Goal: Information Seeking & Learning: Learn about a topic

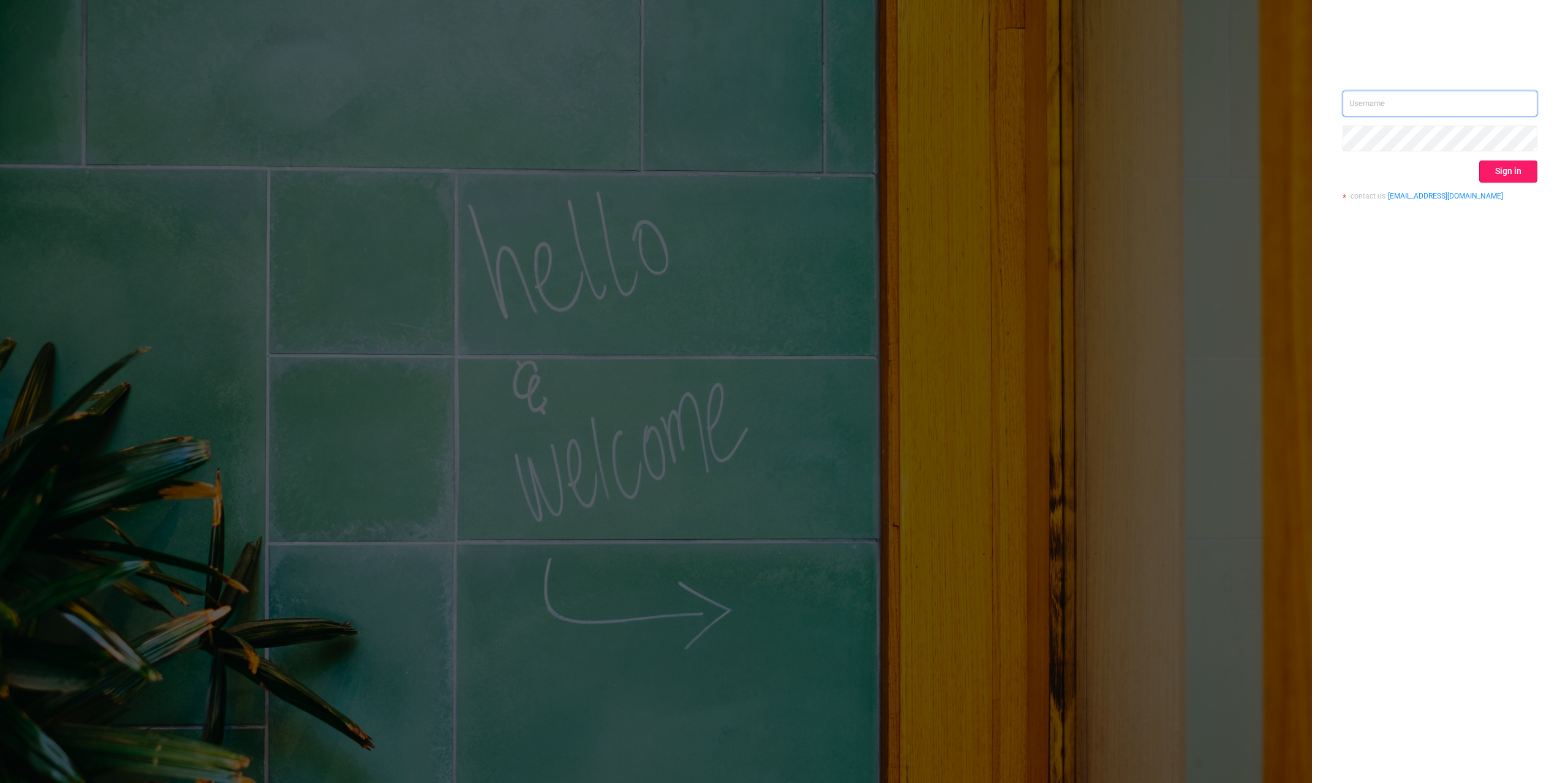
type input "[PERSON_NAME][EMAIL_ADDRESS][DOMAIN_NAME]"
click at [1521, 171] on button "Sign in" at bounding box center [1508, 171] width 58 height 22
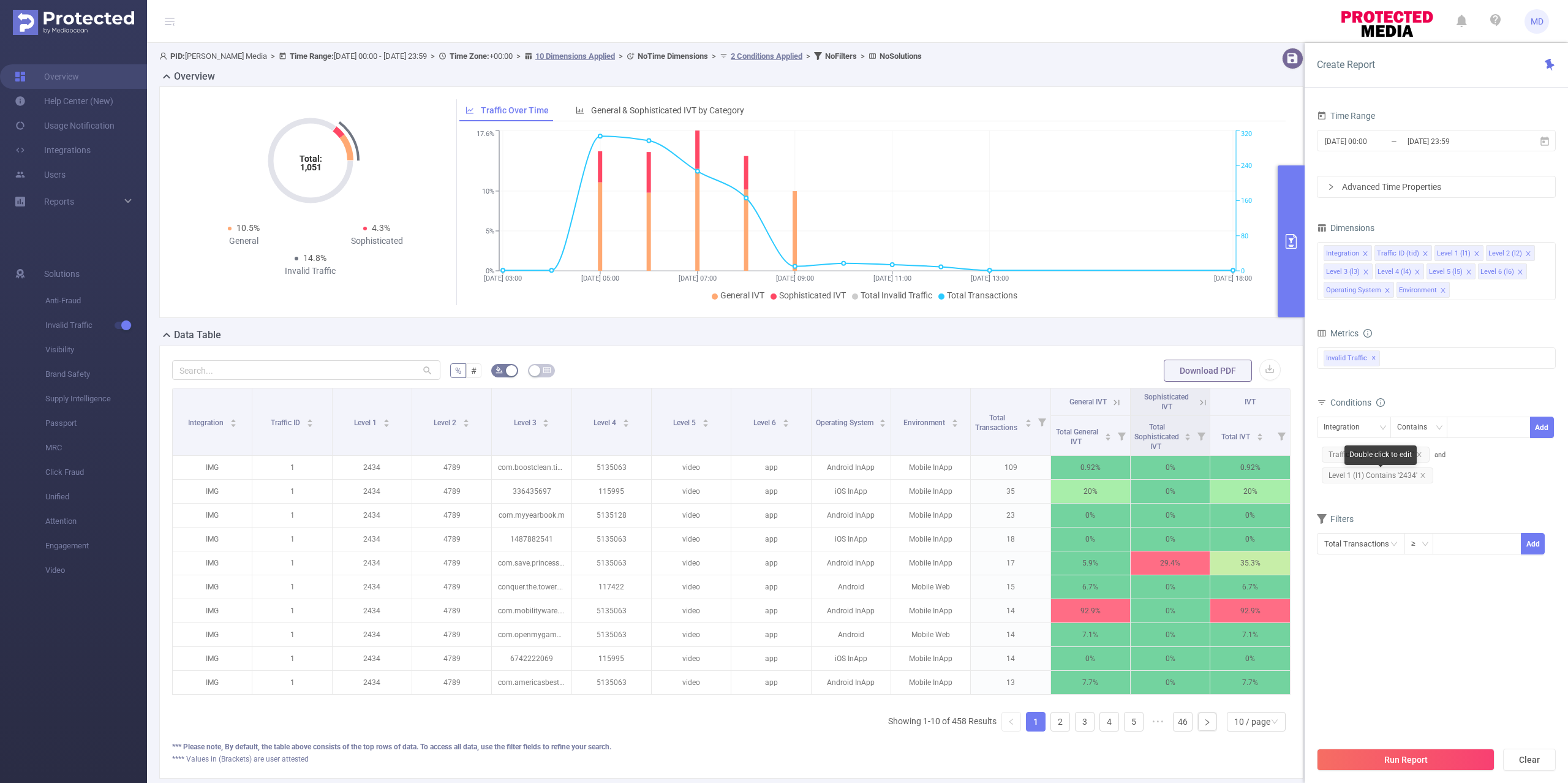
click at [1421, 473] on span "Level 1 (l1) Contains '2434'" at bounding box center [1377, 475] width 112 height 16
click at [1422, 477] on icon "icon: close" at bounding box center [1422, 475] width 4 height 4
click at [1346, 412] on div "Conditions" at bounding box center [1436, 404] width 239 height 21
click at [1343, 429] on div "Integration" at bounding box center [1345, 427] width 45 height 21
click at [1348, 493] on li "Level 1 (l1)" at bounding box center [1358, 493] width 83 height 20
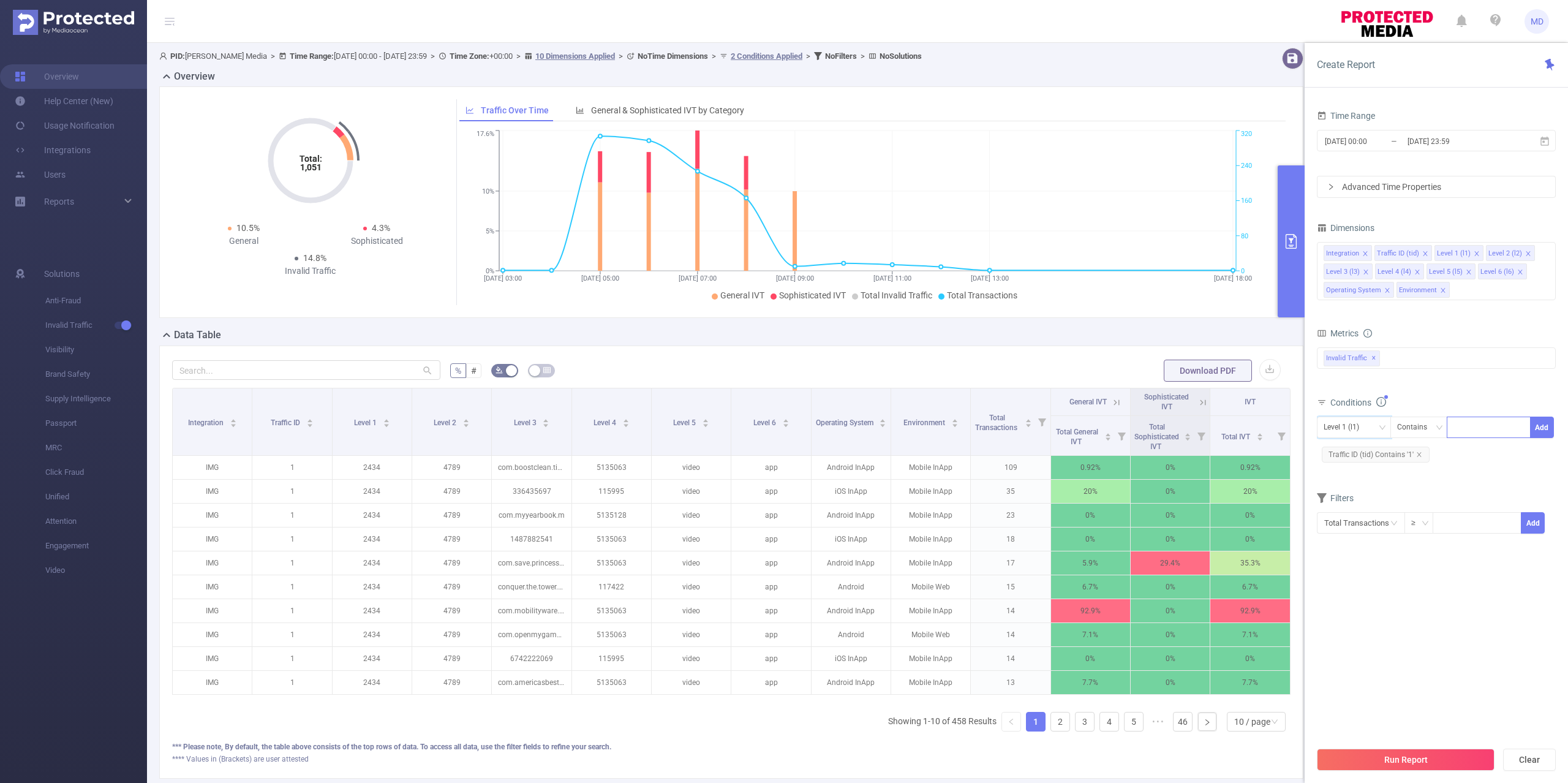
click at [1494, 425] on div at bounding box center [1489, 427] width 71 height 21
paste input "2436"
type input "2436"
click at [1414, 754] on button "Run Report" at bounding box center [1405, 760] width 177 height 22
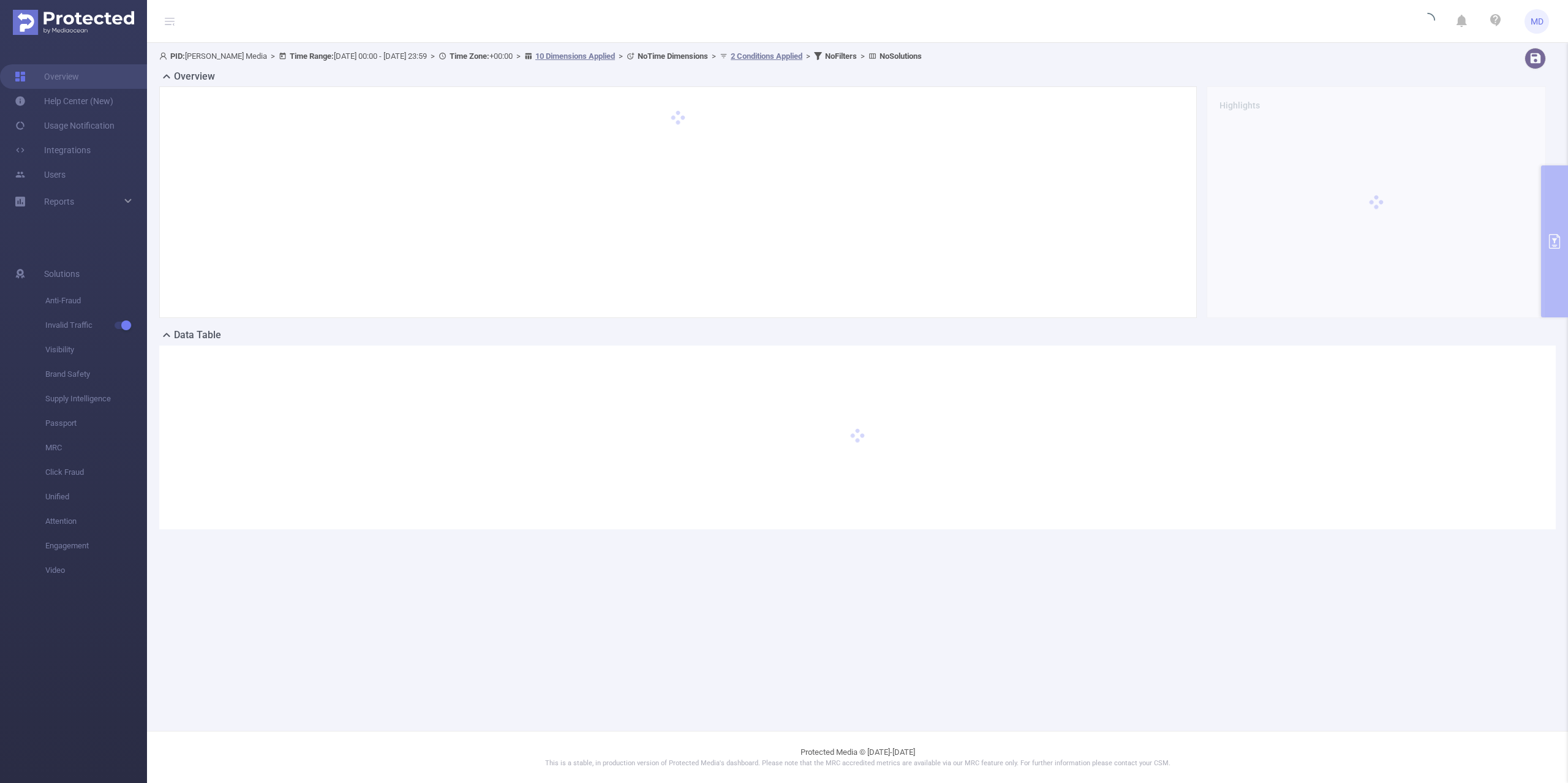
click at [1554, 218] on div "Overview Highlights" at bounding box center [857, 198] width 1396 height 258
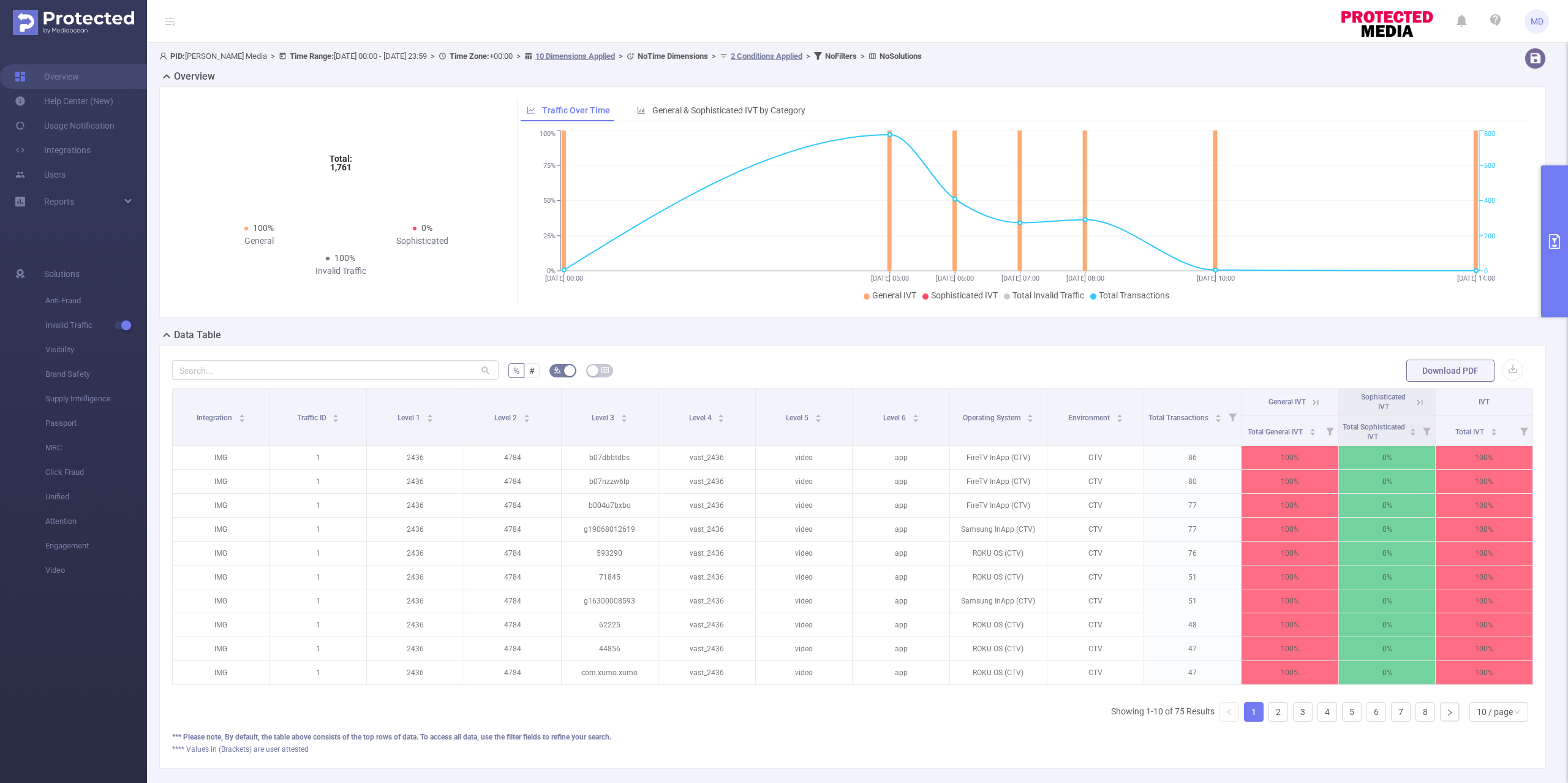
click at [1559, 219] on button "primary" at bounding box center [1554, 242] width 27 height 152
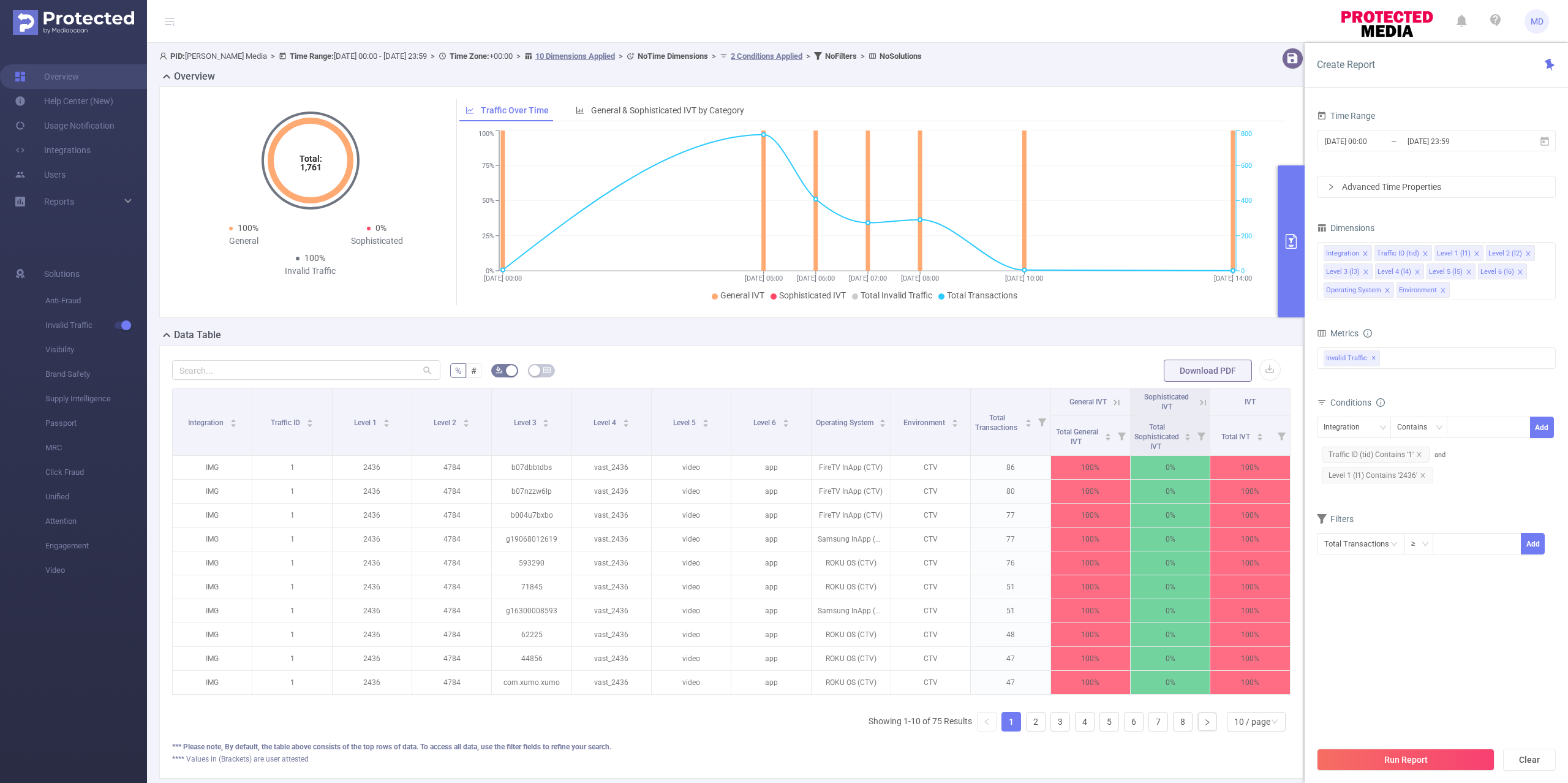
click at [1374, 189] on div "Advanced Time Properties" at bounding box center [1436, 187] width 238 height 21
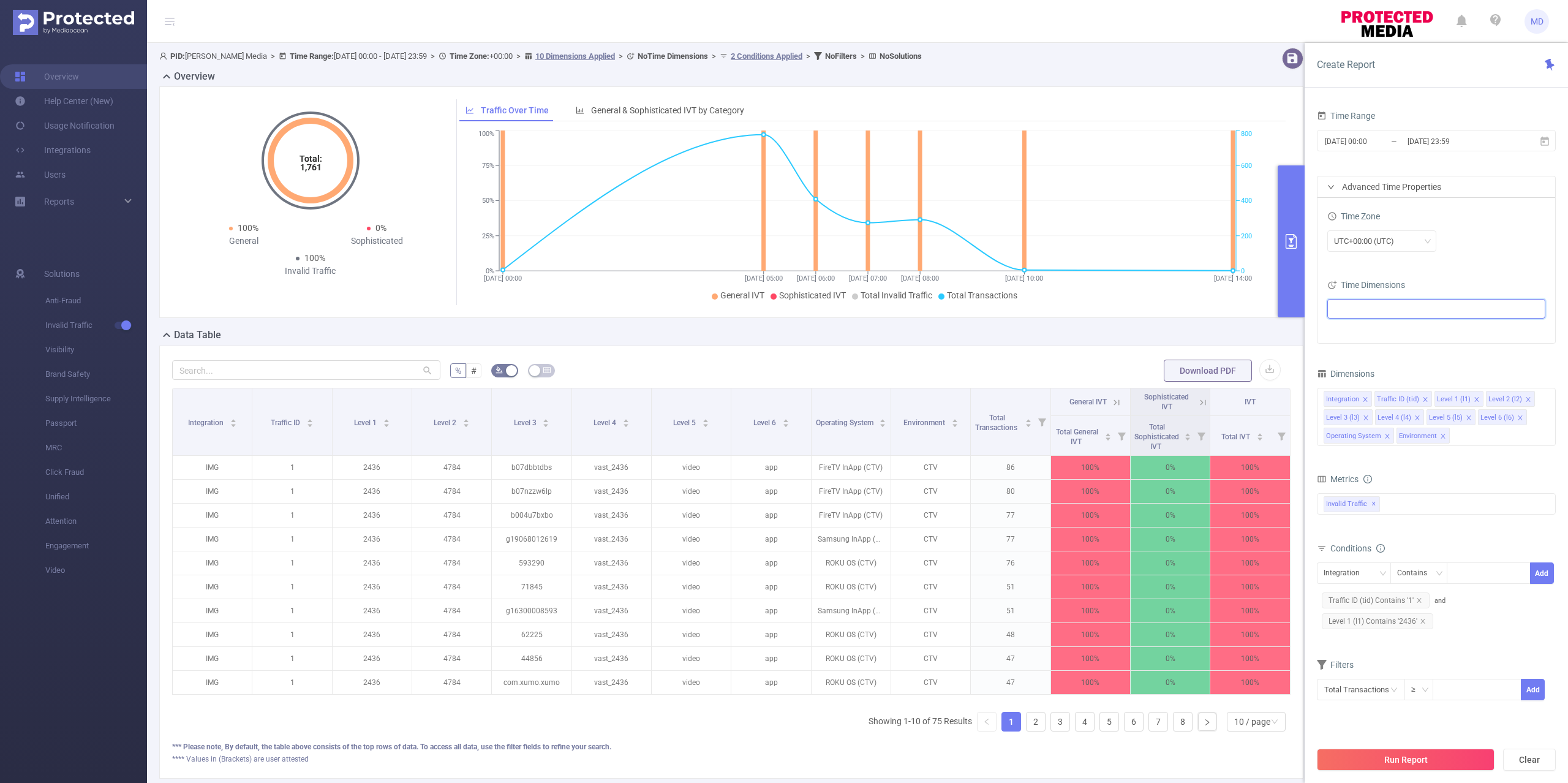
click at [1361, 309] on ul at bounding box center [1432, 308] width 201 height 18
click at [1348, 334] on span at bounding box center [1349, 332] width 10 height 10
click at [1411, 761] on button "Run Report" at bounding box center [1405, 760] width 177 height 22
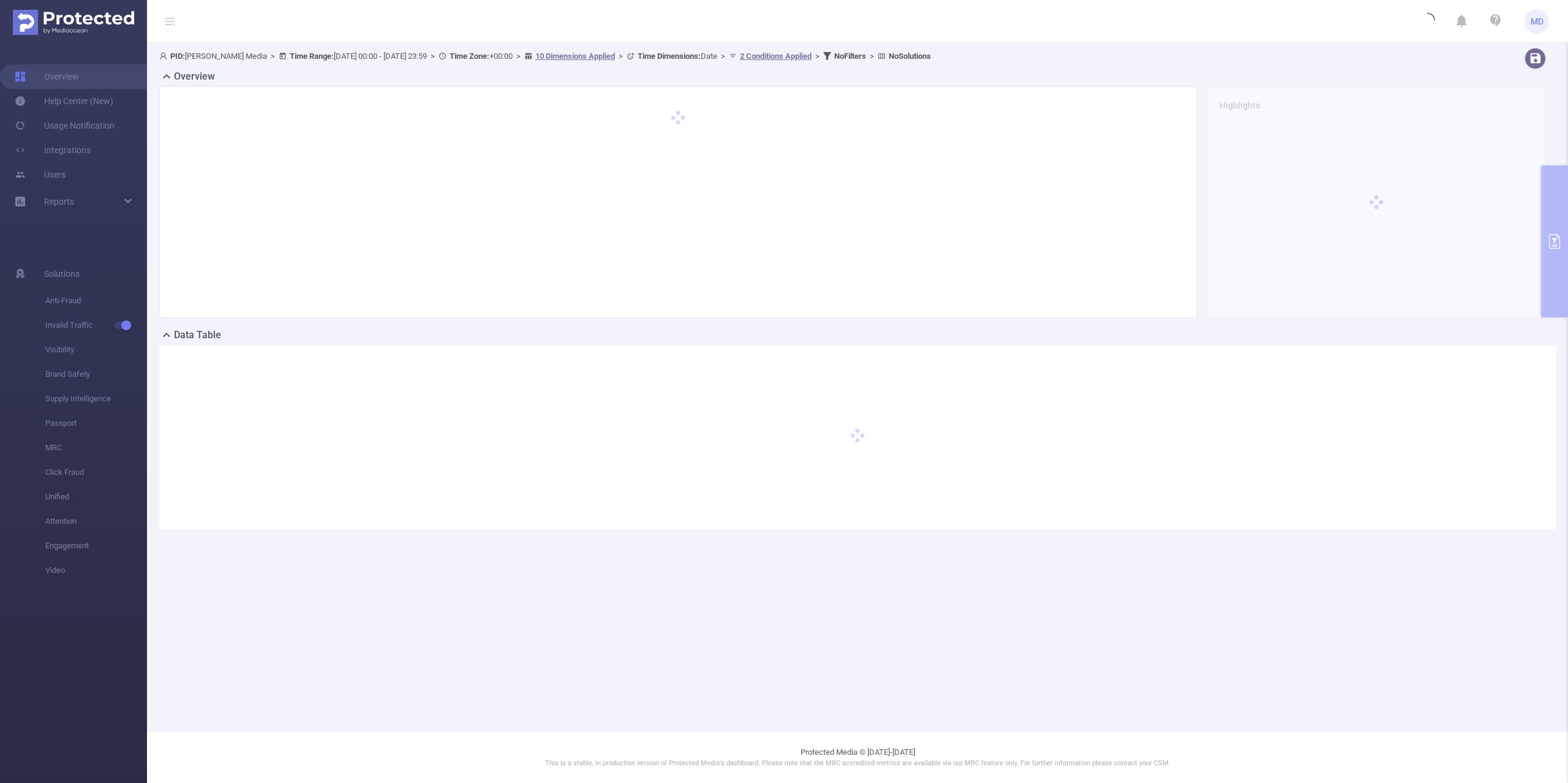
click at [1554, 223] on div "Overview Highlights" at bounding box center [857, 198] width 1396 height 258
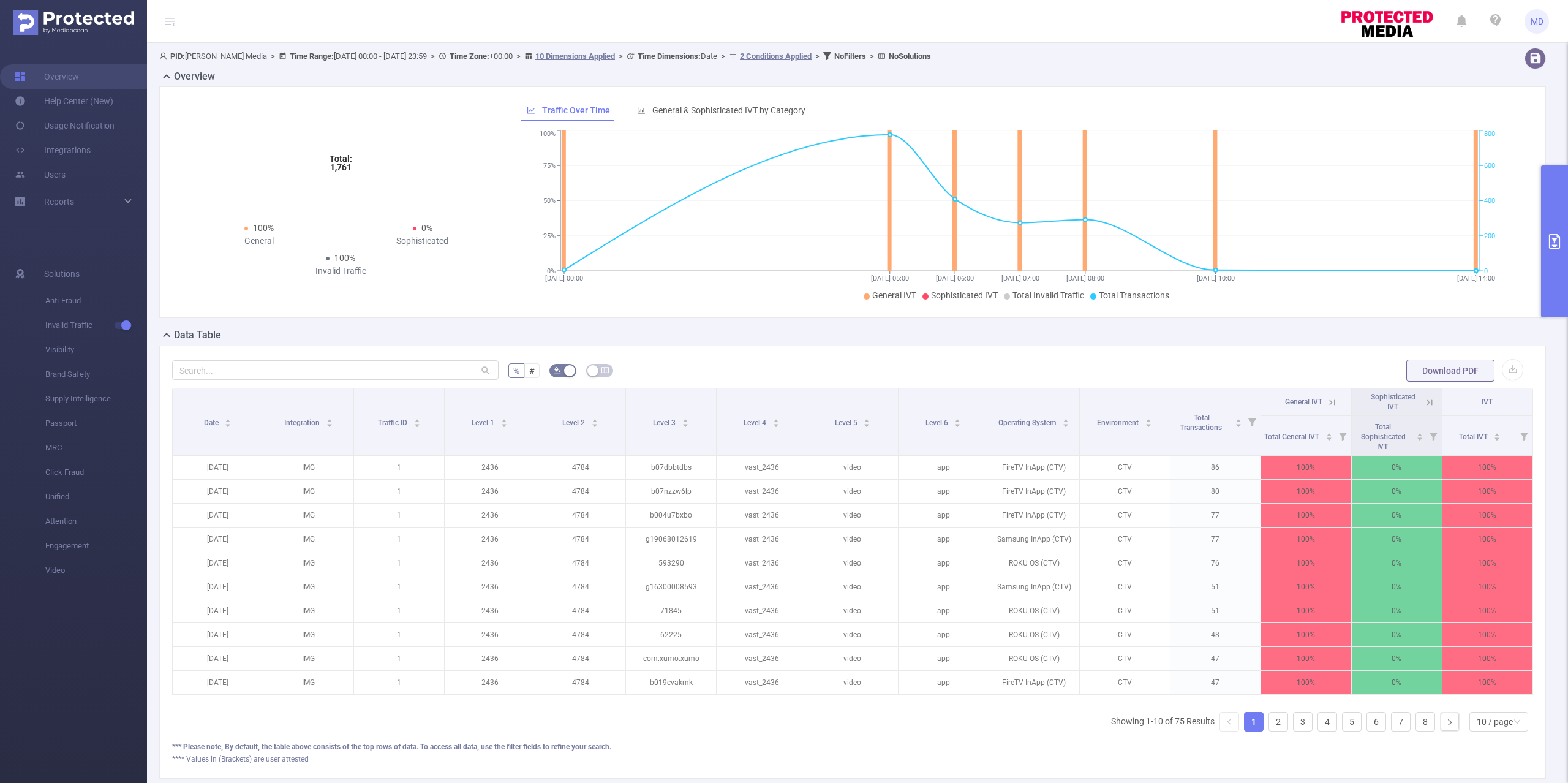
click at [1551, 196] on button "primary" at bounding box center [1554, 242] width 27 height 152
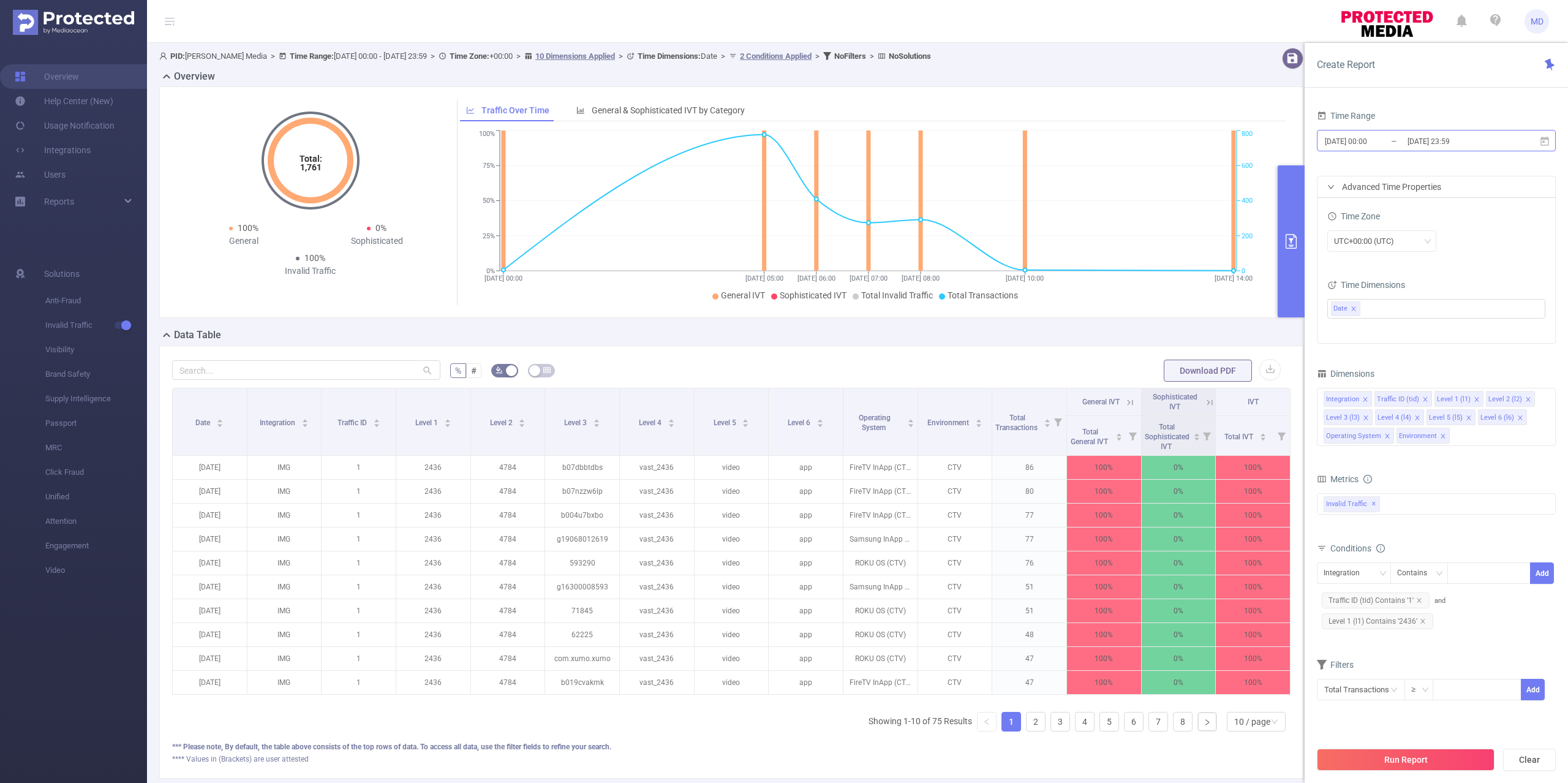
click at [1365, 141] on input "[DATE] 00:00" at bounding box center [1373, 141] width 99 height 16
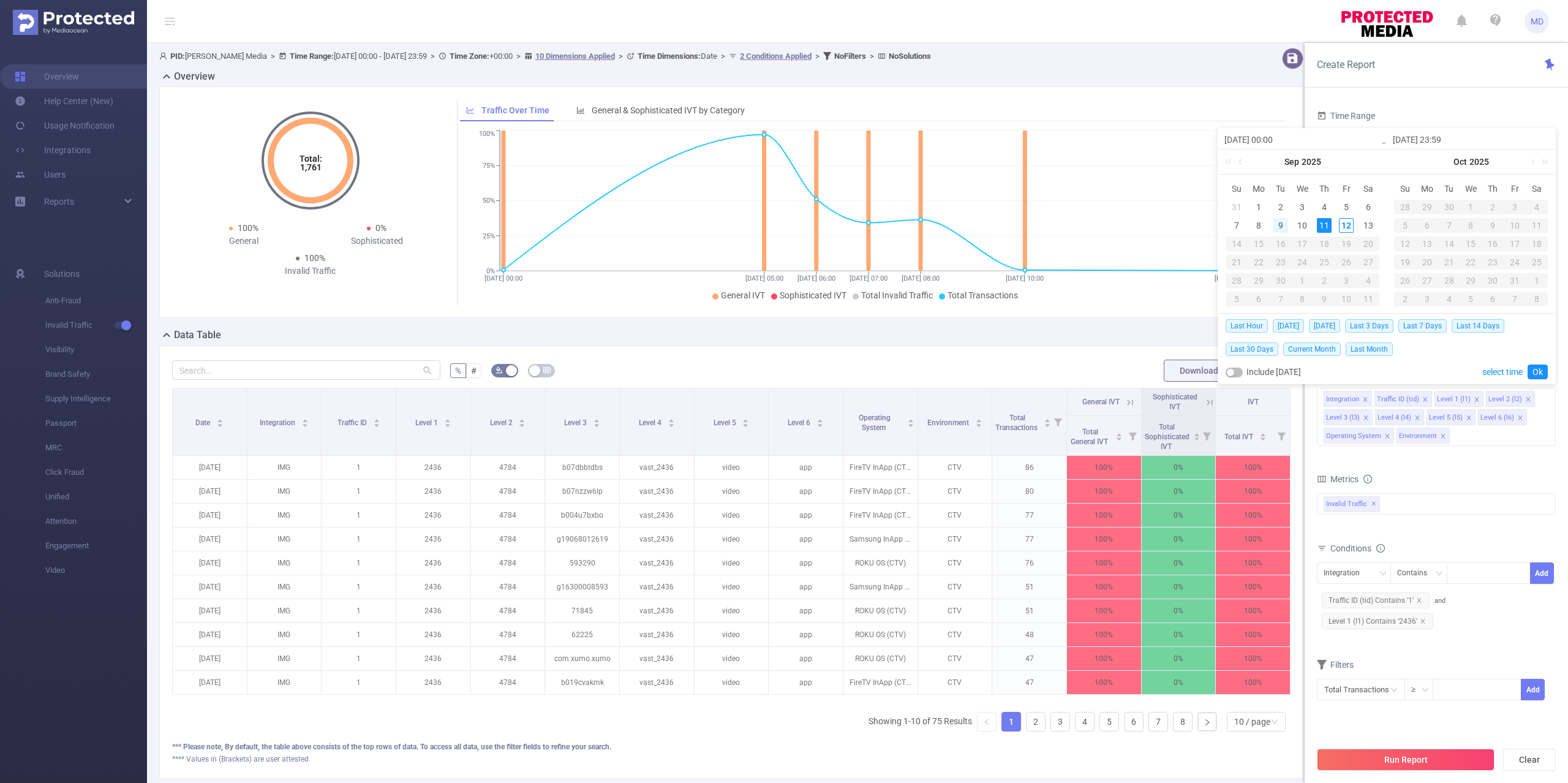
click at [1282, 223] on div "9" at bounding box center [1280, 225] width 14 height 14
click at [1348, 223] on div "12" at bounding box center [1345, 225] width 14 height 14
type input "[DATE] 00:00"
type input "[DATE] 23:59"
type input "[DATE] 00:00"
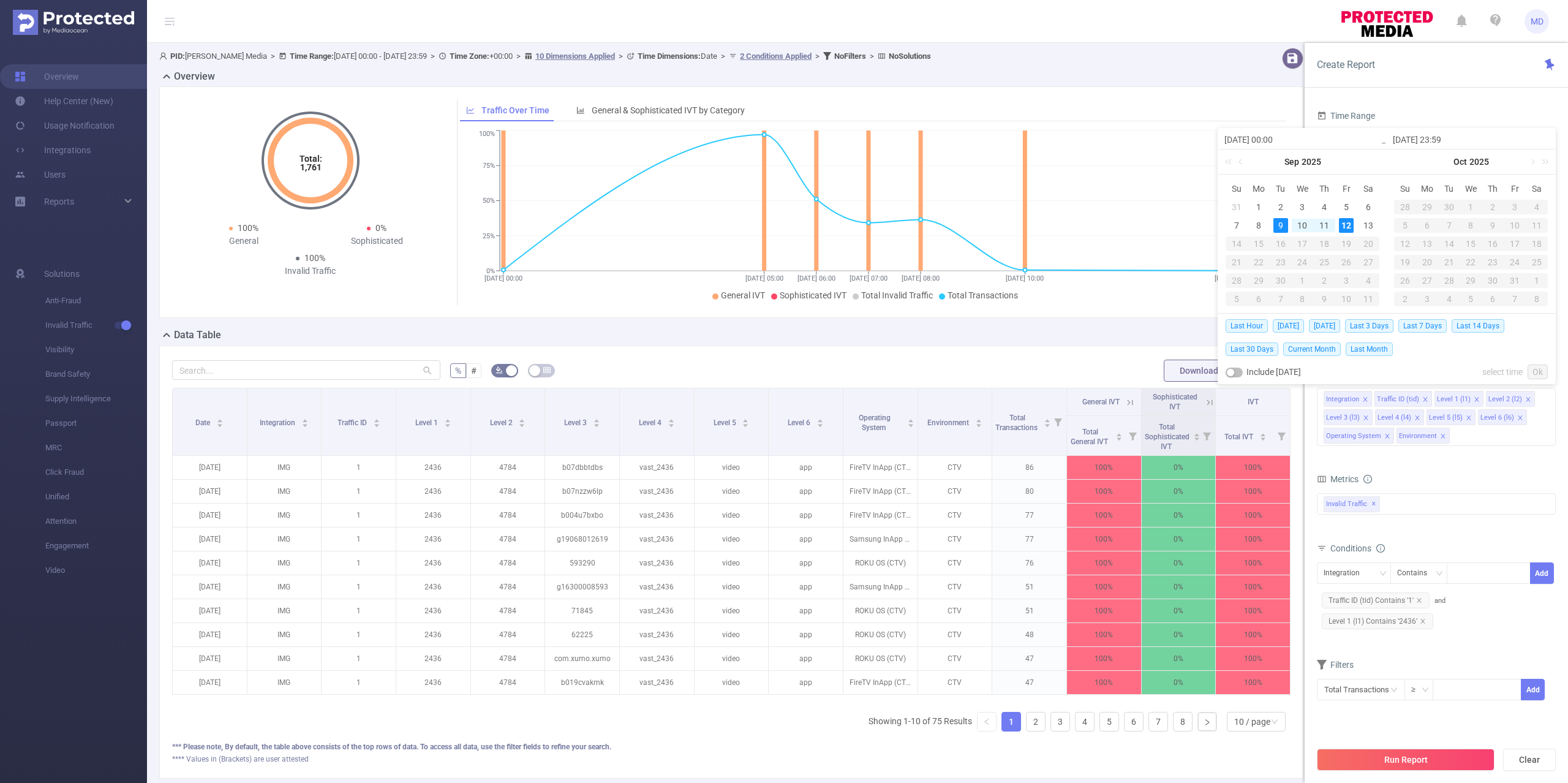
type input "[DATE] 23:59"
click at [1537, 374] on link "Ok" at bounding box center [1538, 371] width 21 height 14
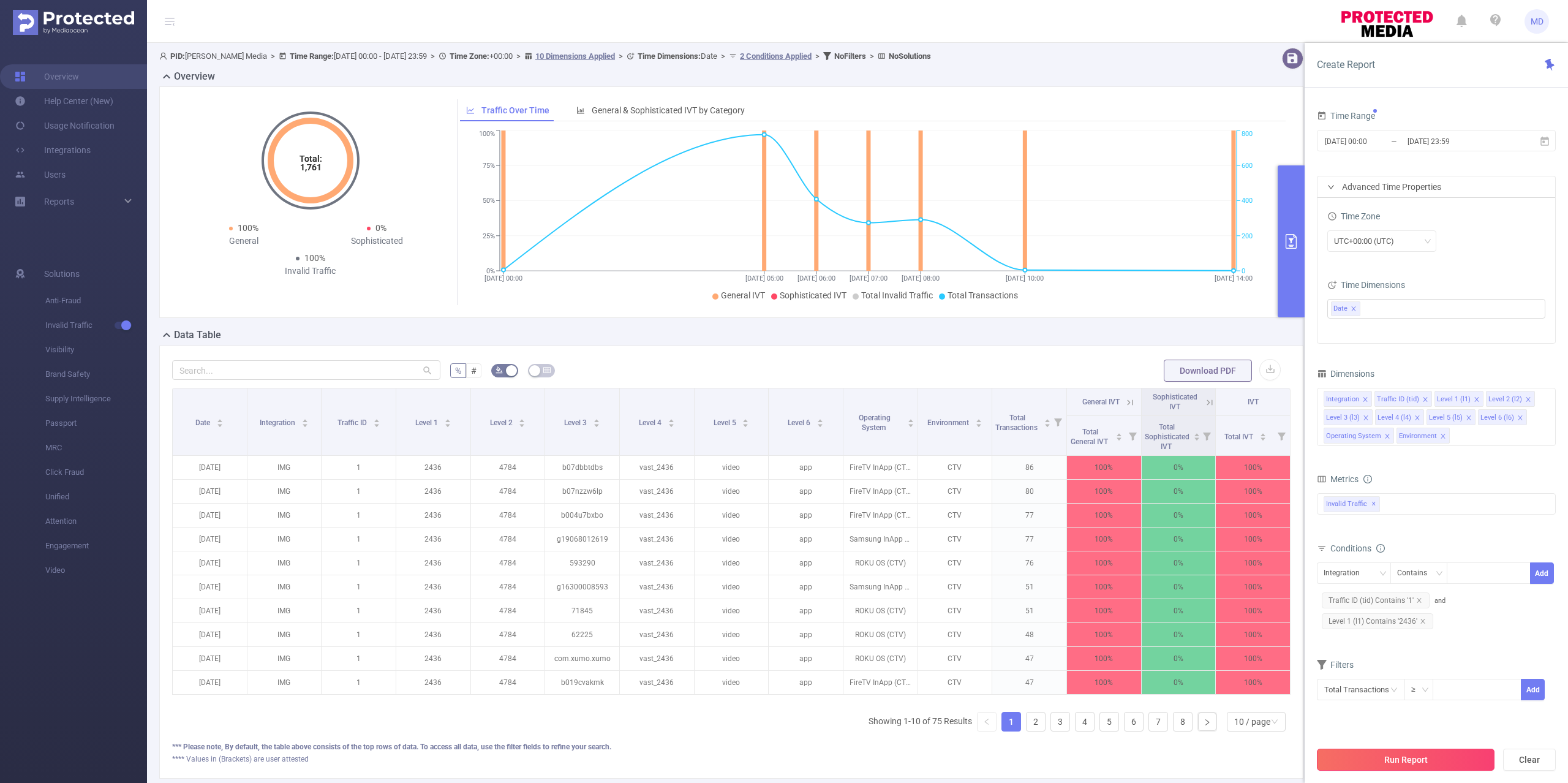
click at [1378, 758] on button "Run Report" at bounding box center [1405, 760] width 177 height 22
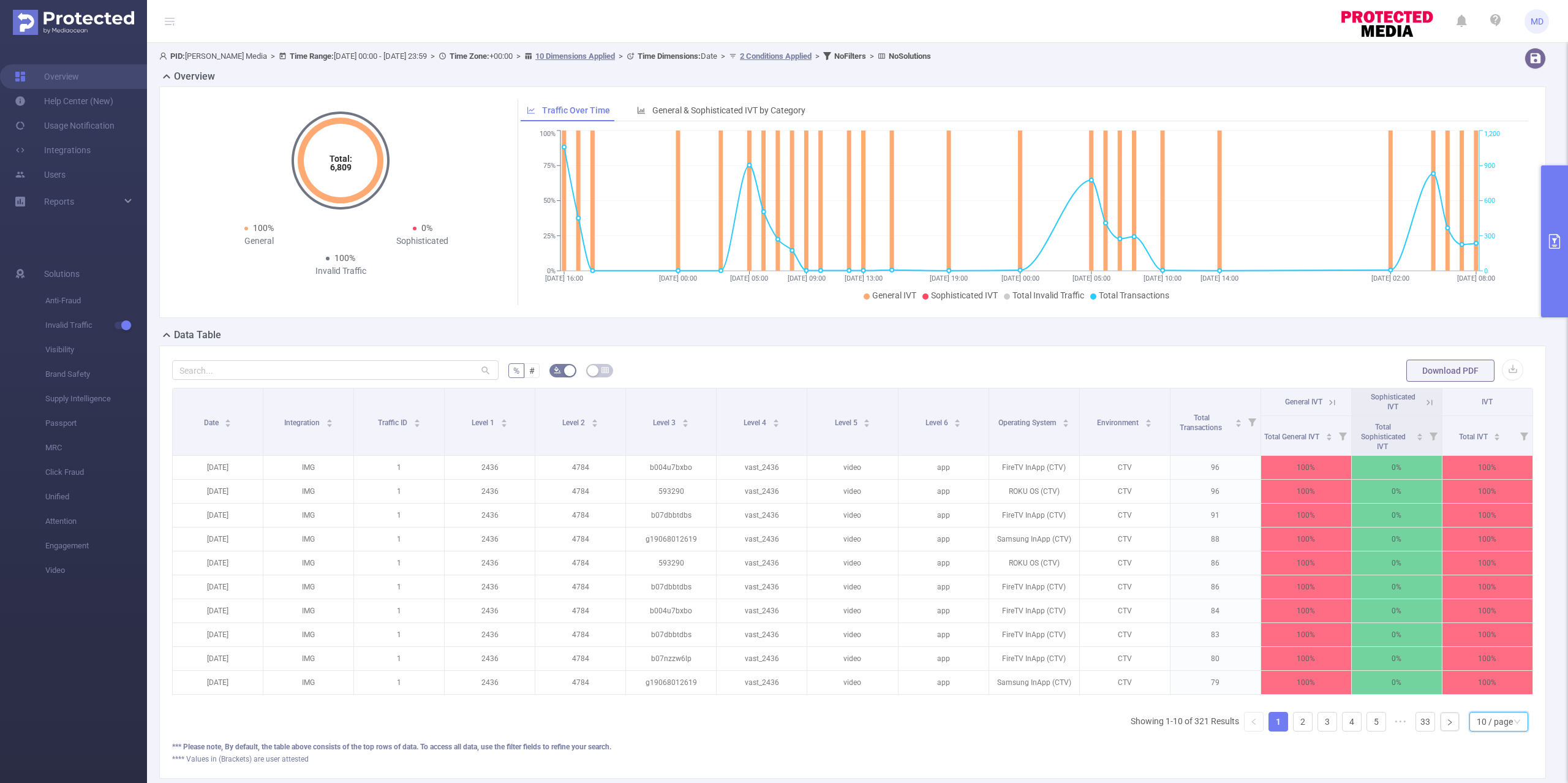
click at [1489, 731] on div "10 / page" at bounding box center [1495, 721] width 36 height 18
click at [1478, 711] on li "50 / page" at bounding box center [1485, 714] width 60 height 20
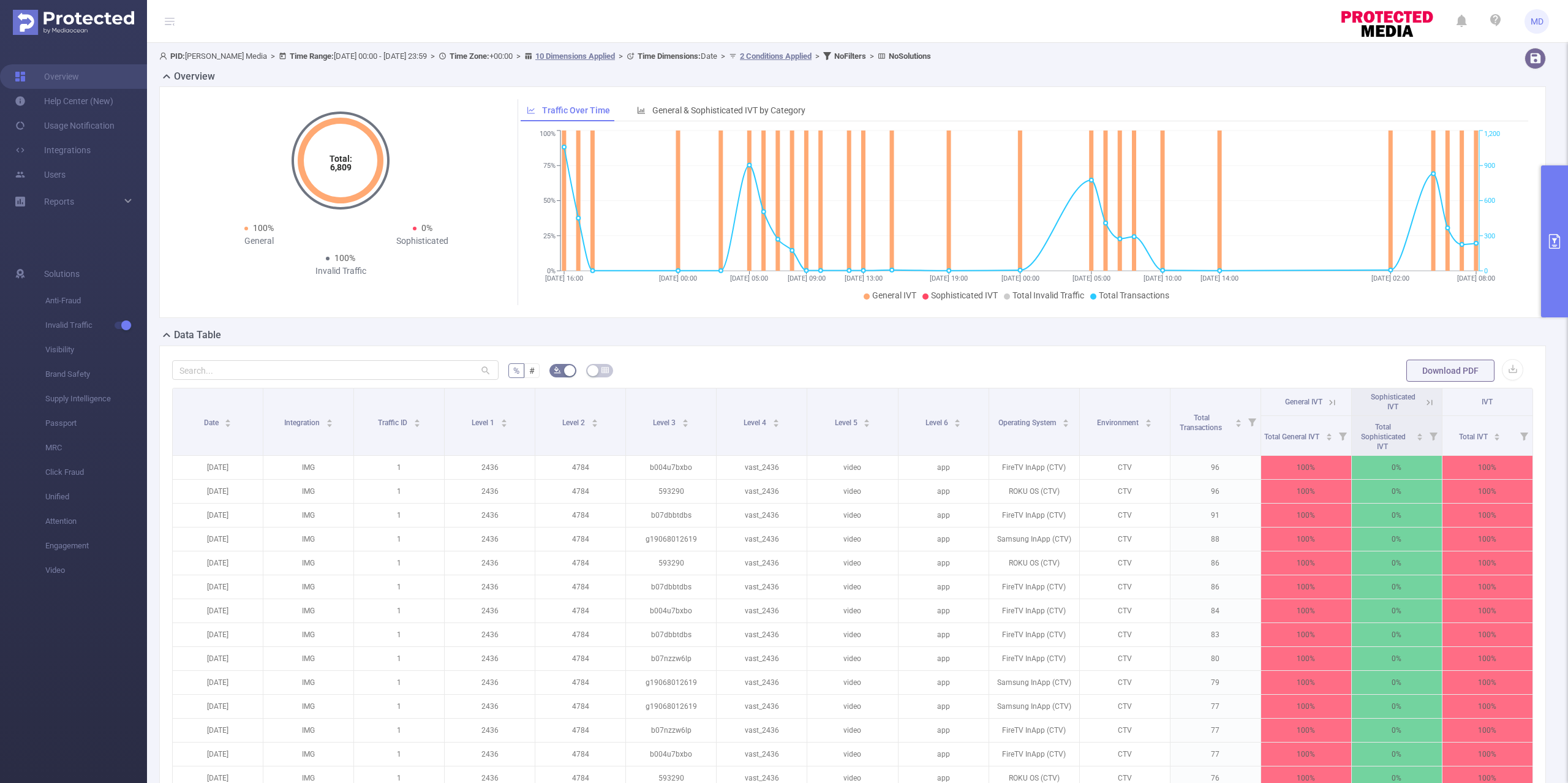
click at [1552, 209] on button "primary" at bounding box center [1554, 242] width 27 height 152
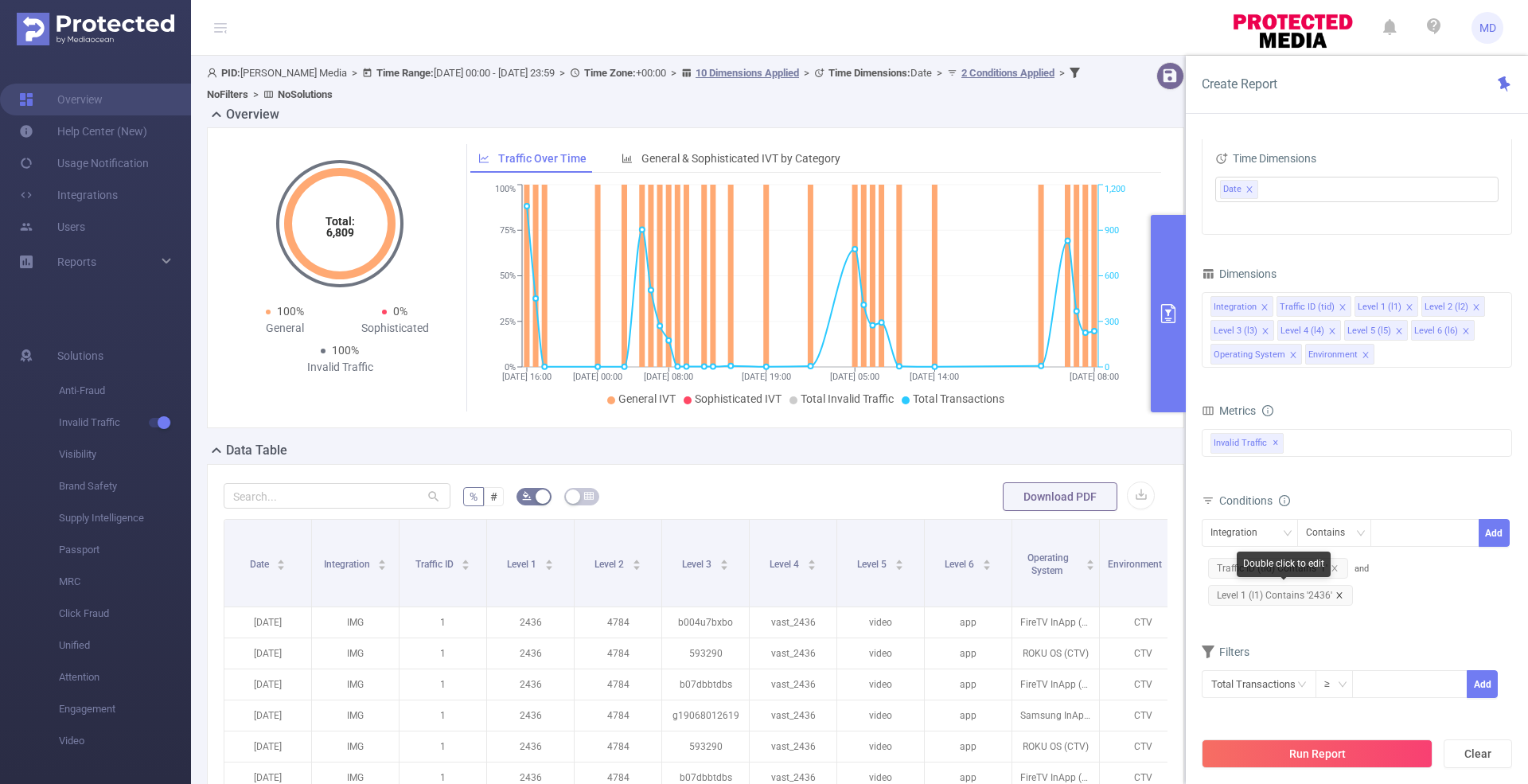
click at [1340, 592] on icon "icon: close" at bounding box center [1339, 595] width 8 height 8
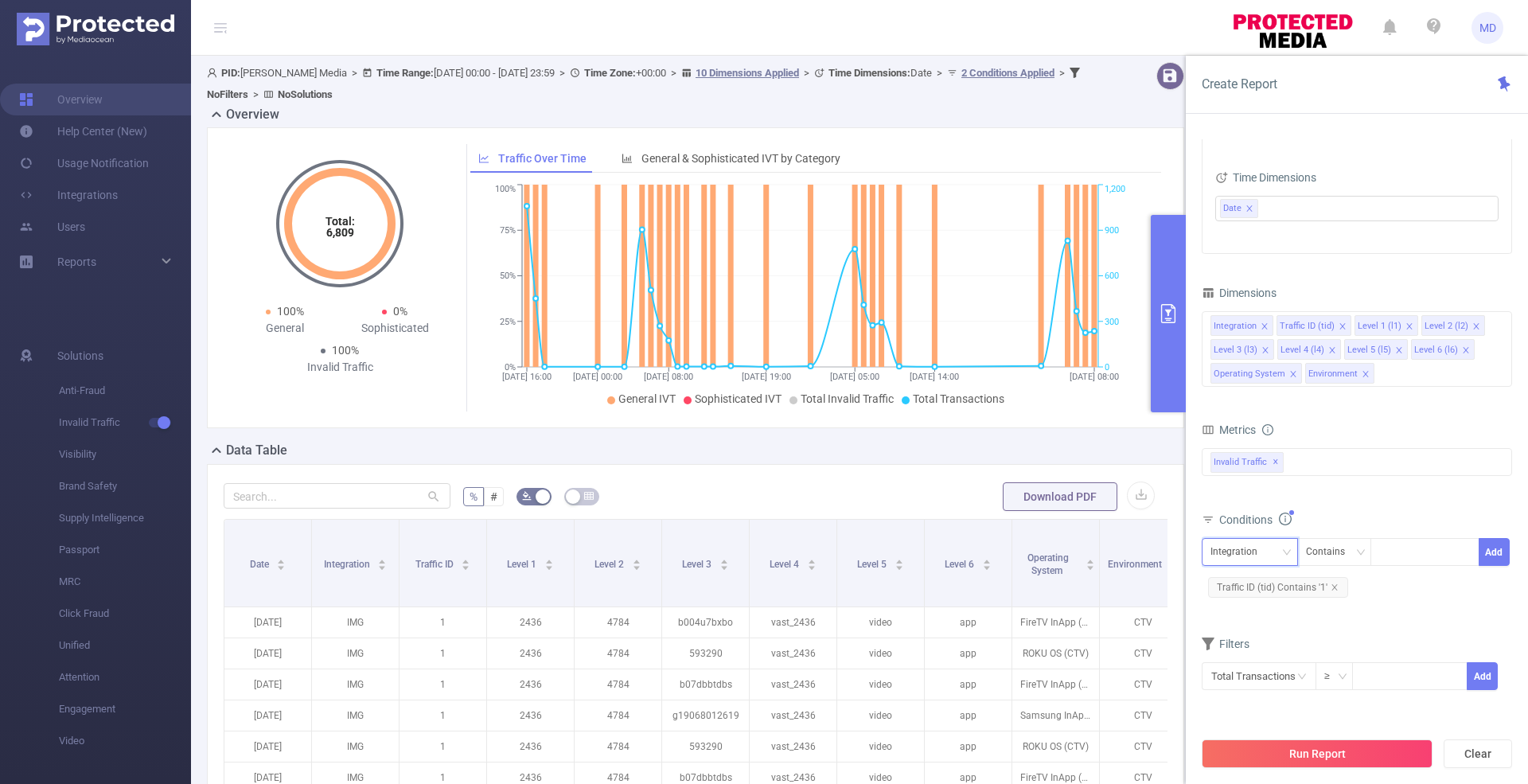
click at [1241, 541] on div "Integration" at bounding box center [1239, 553] width 58 height 27
click at [1255, 629] on li "Level 1 (l1)" at bounding box center [1256, 634] width 108 height 26
click at [1433, 556] on div at bounding box center [1425, 553] width 92 height 27
paste input "2437"
type input "2437"
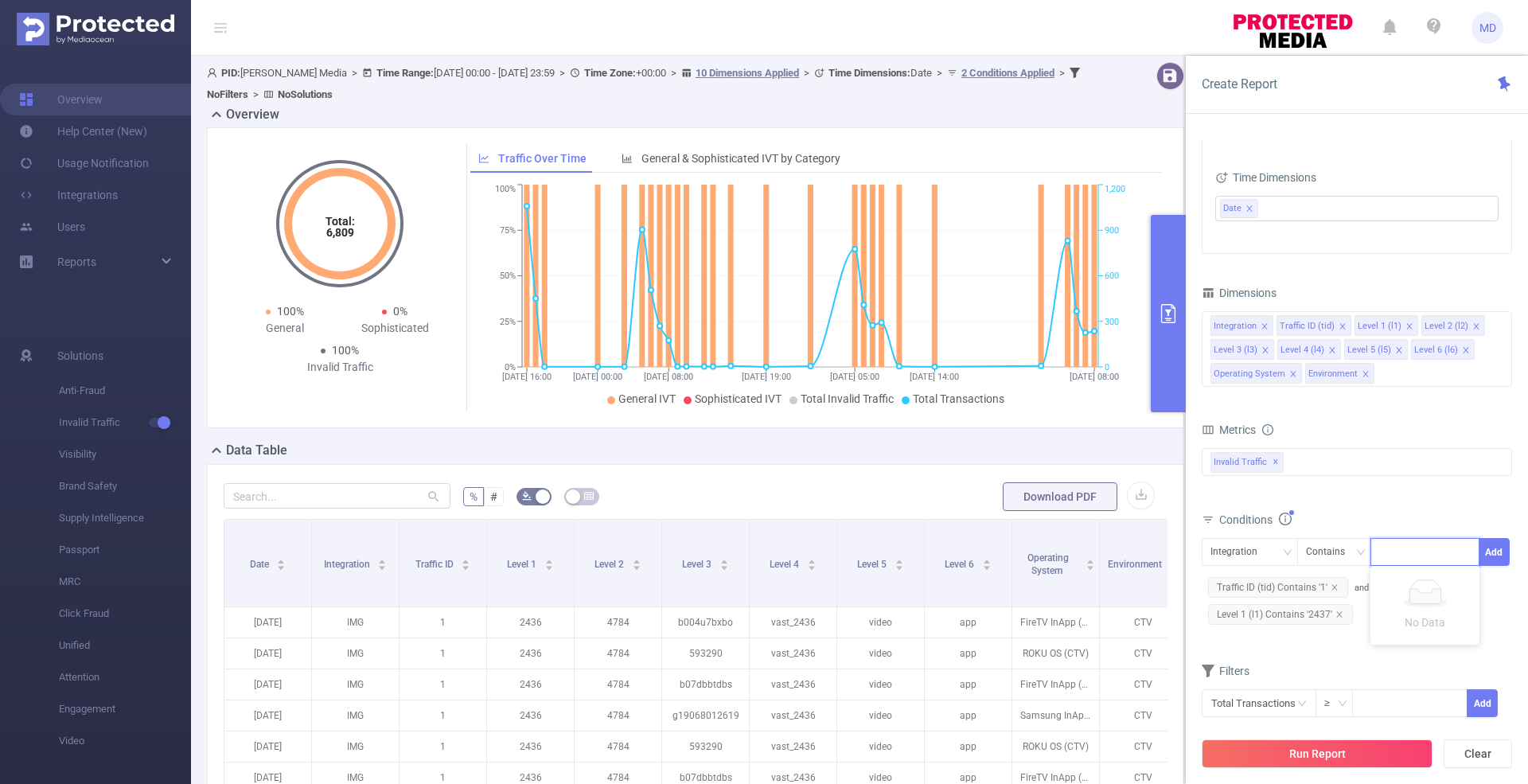
click at [1350, 750] on button "Run Report" at bounding box center [1317, 754] width 230 height 28
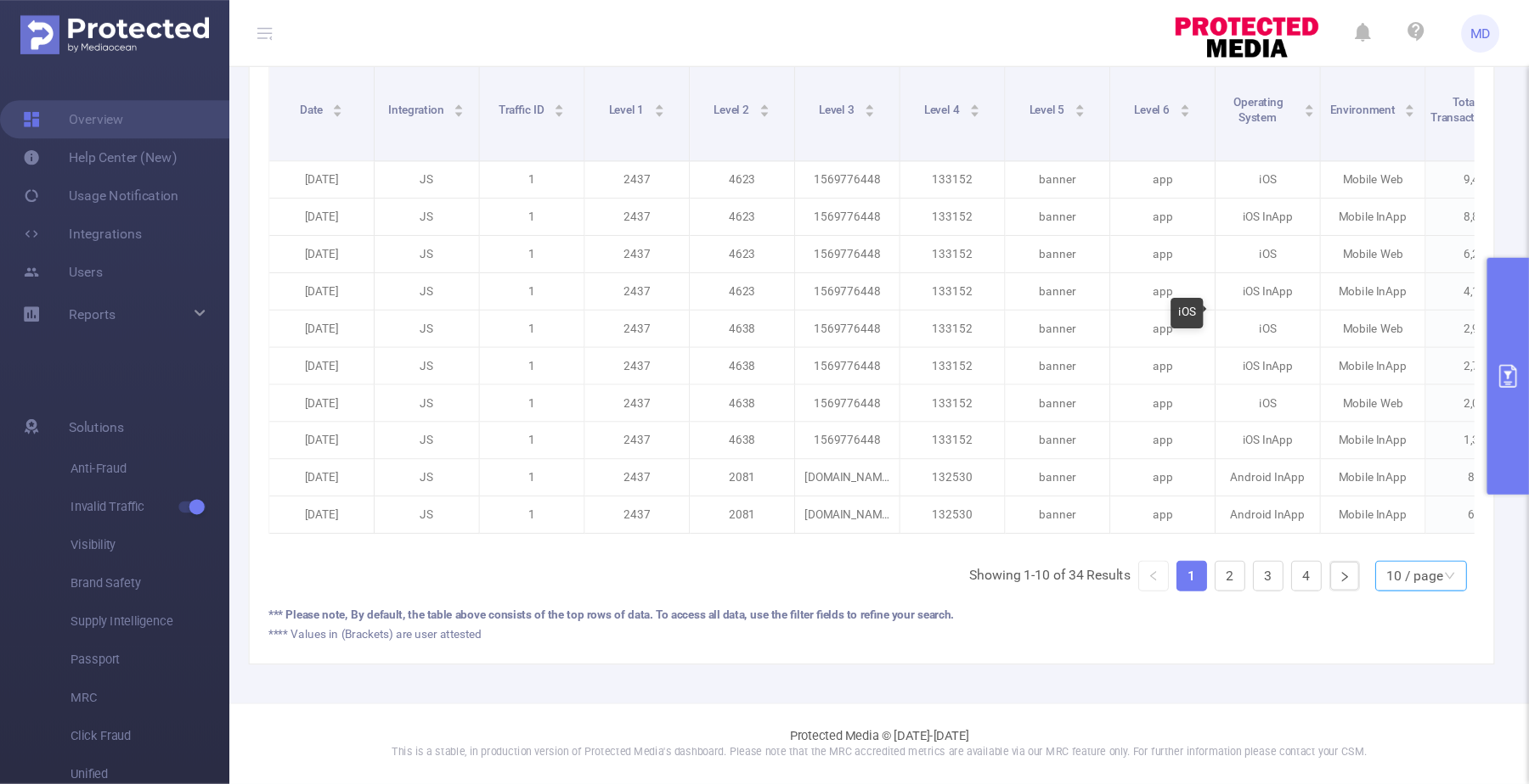
scroll to position [511, 0]
click at [1255, 519] on div "10 / page" at bounding box center [1257, 512] width 50 height 26
click at [1250, 485] on li "50 / page" at bounding box center [1250, 492] width 81 height 28
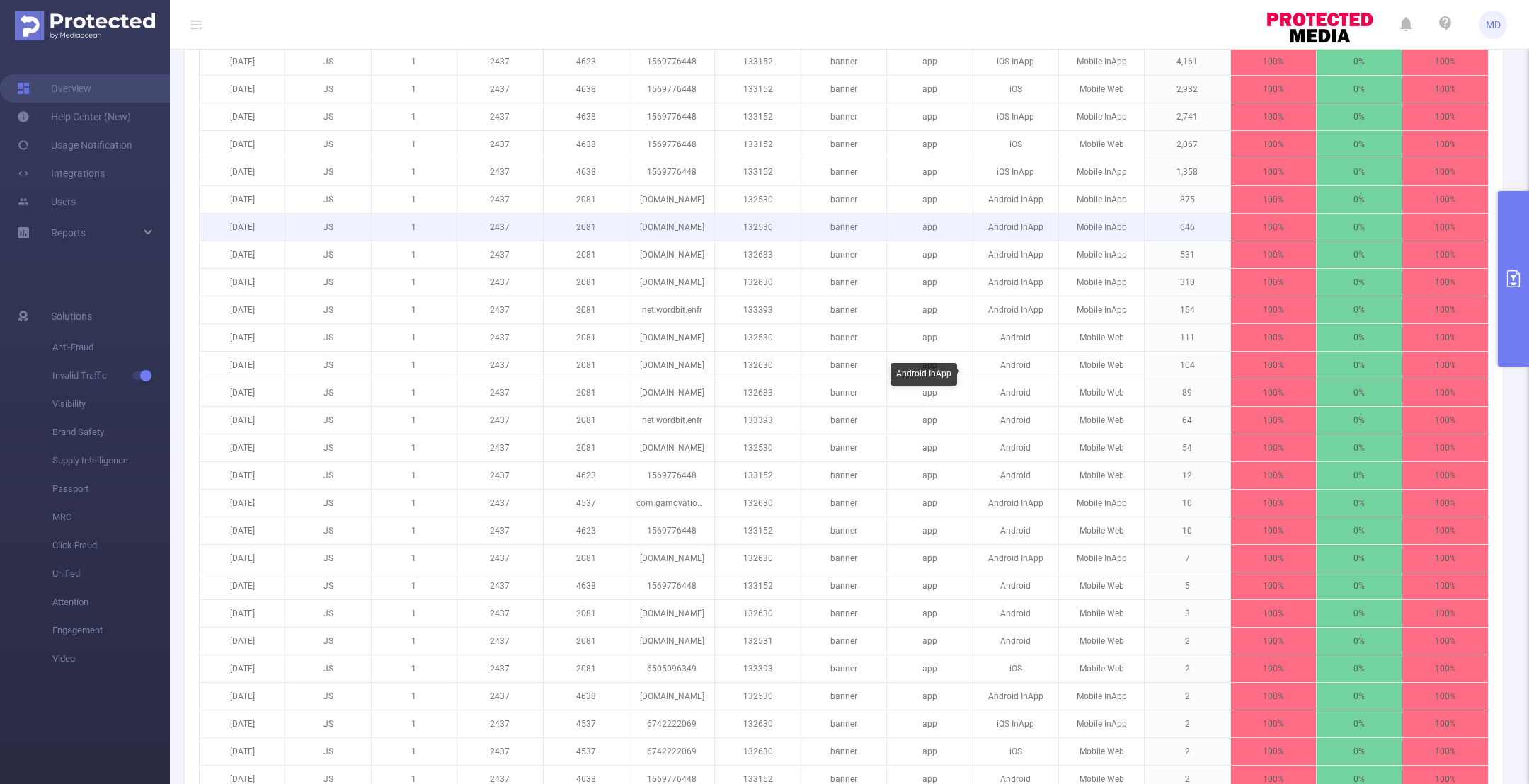
scroll to position [0, 0]
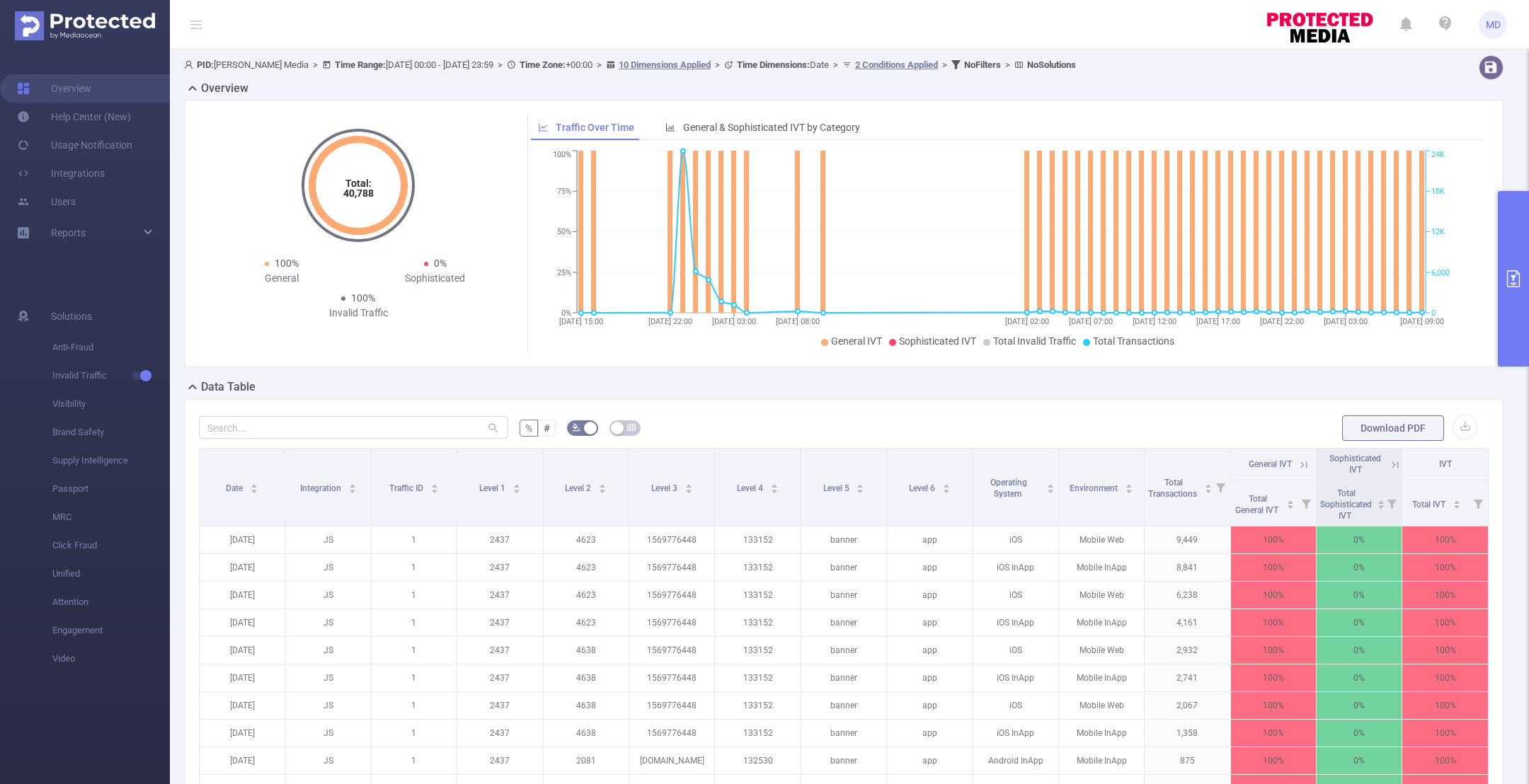
click at [1521, 316] on button "primary" at bounding box center [1513, 279] width 31 height 176
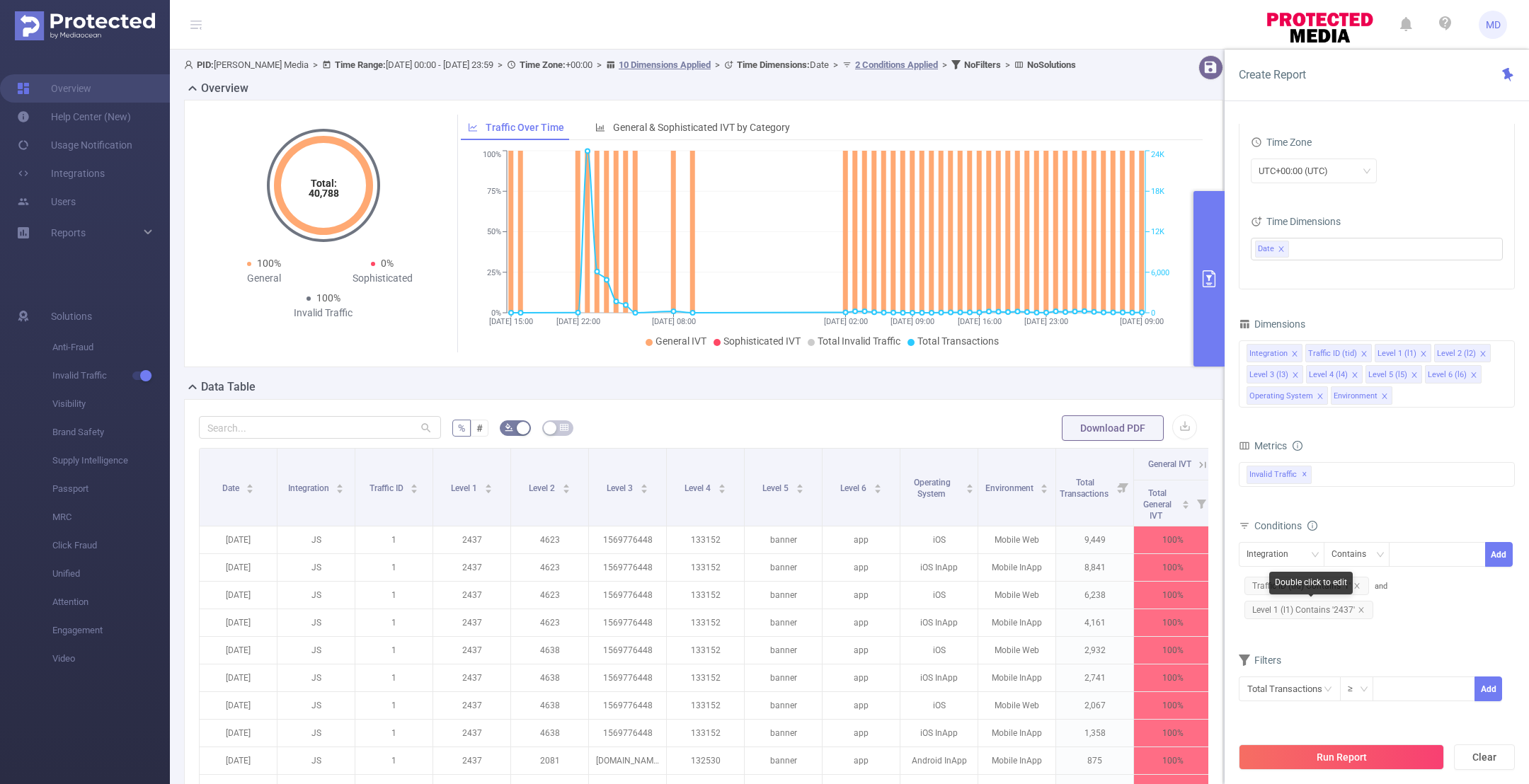
click at [1364, 612] on span "Level 1 (l1) Contains '2437'" at bounding box center [1308, 609] width 129 height 18
click at [1359, 607] on icon "icon: close" at bounding box center [1361, 610] width 7 height 7
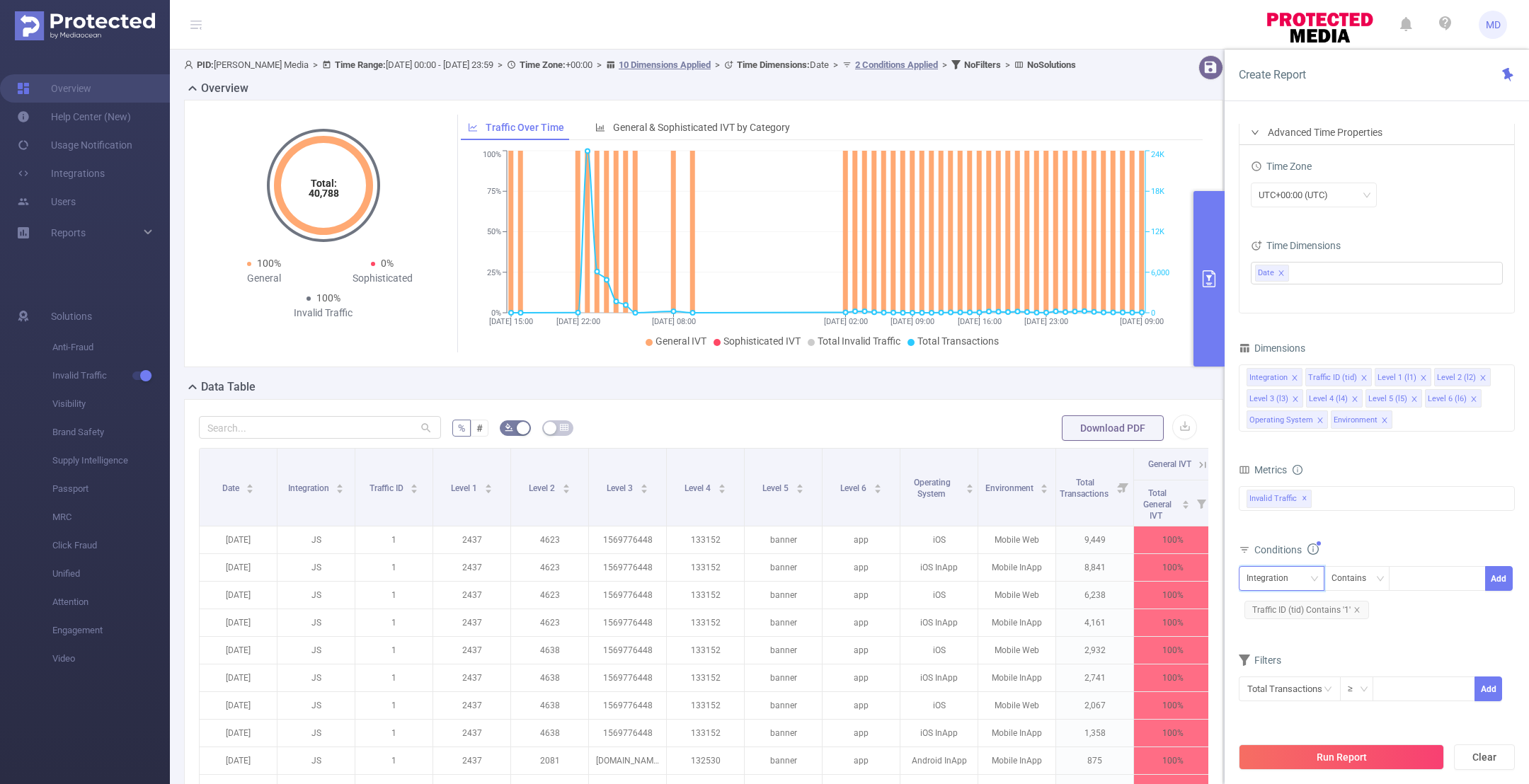
click at [1284, 573] on div "Integration" at bounding box center [1272, 578] width 51 height 24
click at [1296, 650] on li "Level 1 (l1)" at bounding box center [1285, 650] width 96 height 23
click at [1440, 572] on div at bounding box center [1437, 578] width 82 height 24
paste input "2435"
type input "2435"
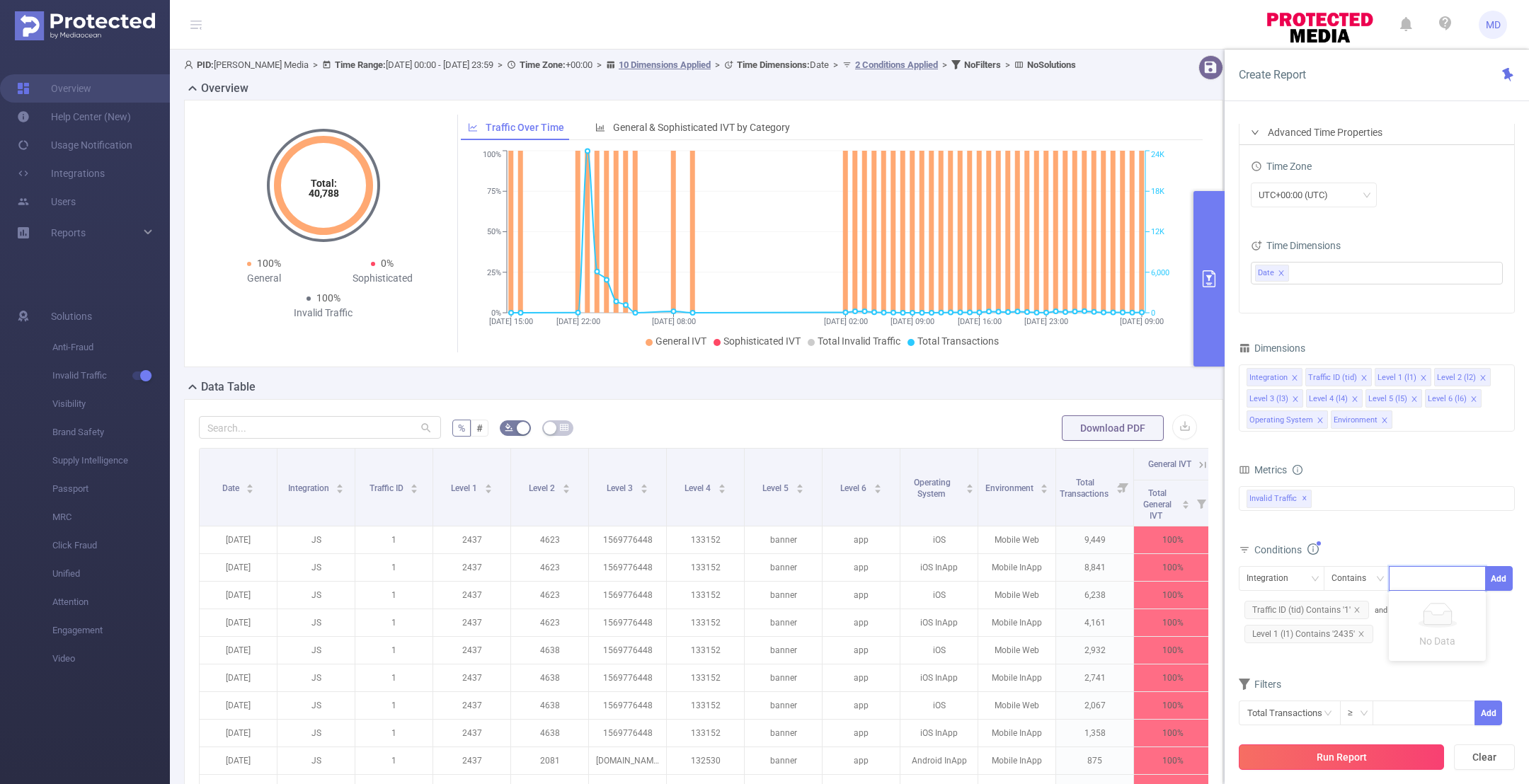
click at [1372, 760] on button "Run Report" at bounding box center [1341, 757] width 205 height 25
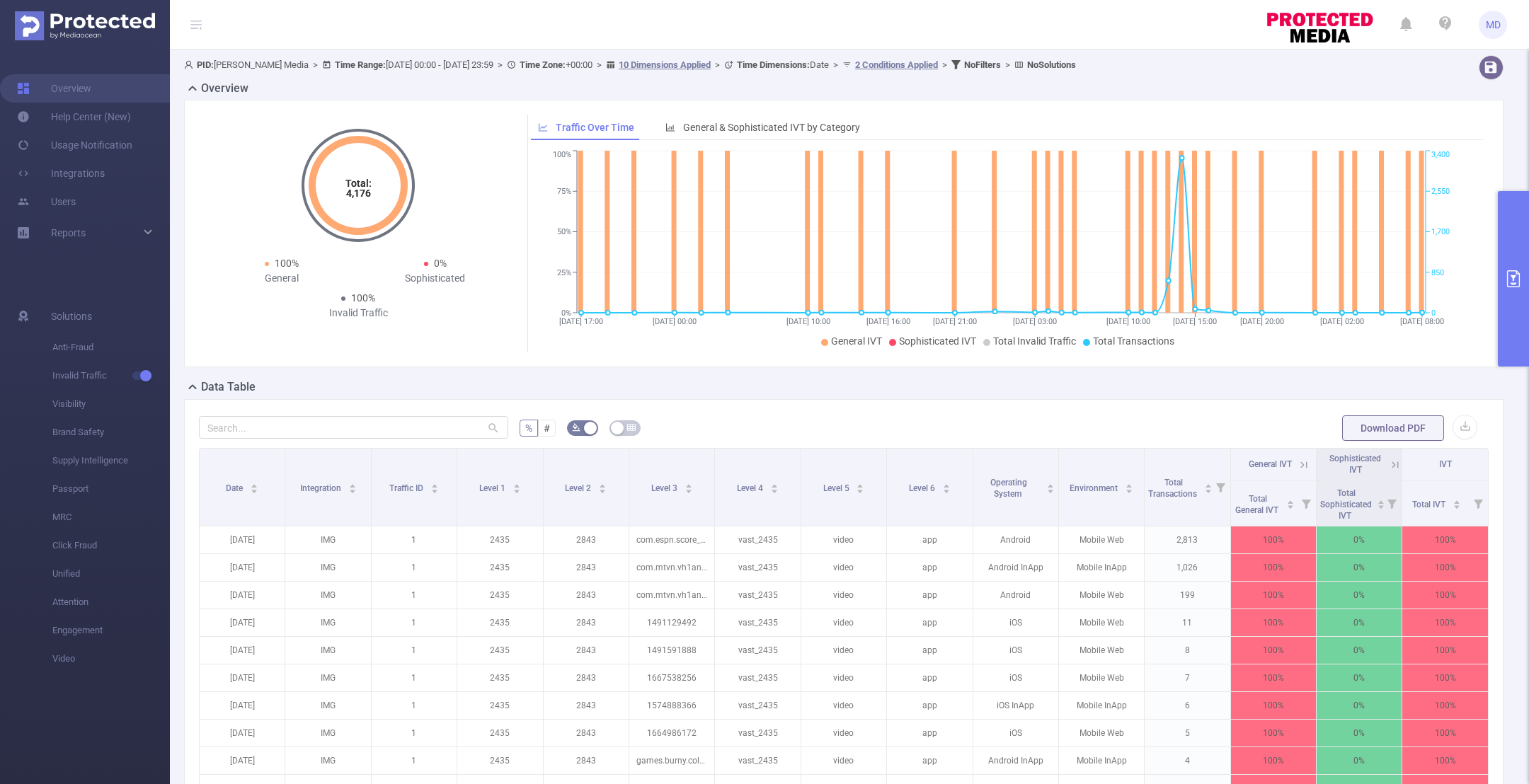
click at [1505, 303] on button "primary" at bounding box center [1513, 279] width 31 height 176
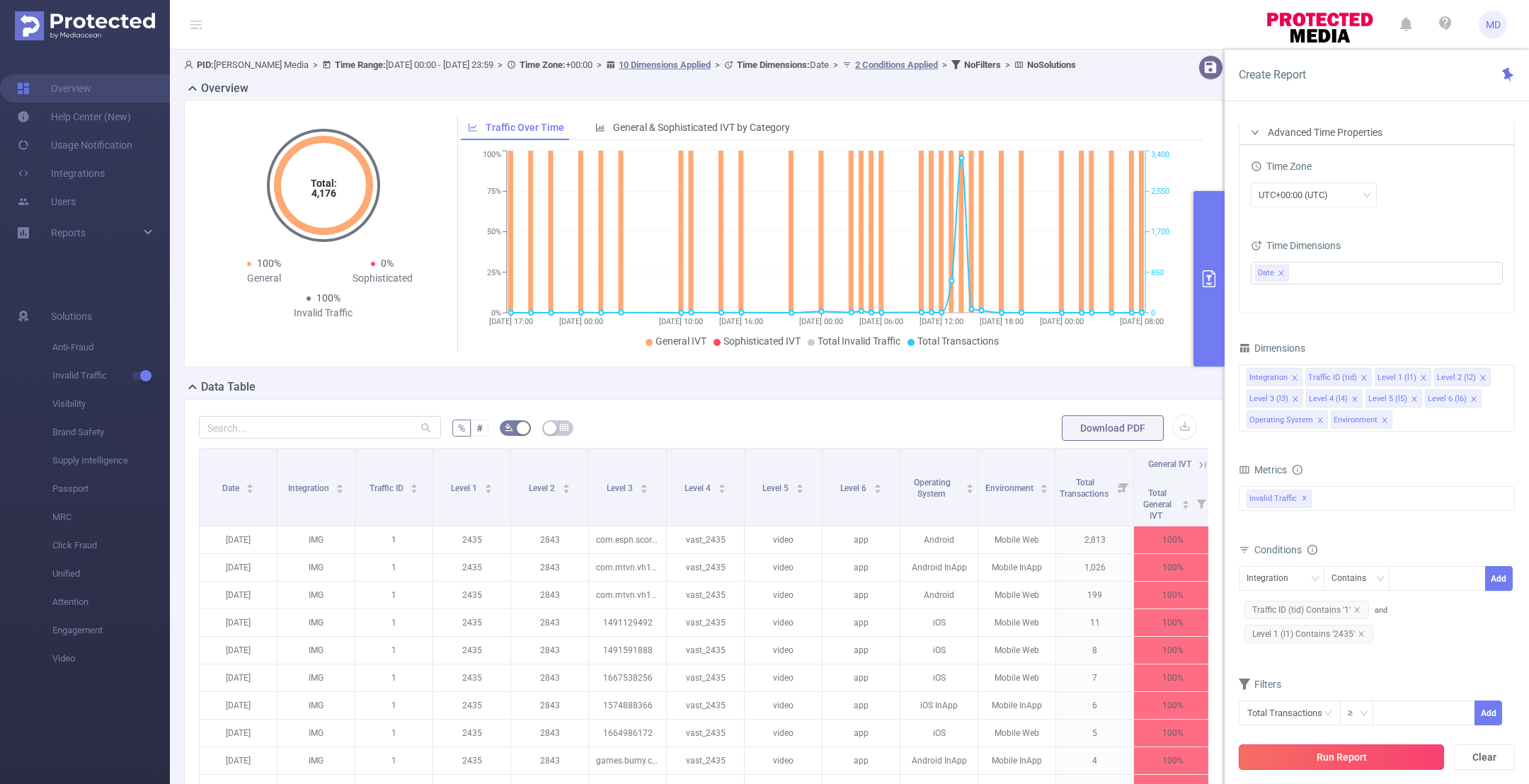
click at [1368, 752] on button "Run Report" at bounding box center [1341, 757] width 205 height 25
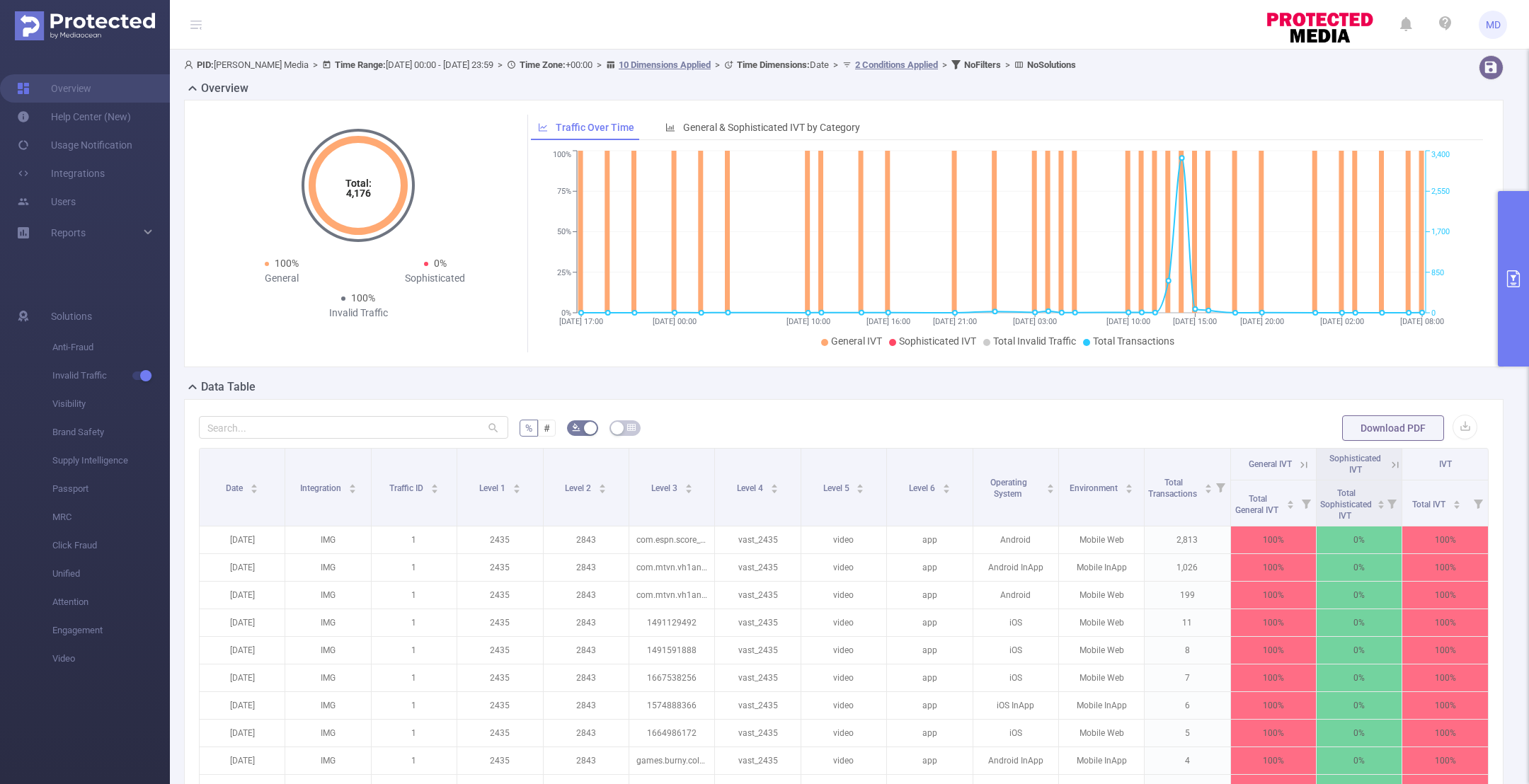
click at [1526, 296] on button "primary" at bounding box center [1513, 279] width 31 height 176
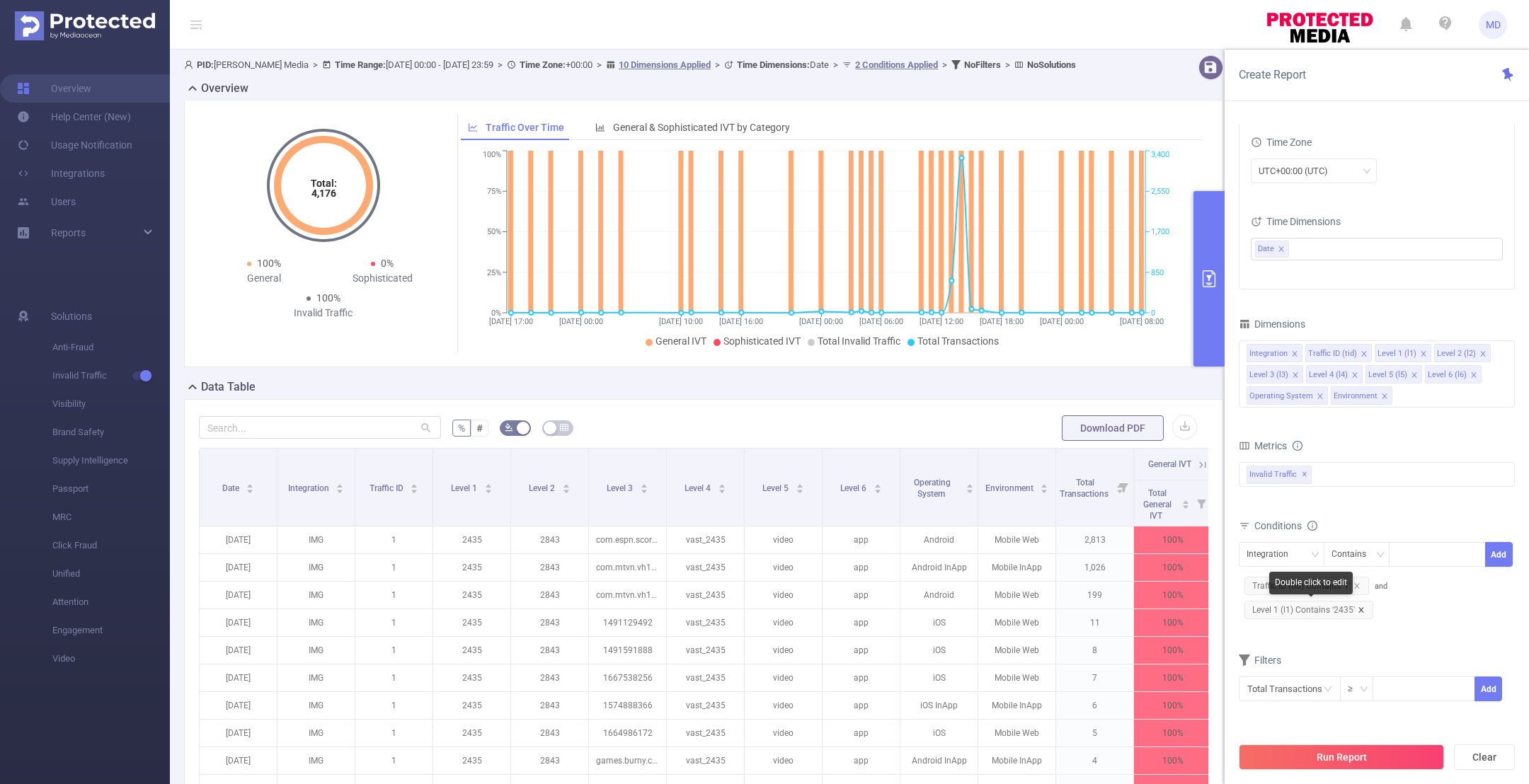
click at [1358, 610] on icon "icon: close" at bounding box center [1361, 610] width 7 height 7
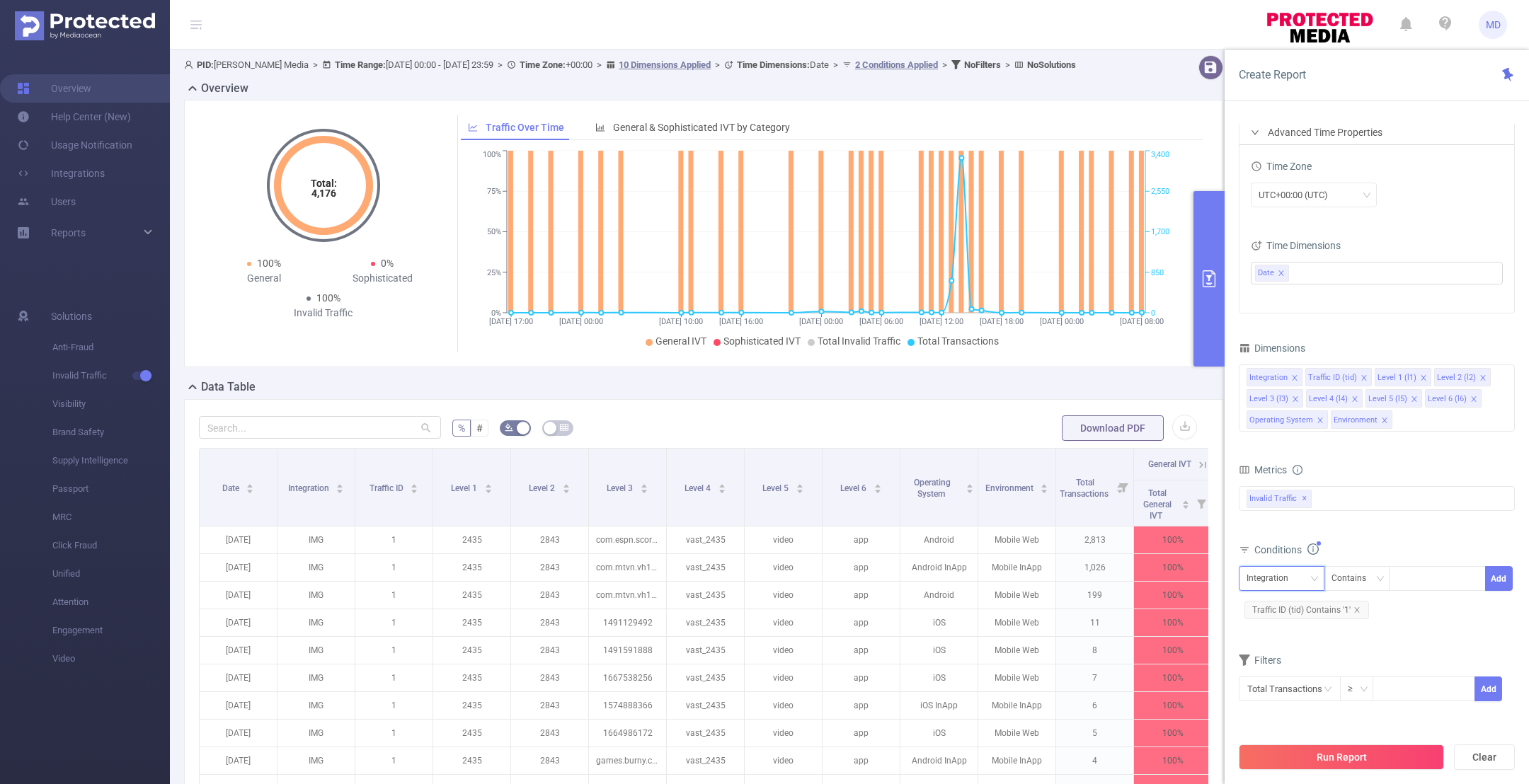
click at [1289, 574] on div "Integration" at bounding box center [1272, 578] width 51 height 24
click at [1296, 659] on li "Level 1 (l1)" at bounding box center [1285, 650] width 96 height 23
click at [1423, 569] on div at bounding box center [1437, 578] width 82 height 24
paste input "2434"
type input "2434"
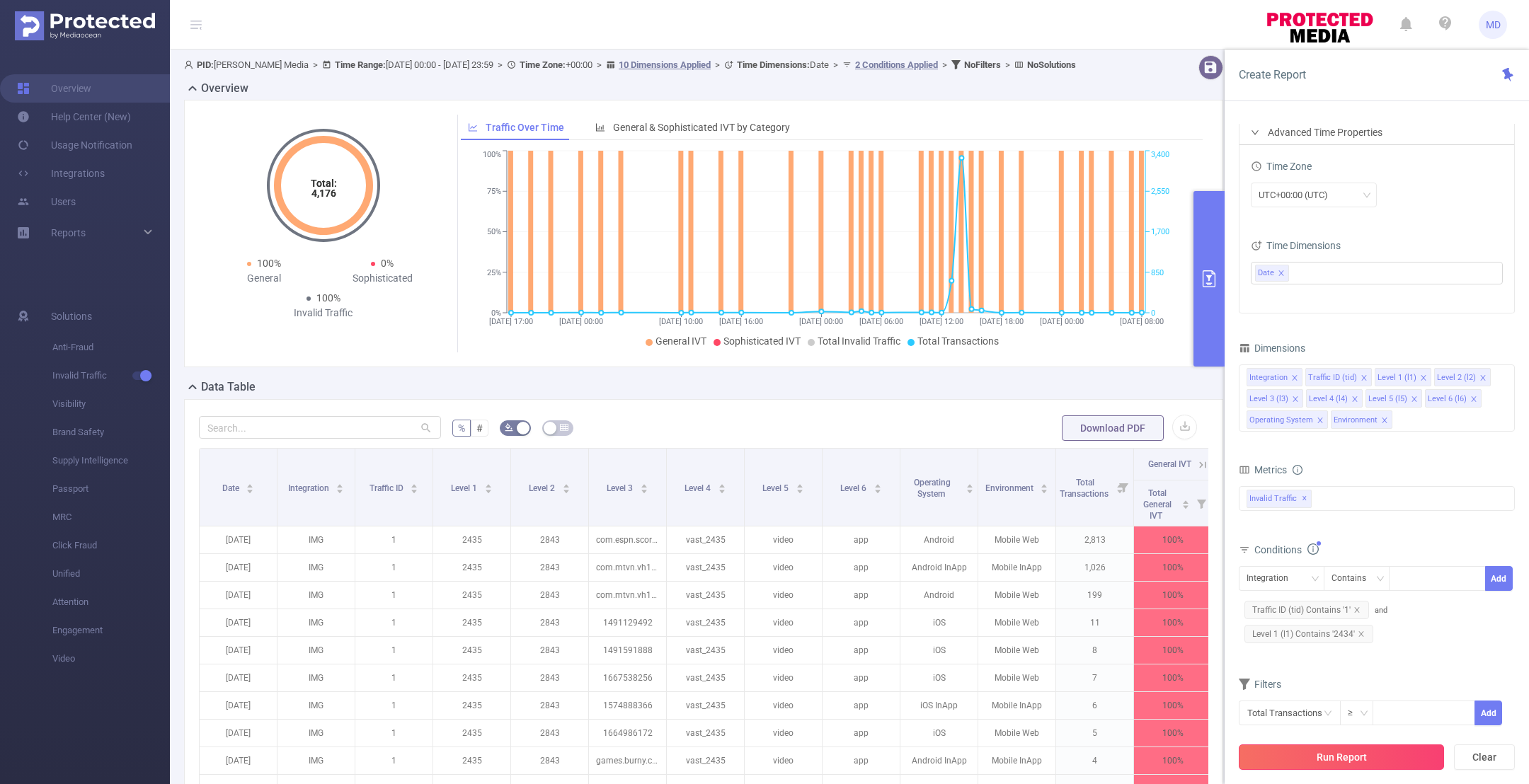
click at [1375, 753] on button "Run Report" at bounding box center [1341, 757] width 205 height 25
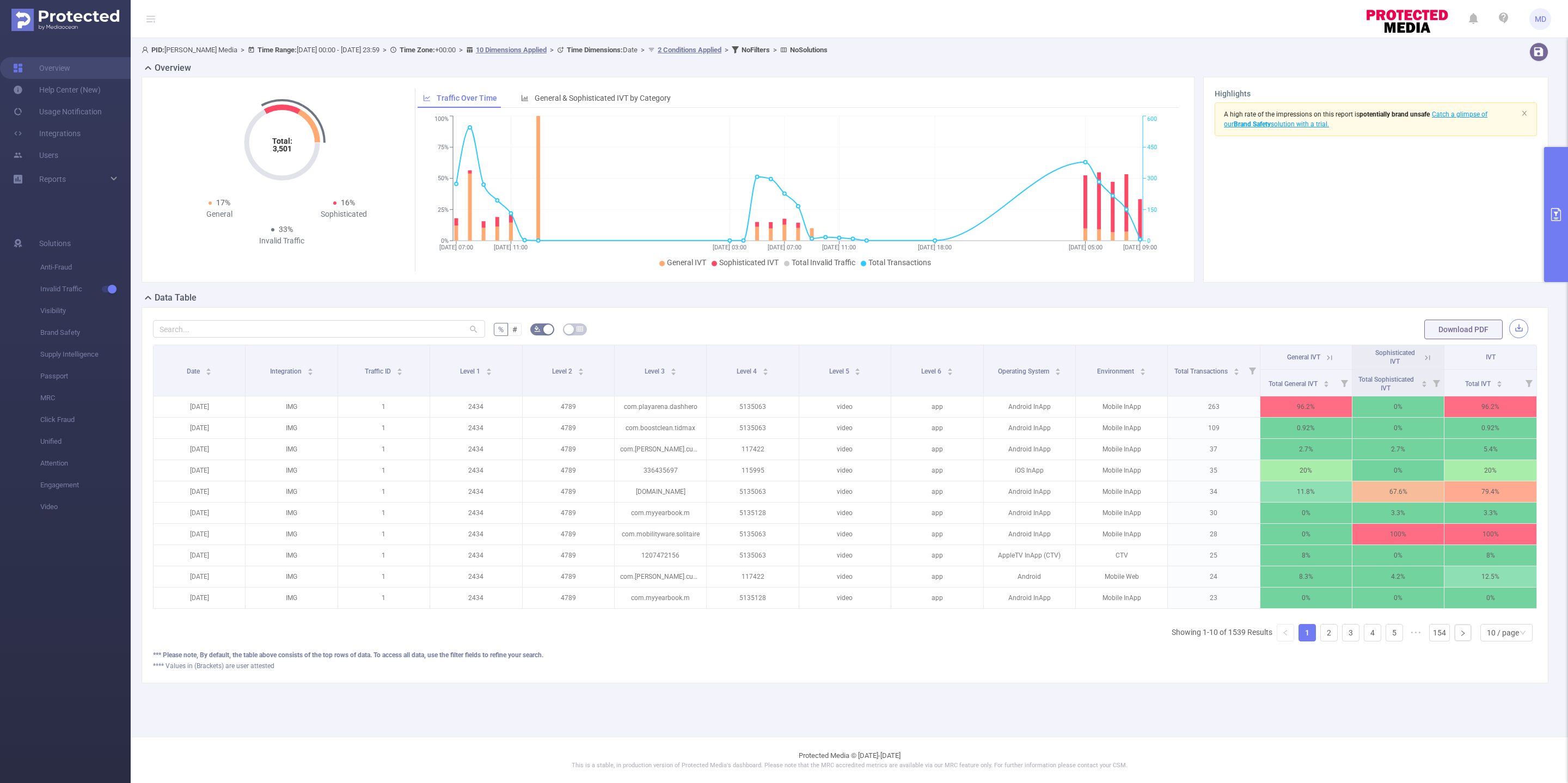
click at [1393, 328] on button "button" at bounding box center [1518, 328] width 19 height 19
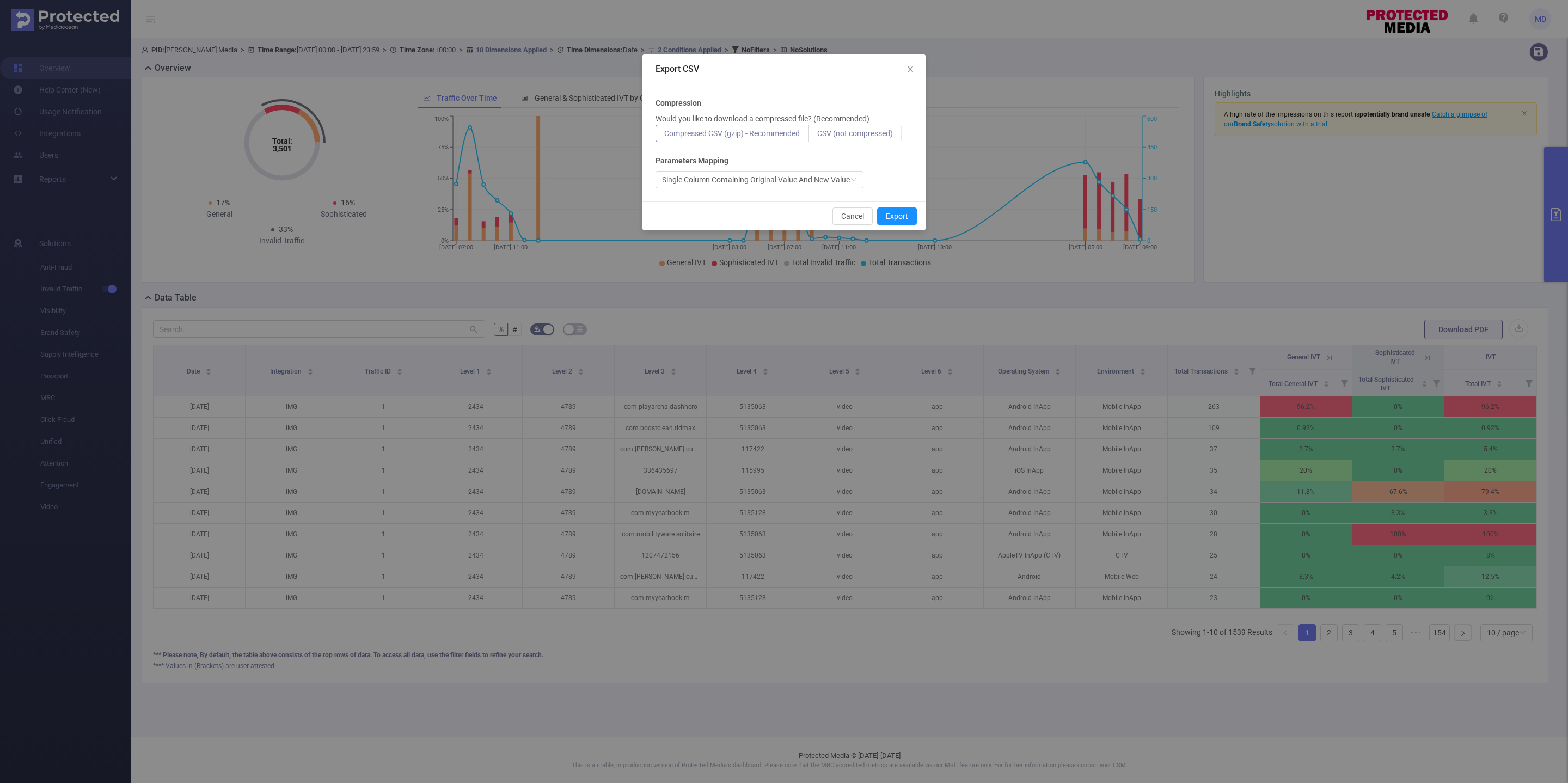
click at [885, 131] on span "CSV (not compressed)" at bounding box center [855, 133] width 75 height 9
click at [817, 136] on input "CSV (not compressed)" at bounding box center [817, 136] width 0 height 0
click at [890, 216] on button "Export" at bounding box center [897, 216] width 40 height 18
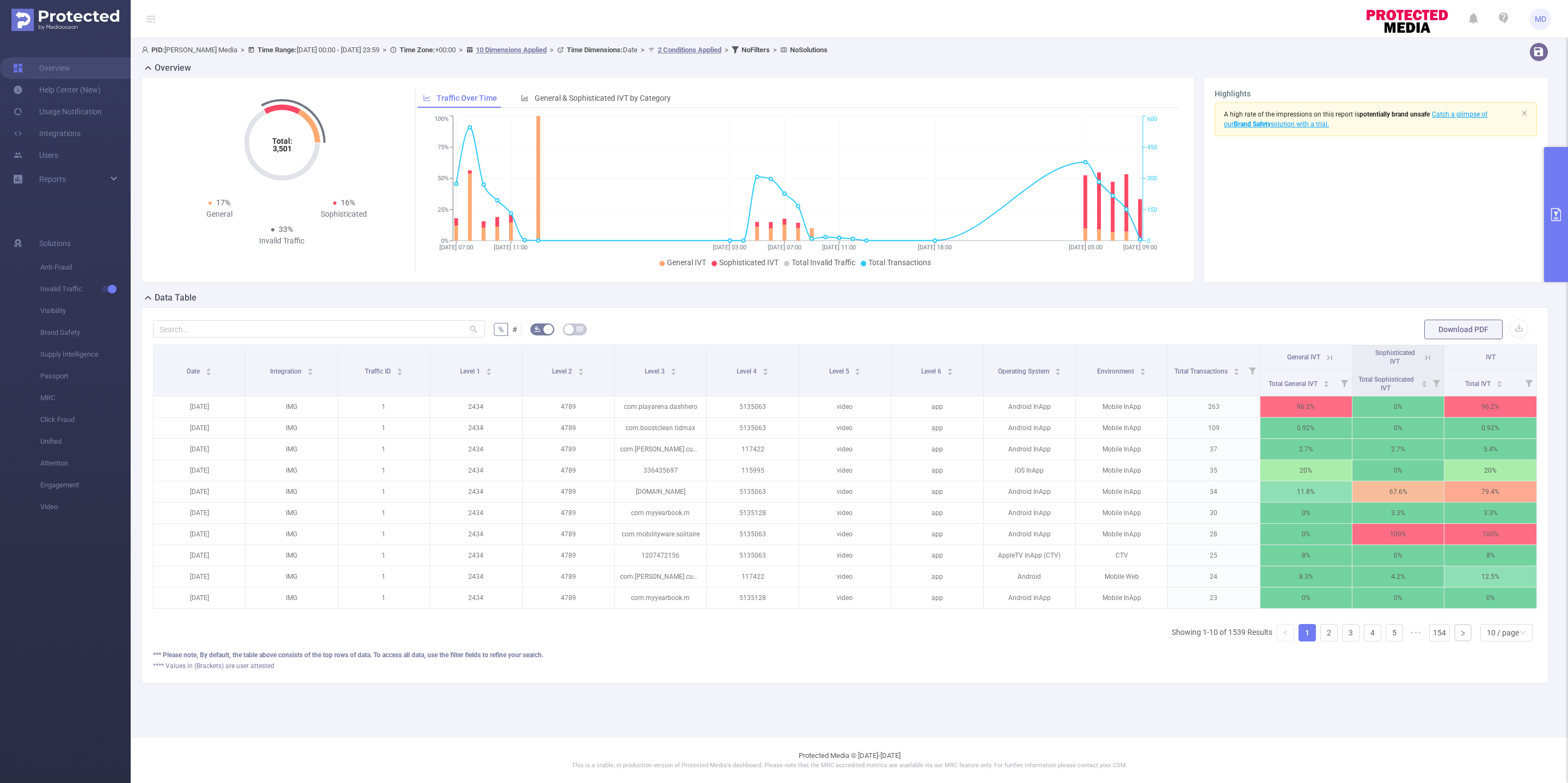
click at [1393, 216] on icon "primary" at bounding box center [1556, 214] width 13 height 13
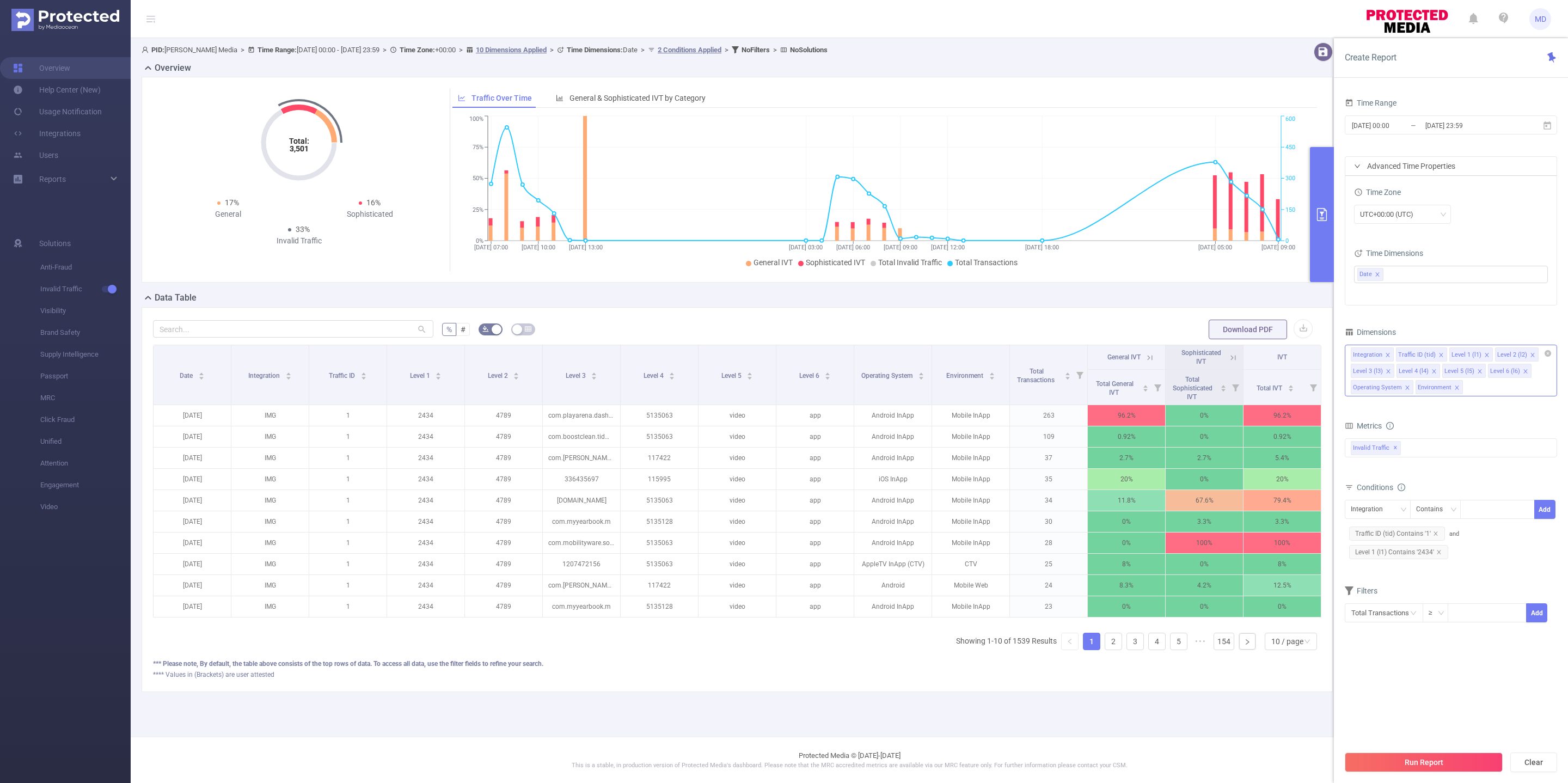
click at [1393, 355] on icon "icon: close" at bounding box center [1532, 355] width 4 height 4
click at [1388, 371] on icon "icon: close" at bounding box center [1388, 371] width 5 height 5
click at [1393, 695] on button "Run Report" at bounding box center [1423, 762] width 158 height 19
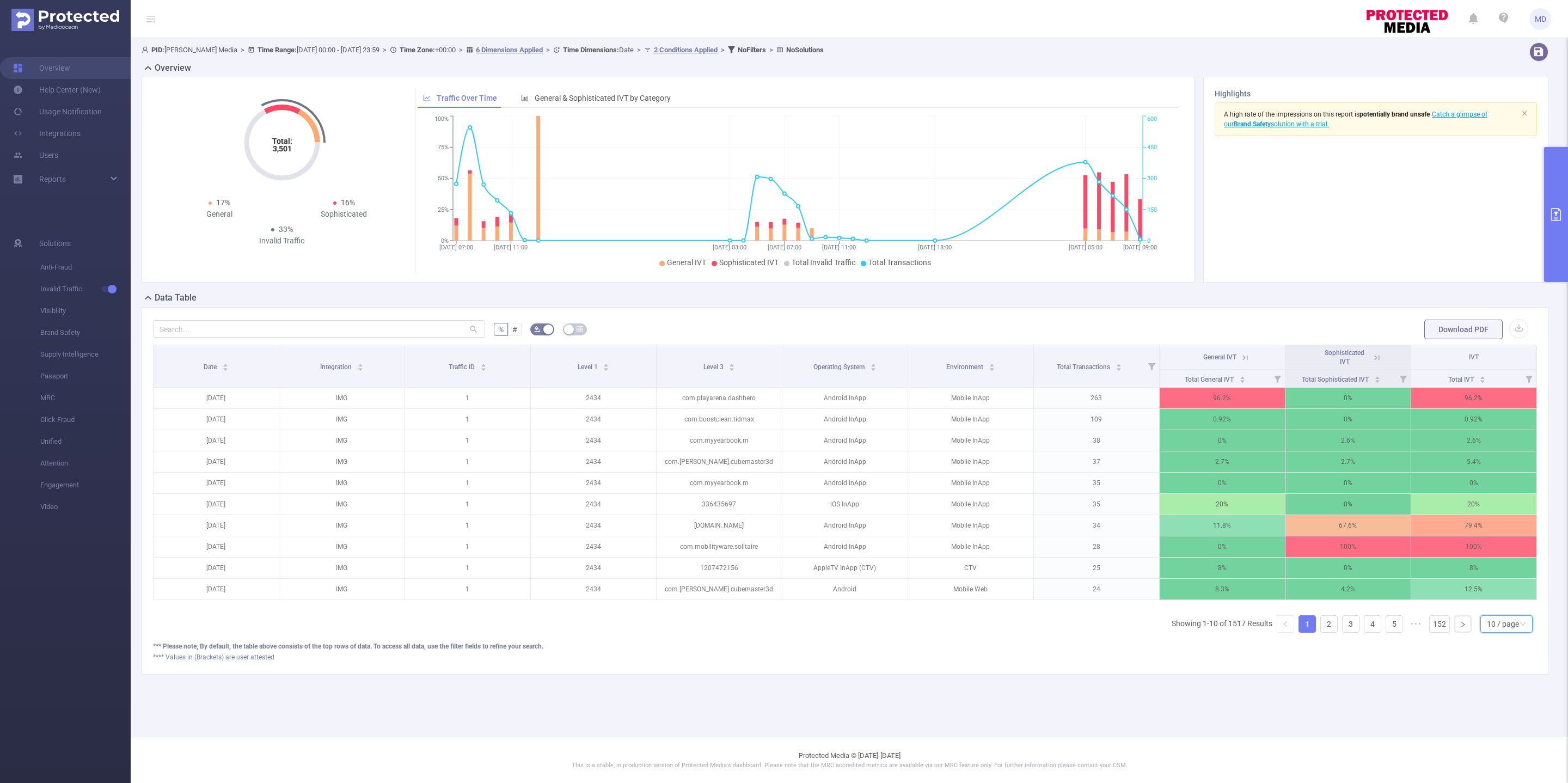
click at [1393, 632] on div "10 / page" at bounding box center [1503, 624] width 32 height 16
click at [1393, 622] on li "50 / page" at bounding box center [1505, 620] width 53 height 18
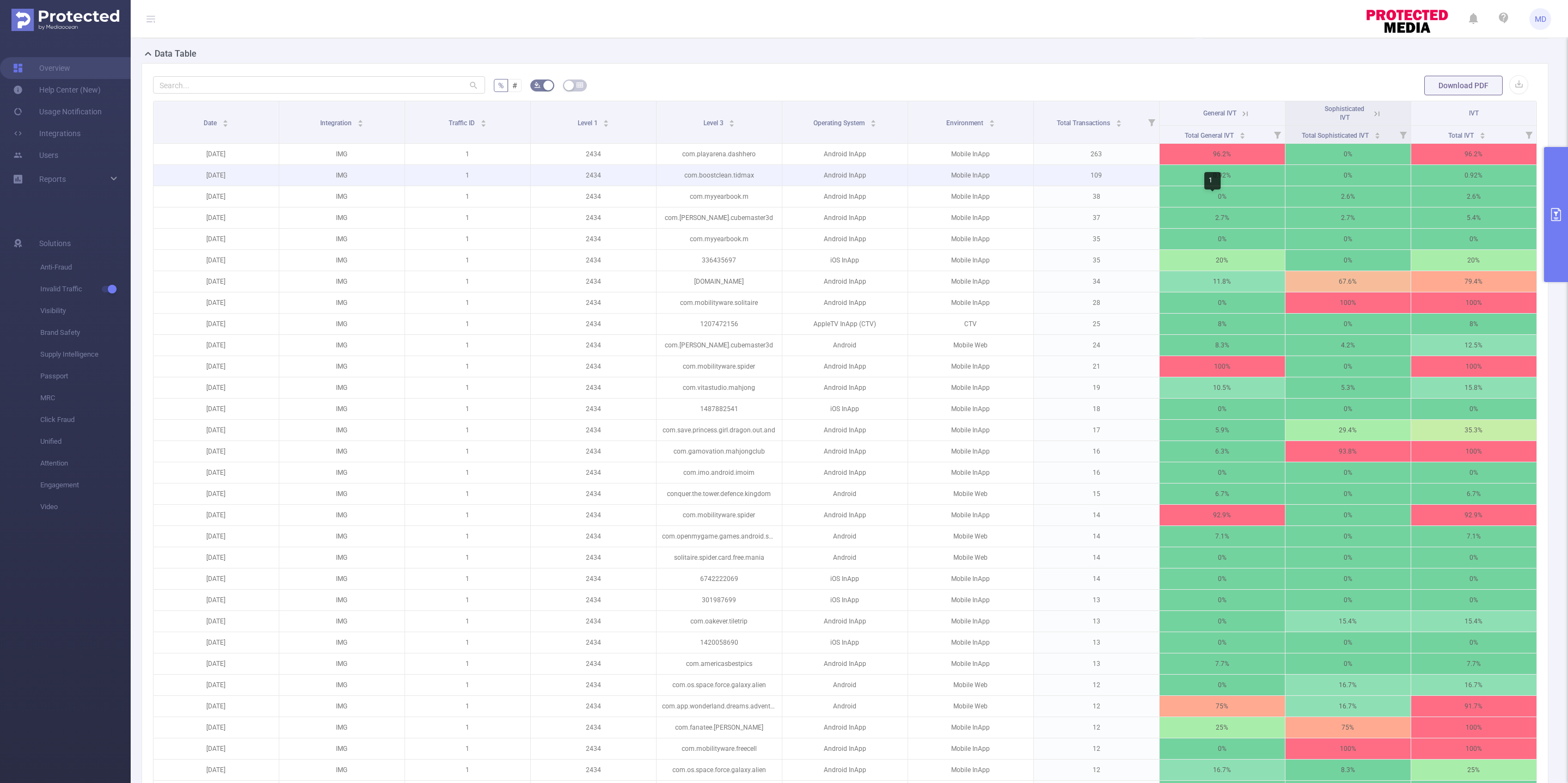
scroll to position [245, 0]
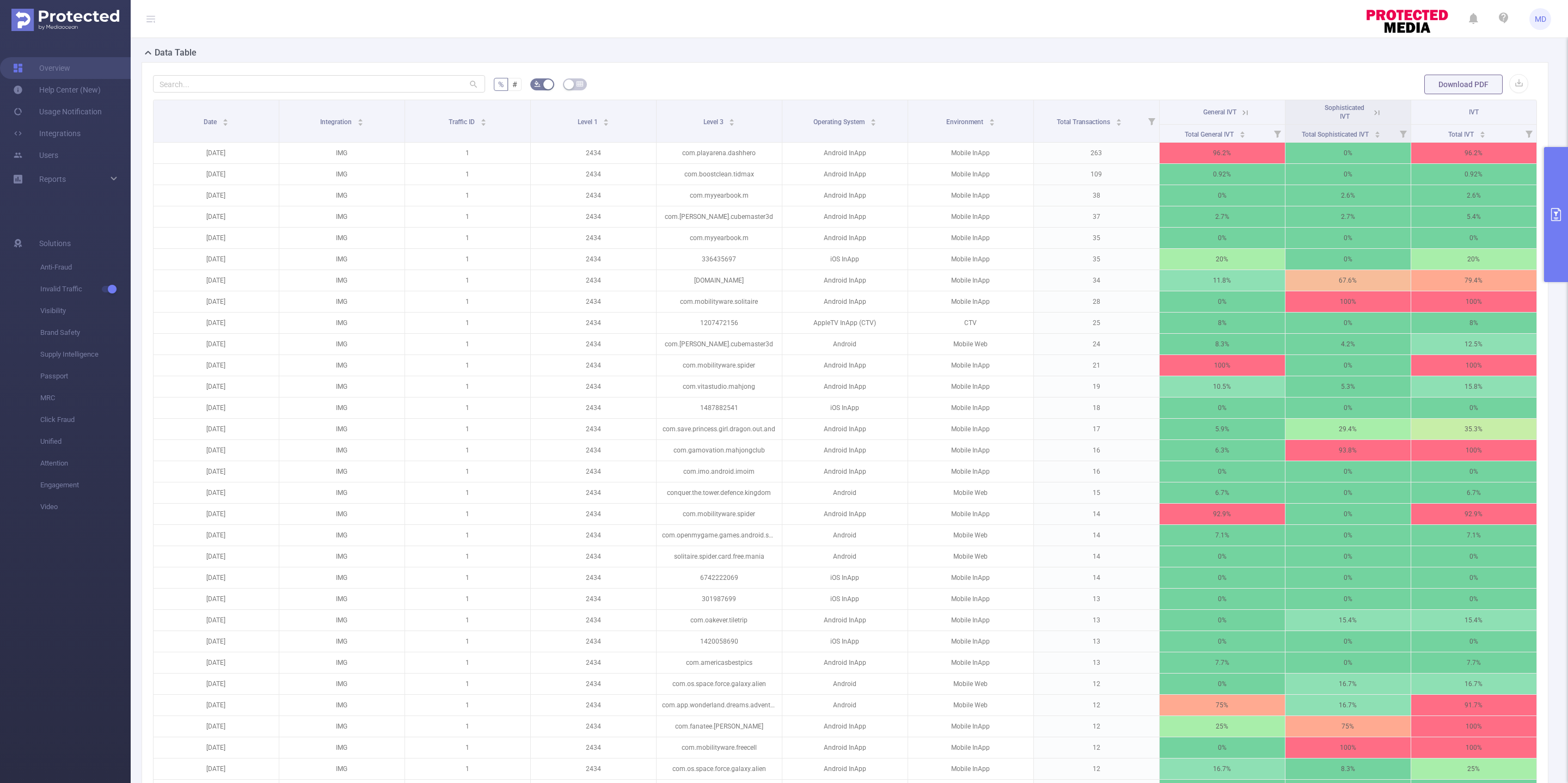
click at [1393, 219] on icon "primary" at bounding box center [1556, 214] width 13 height 13
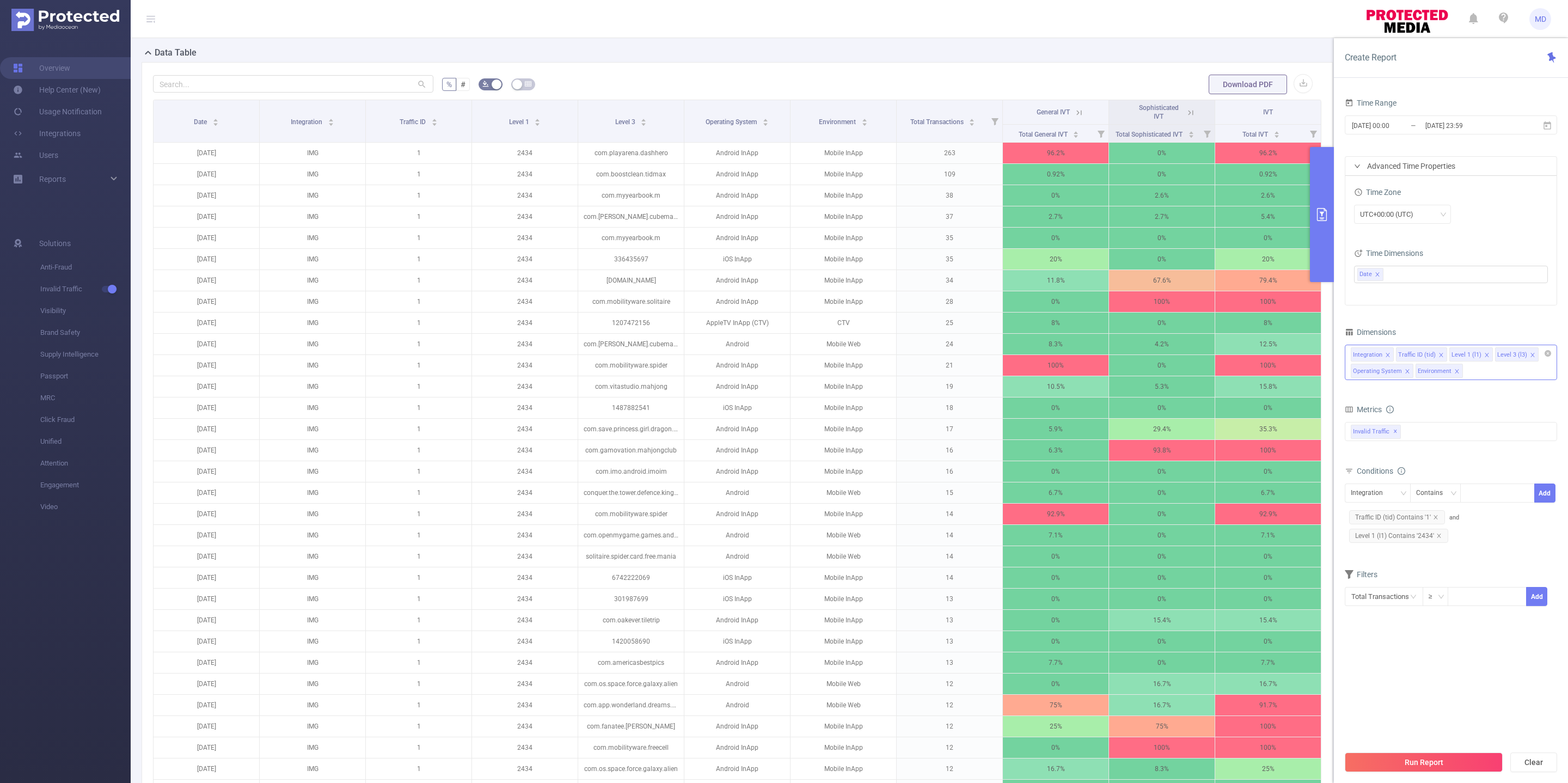
click at [1393, 353] on icon "icon: close" at bounding box center [1532, 355] width 5 height 5
click at [1393, 370] on div "Integration Traffic ID (tid) Level 1 (l1) Operating System Environment" at bounding box center [1451, 362] width 212 height 35
click at [1377, 483] on li "Level 4 (l4)" at bounding box center [1451, 482] width 211 height 18
click at [1393, 695] on button "Run Report" at bounding box center [1423, 762] width 158 height 19
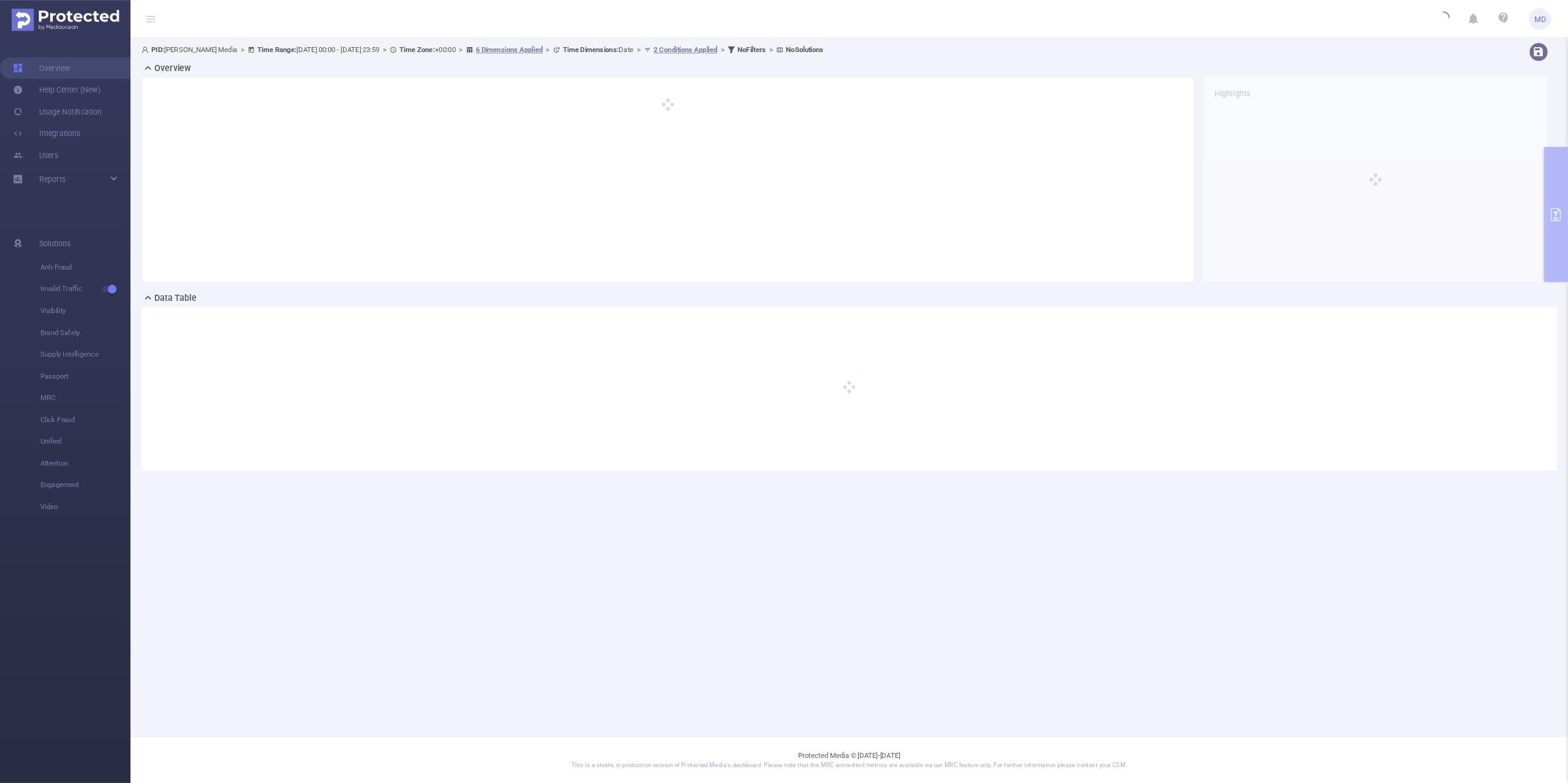
scroll to position [0, 0]
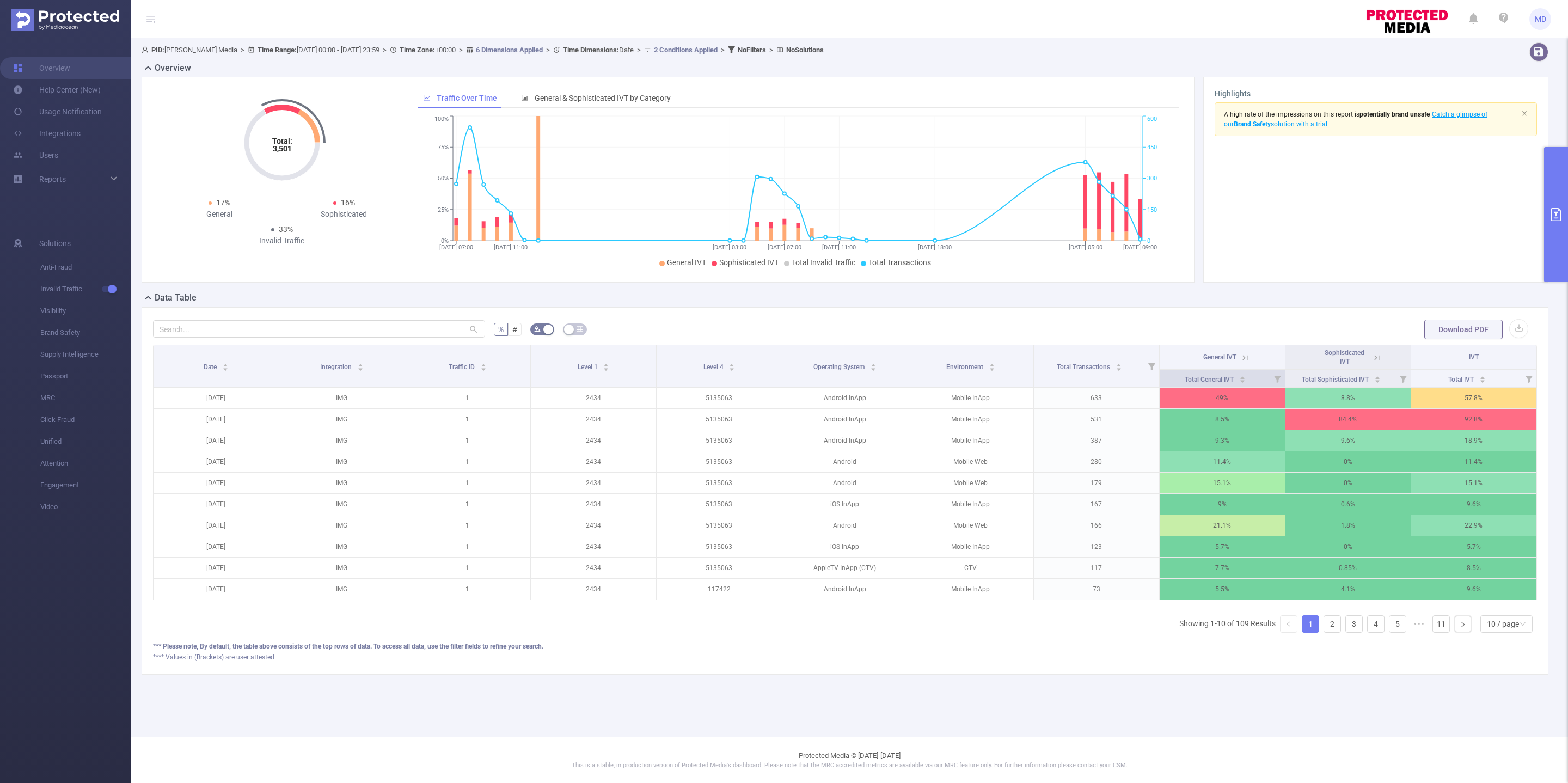
click at [1275, 378] on icon at bounding box center [1278, 379] width 7 height 7
click at [1284, 317] on div "% # Download PDF Date Integration Traffic ID Level 1 Level 4 Operating System E…" at bounding box center [845, 491] width 1407 height 368
click at [1242, 363] on icon at bounding box center [1245, 358] width 10 height 10
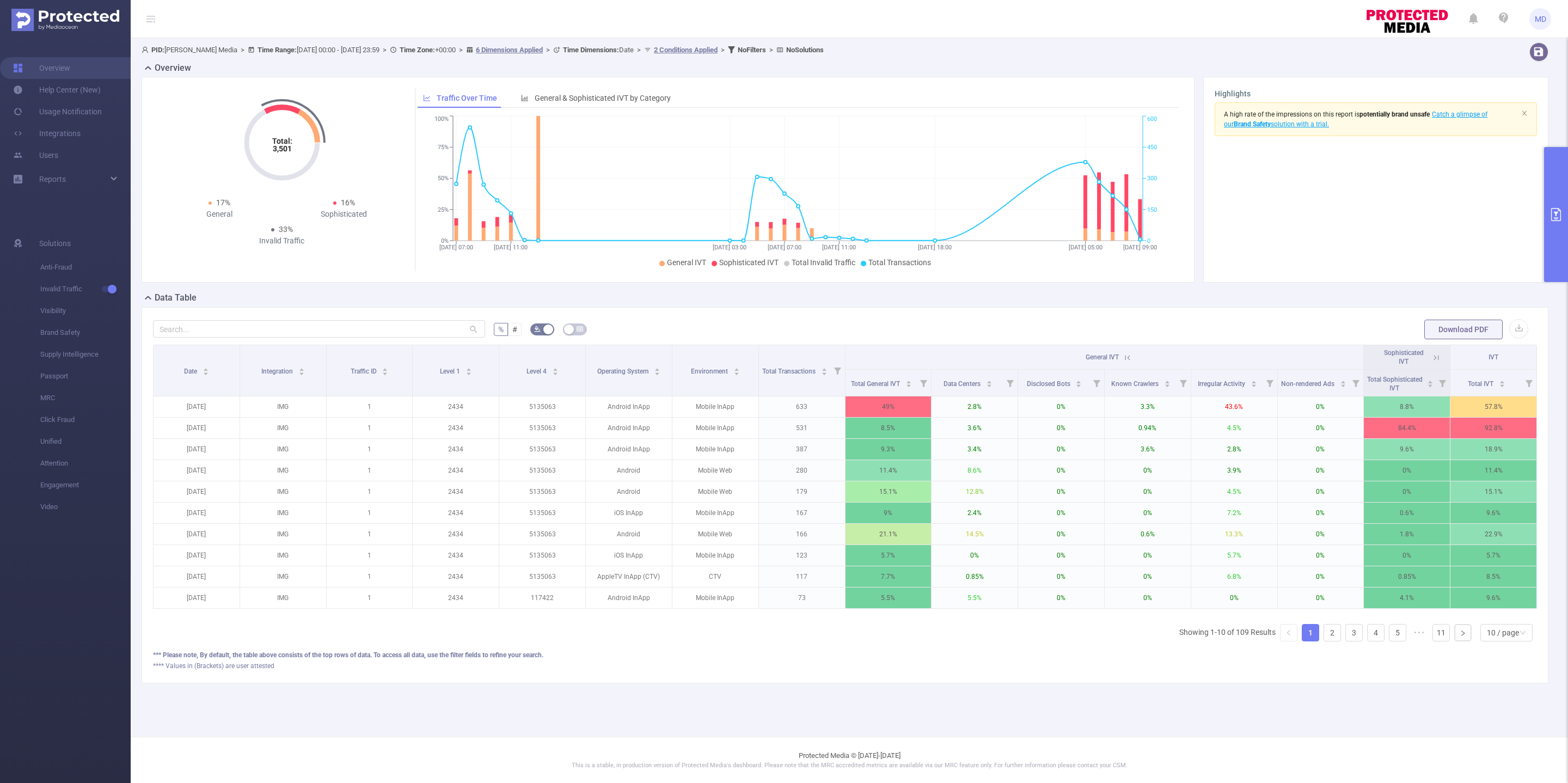
click at [1127, 359] on icon at bounding box center [1128, 357] width 5 height 5
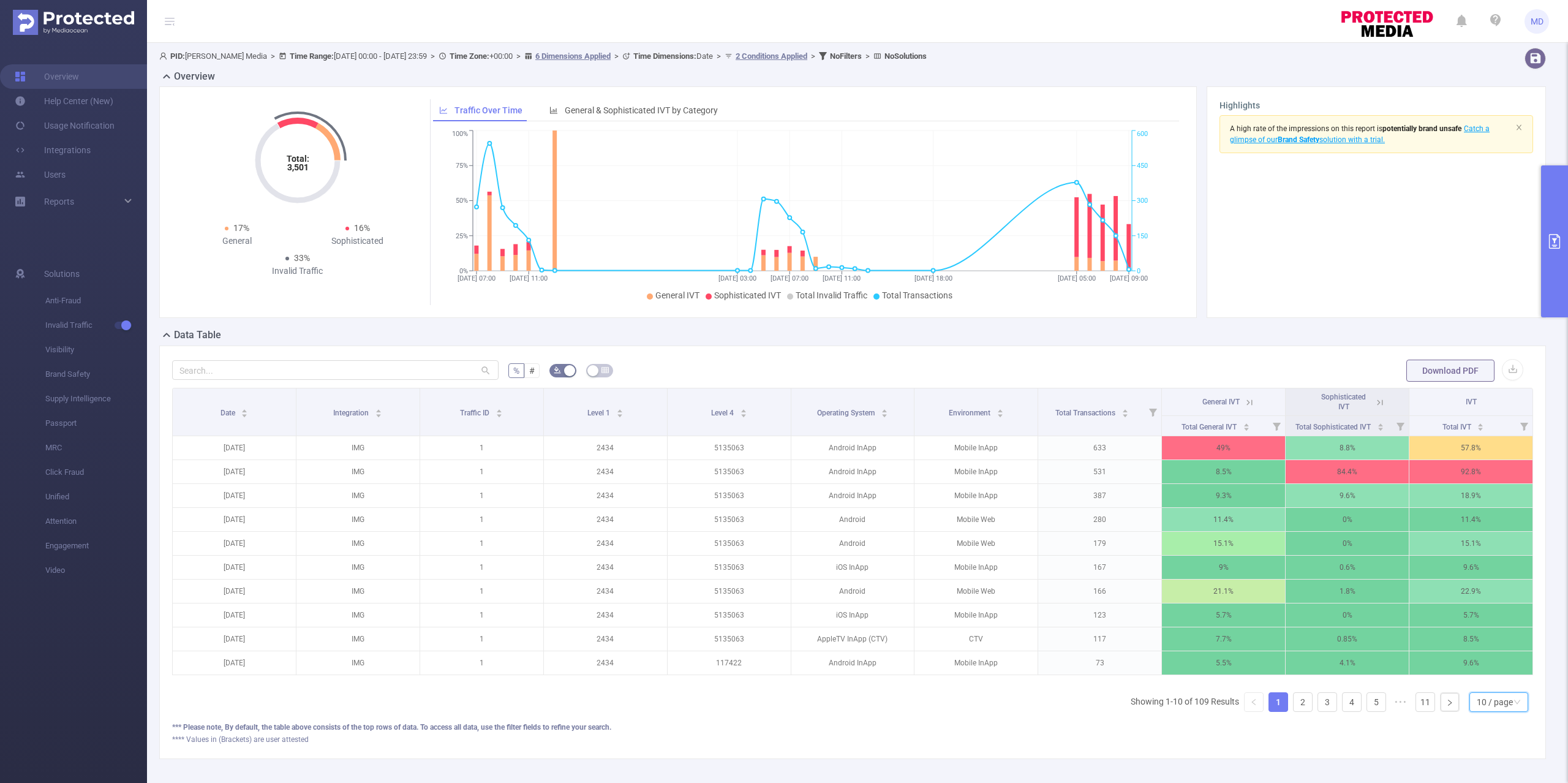
click at [1477, 711] on div "10 / page" at bounding box center [1495, 702] width 36 height 18
click at [1490, 696] on li "50 / page" at bounding box center [1485, 695] width 60 height 20
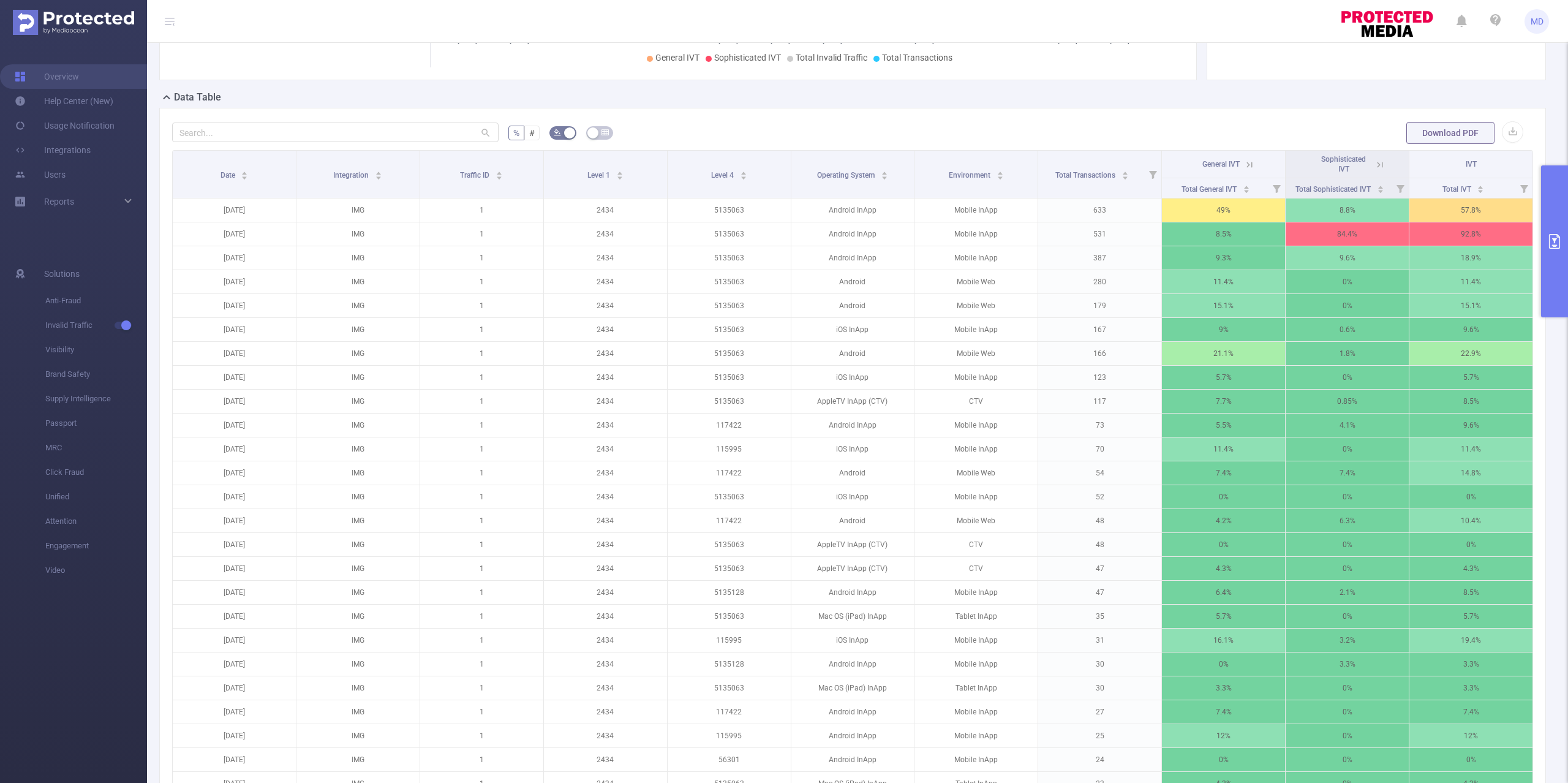
scroll to position [245, 0]
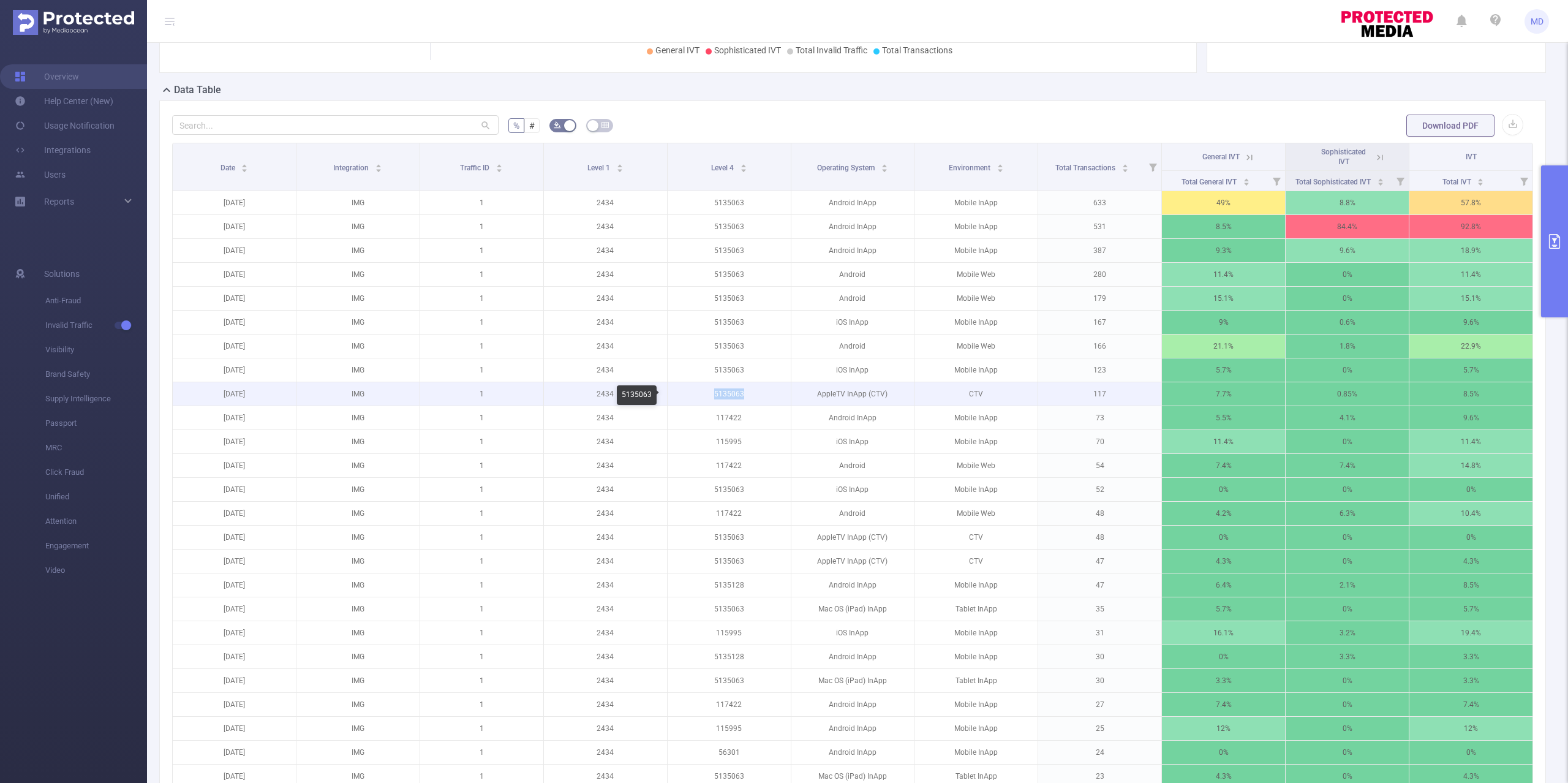
drag, startPoint x: 740, startPoint y: 398, endPoint x: 703, endPoint y: 401, distance: 37.1
click at [703, 401] on p "5135063" at bounding box center [729, 394] width 123 height 23
copy p "5135063"
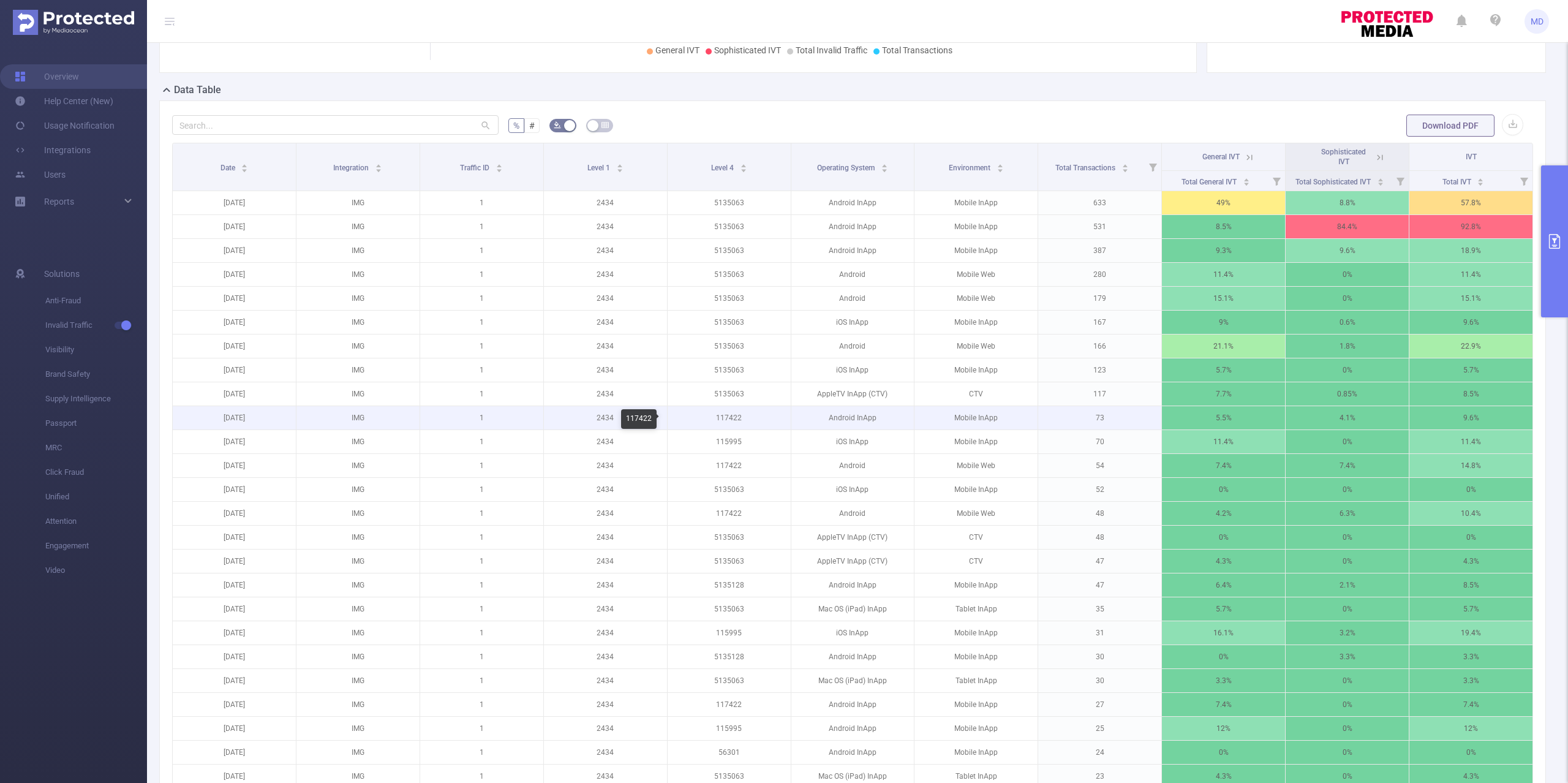
click at [720, 419] on p "117422" at bounding box center [729, 418] width 123 height 23
copy p "117422"
click at [1556, 207] on button "primary" at bounding box center [1554, 242] width 27 height 152
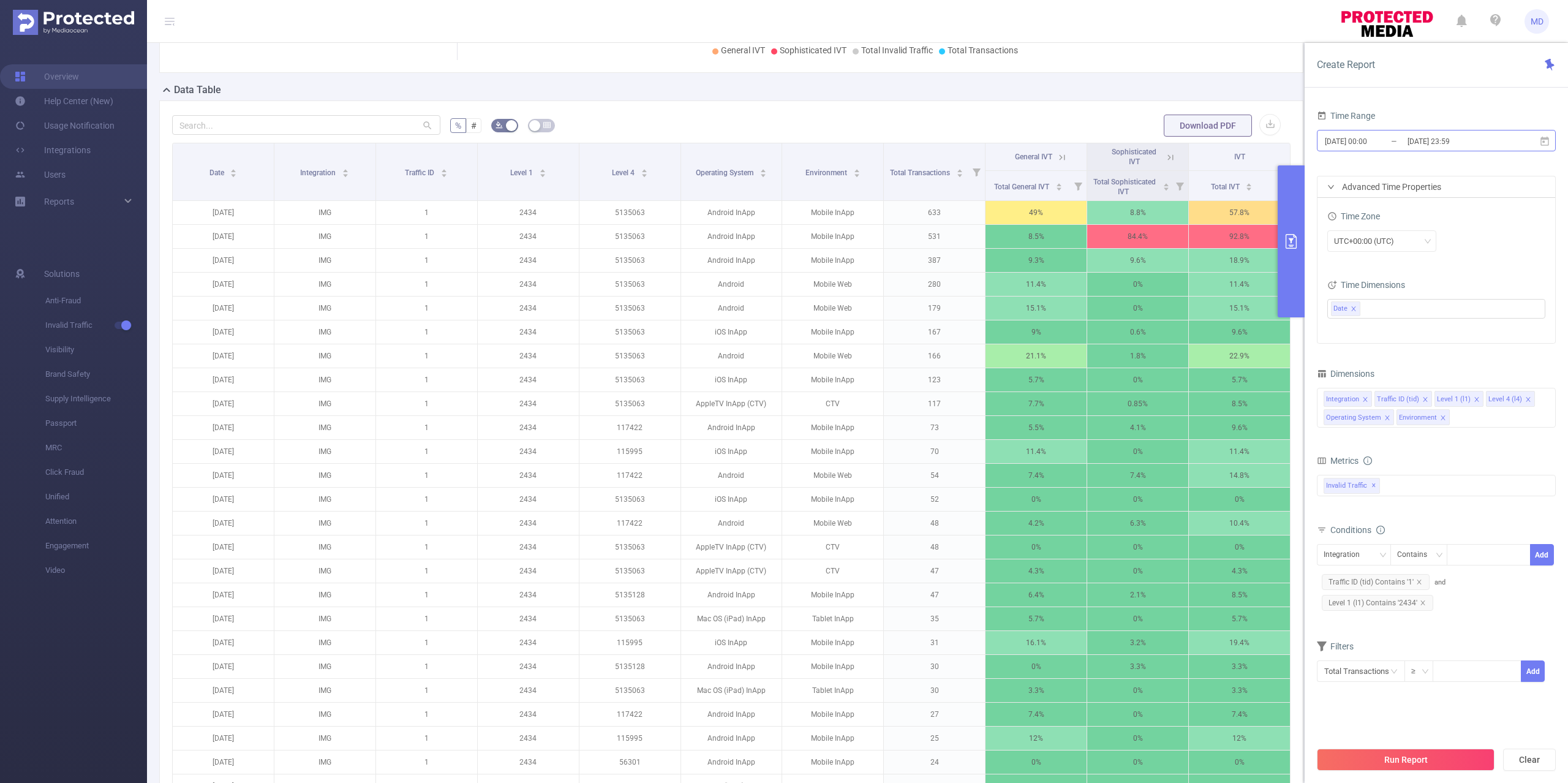
click at [1401, 140] on input "[DATE] 00:00" at bounding box center [1373, 141] width 99 height 16
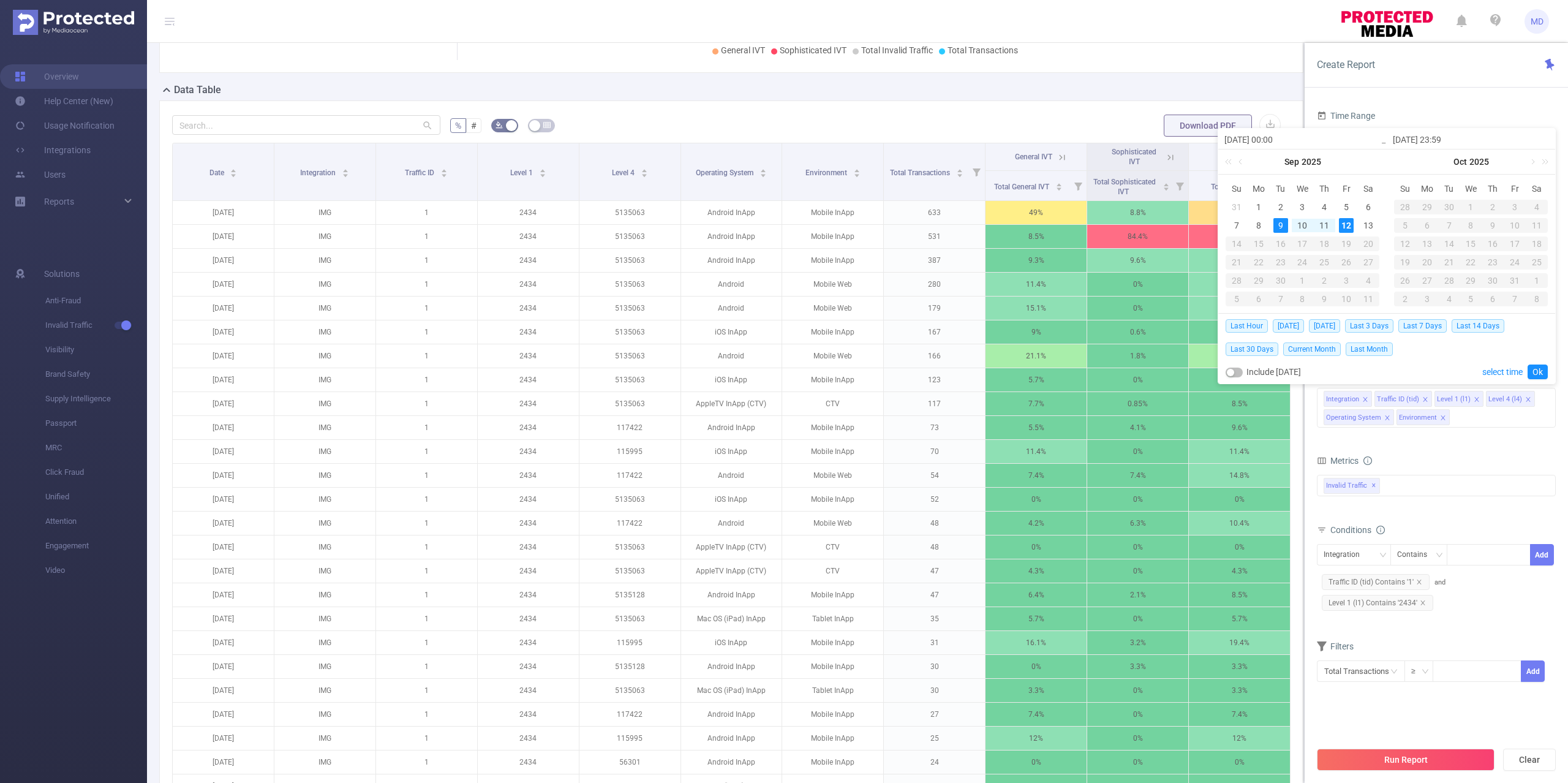
click at [1346, 223] on div "12" at bounding box center [1345, 225] width 14 height 14
type input "[DATE] 00:00"
click at [1534, 371] on link "Ok" at bounding box center [1538, 371] width 21 height 14
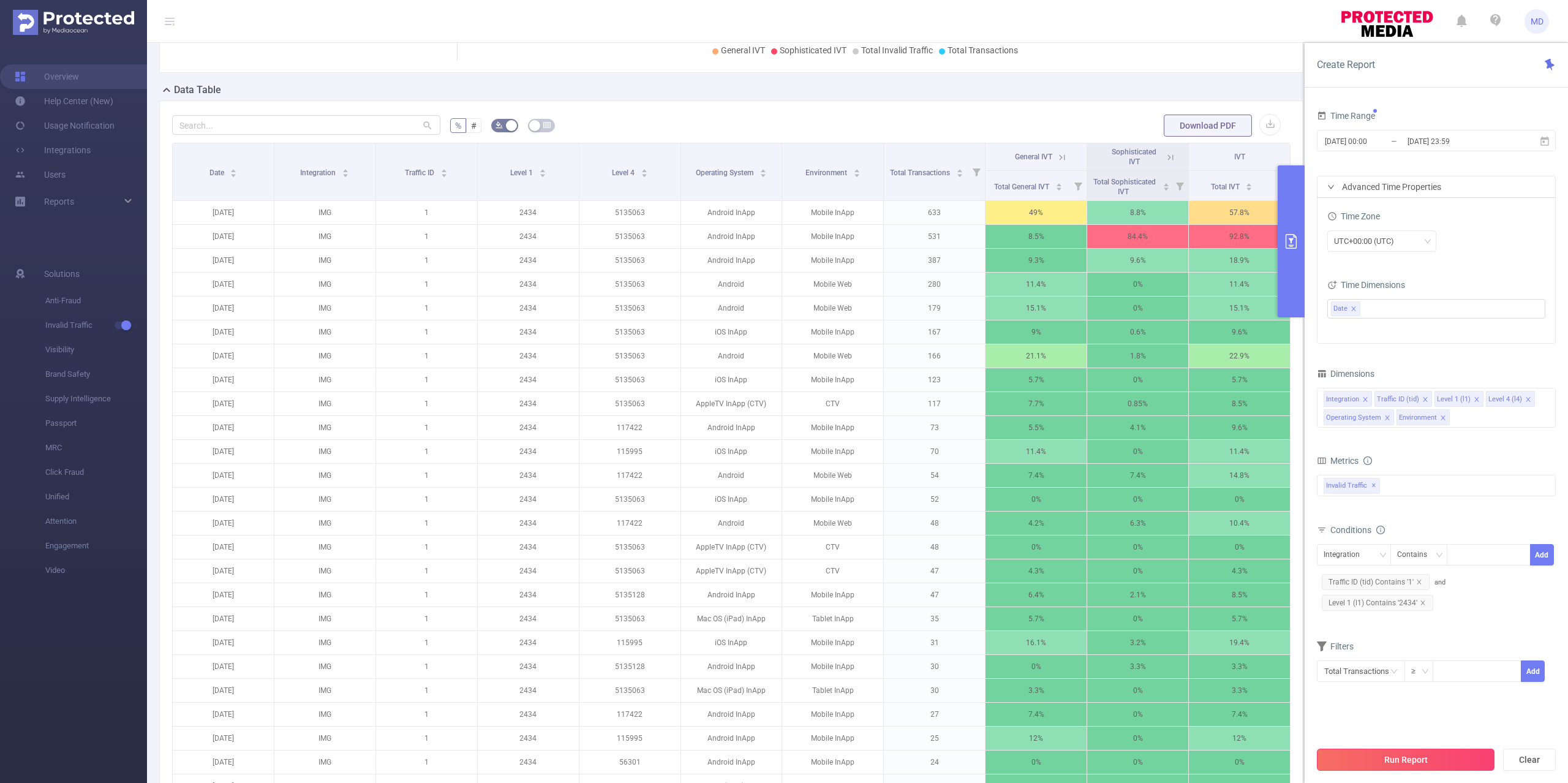
click at [1454, 756] on button "Run Report" at bounding box center [1405, 760] width 177 height 22
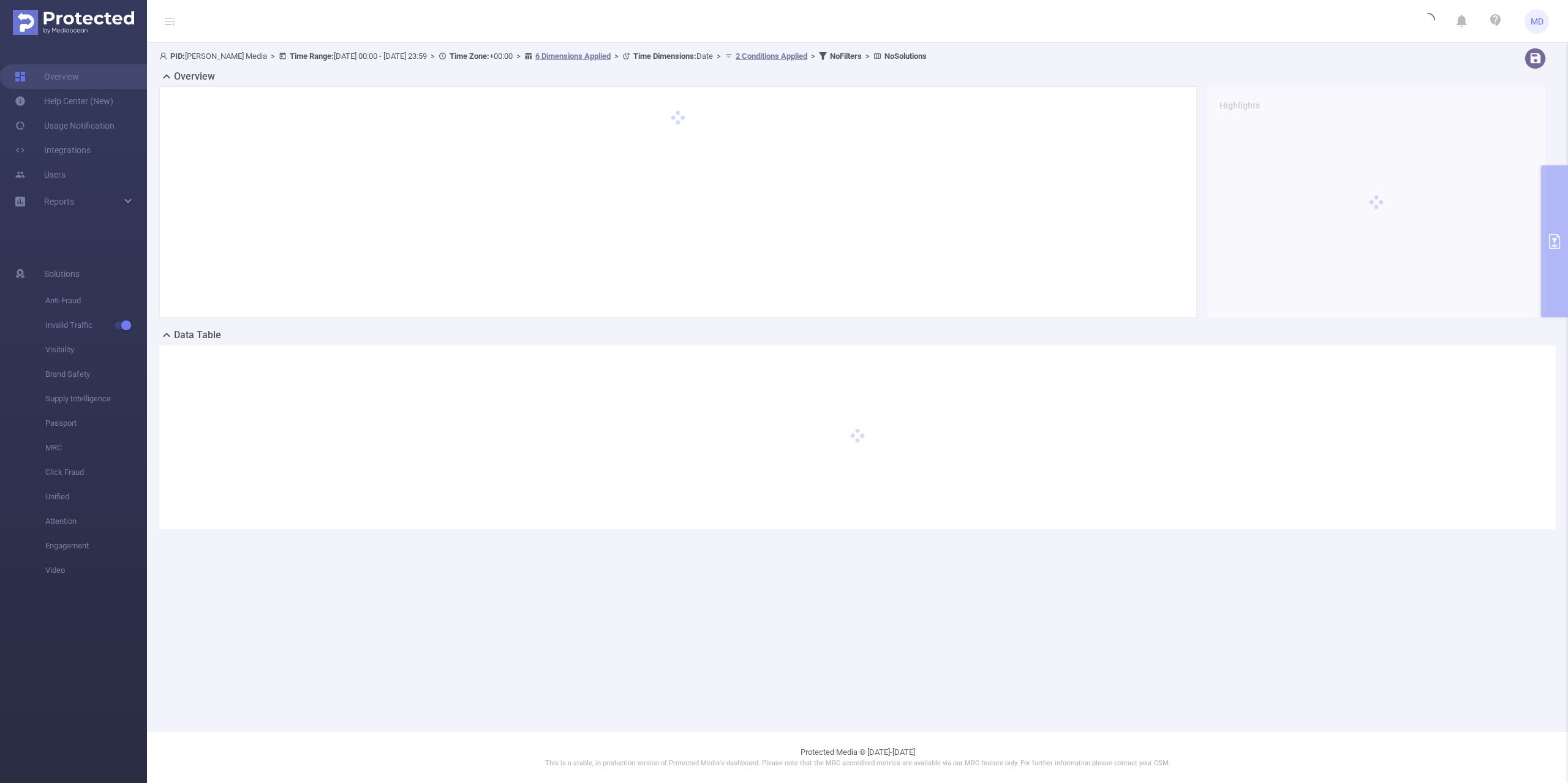
scroll to position [0, 0]
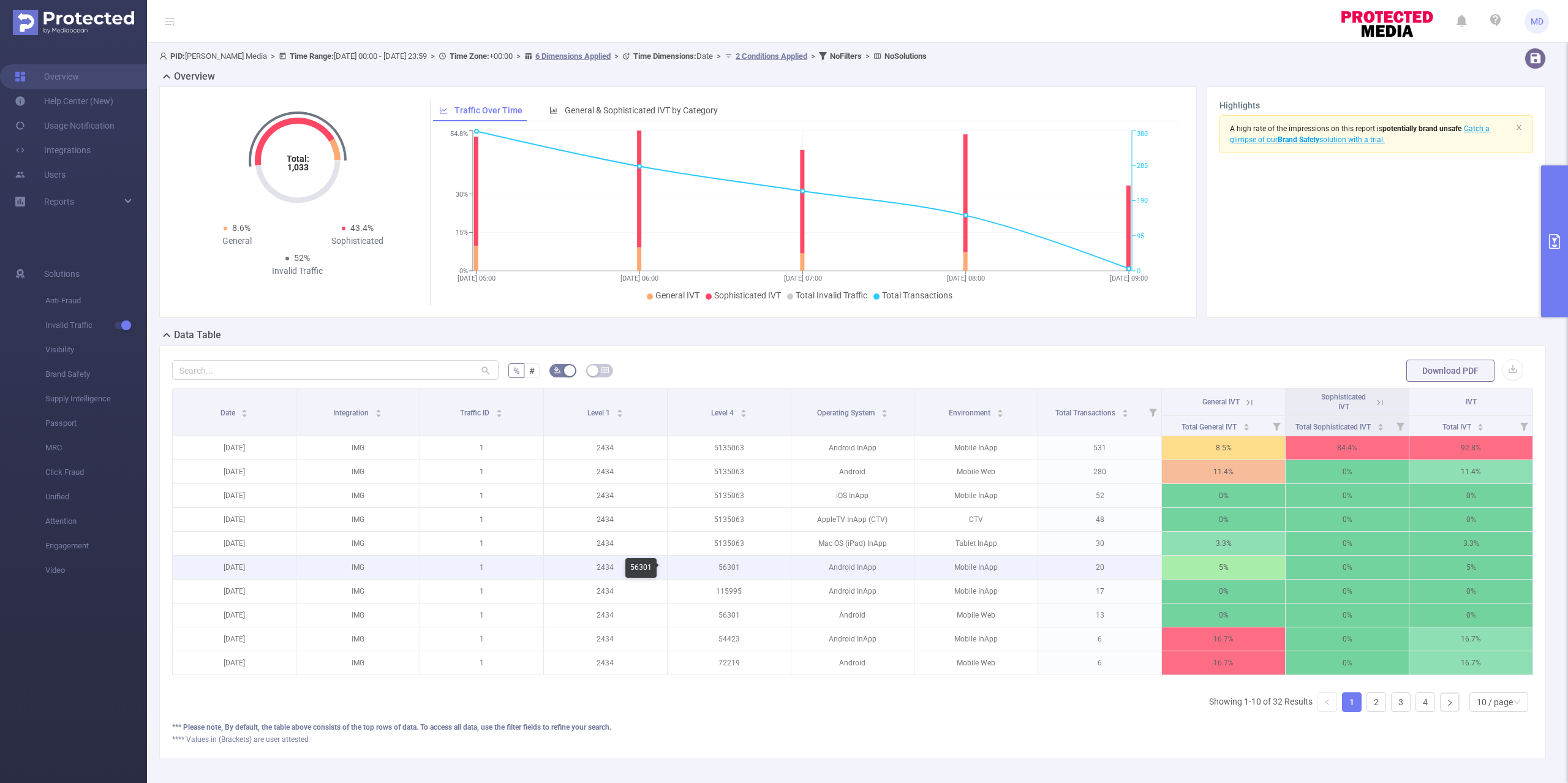
click at [721, 569] on p "56301" at bounding box center [729, 567] width 123 height 23
copy p "56301"
click at [1180, 353] on div "% # Download PDF Date Integration Traffic ID Level 1 Level 4 Operating System E…" at bounding box center [852, 552] width 1387 height 414
click at [1244, 399] on icon at bounding box center [1250, 403] width 11 height 11
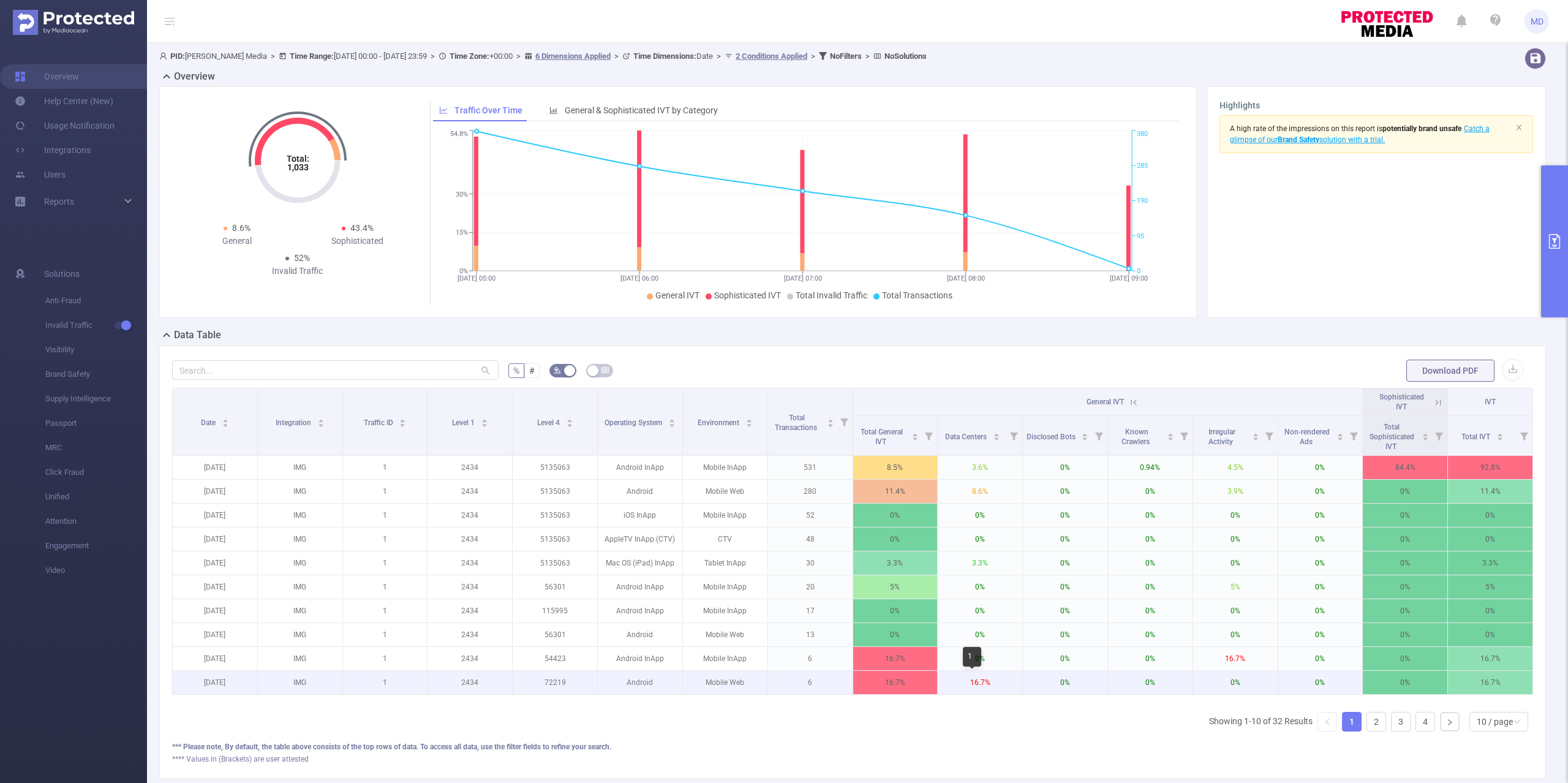
click at [972, 682] on p "16.7%" at bounding box center [979, 682] width 84 height 23
click at [556, 686] on p "72219" at bounding box center [555, 682] width 84 height 23
copy p "72219"
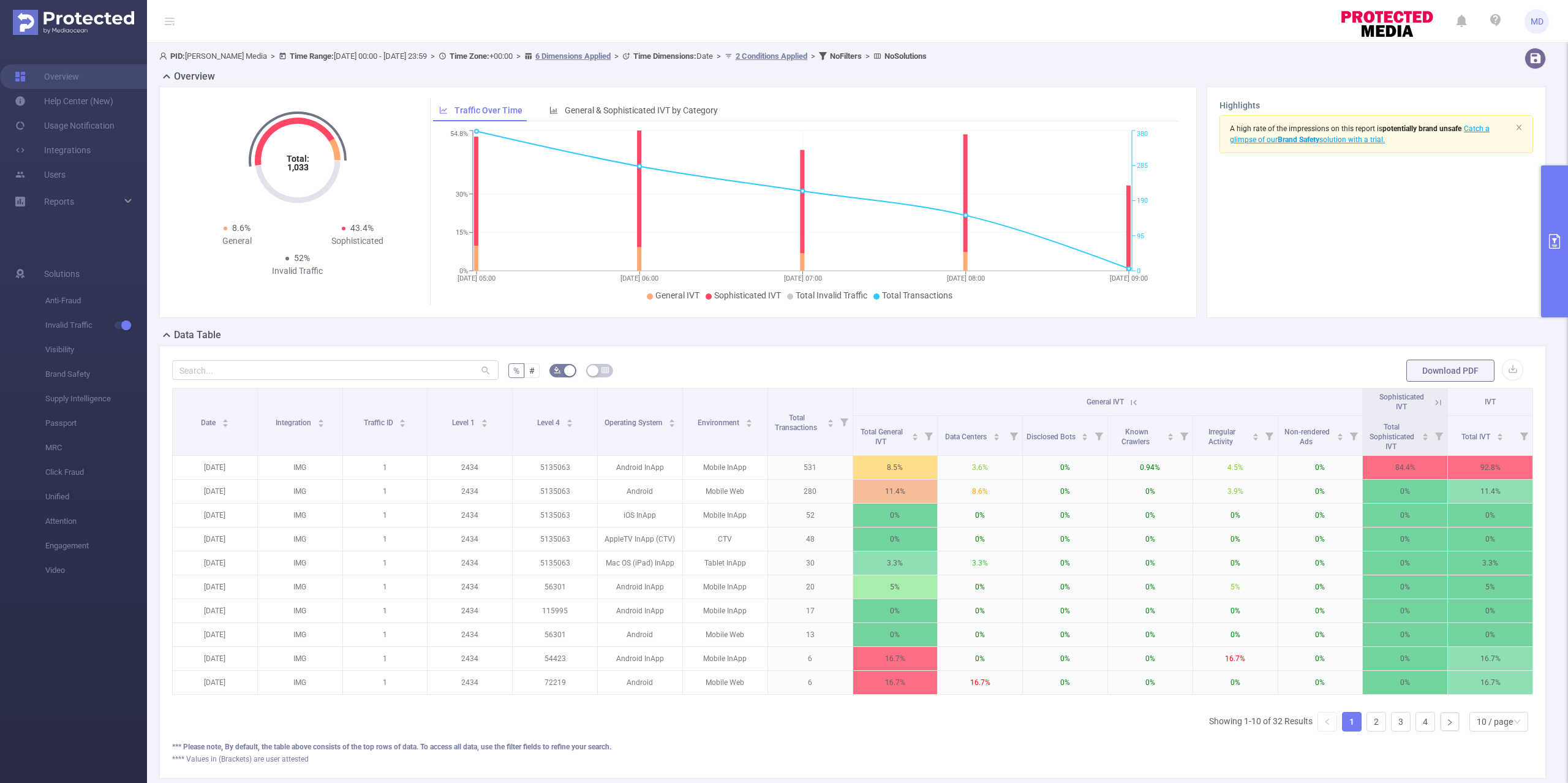
click at [911, 379] on form "% # Download PDF" at bounding box center [852, 371] width 1361 height 25
click at [1558, 249] on button "primary" at bounding box center [1554, 242] width 27 height 152
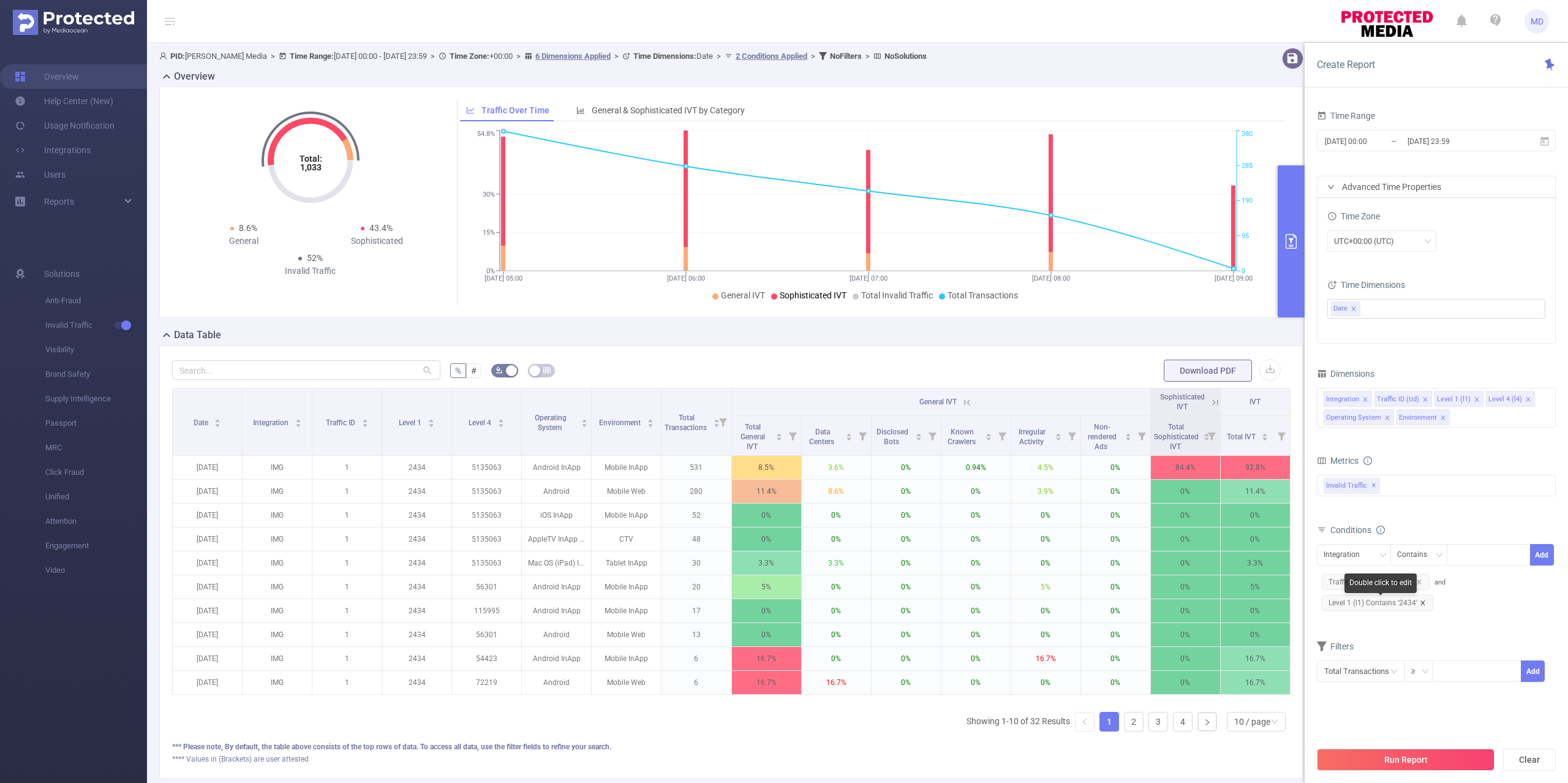
click at [1422, 604] on icon "icon: close" at bounding box center [1422, 603] width 4 height 4
click at [1335, 554] on div "Integration" at bounding box center [1345, 555] width 45 height 21
click at [1365, 623] on li "Level 1 (l1)" at bounding box center [1358, 621] width 83 height 20
click at [1503, 560] on div at bounding box center [1489, 555] width 71 height 21
paste input "2420"
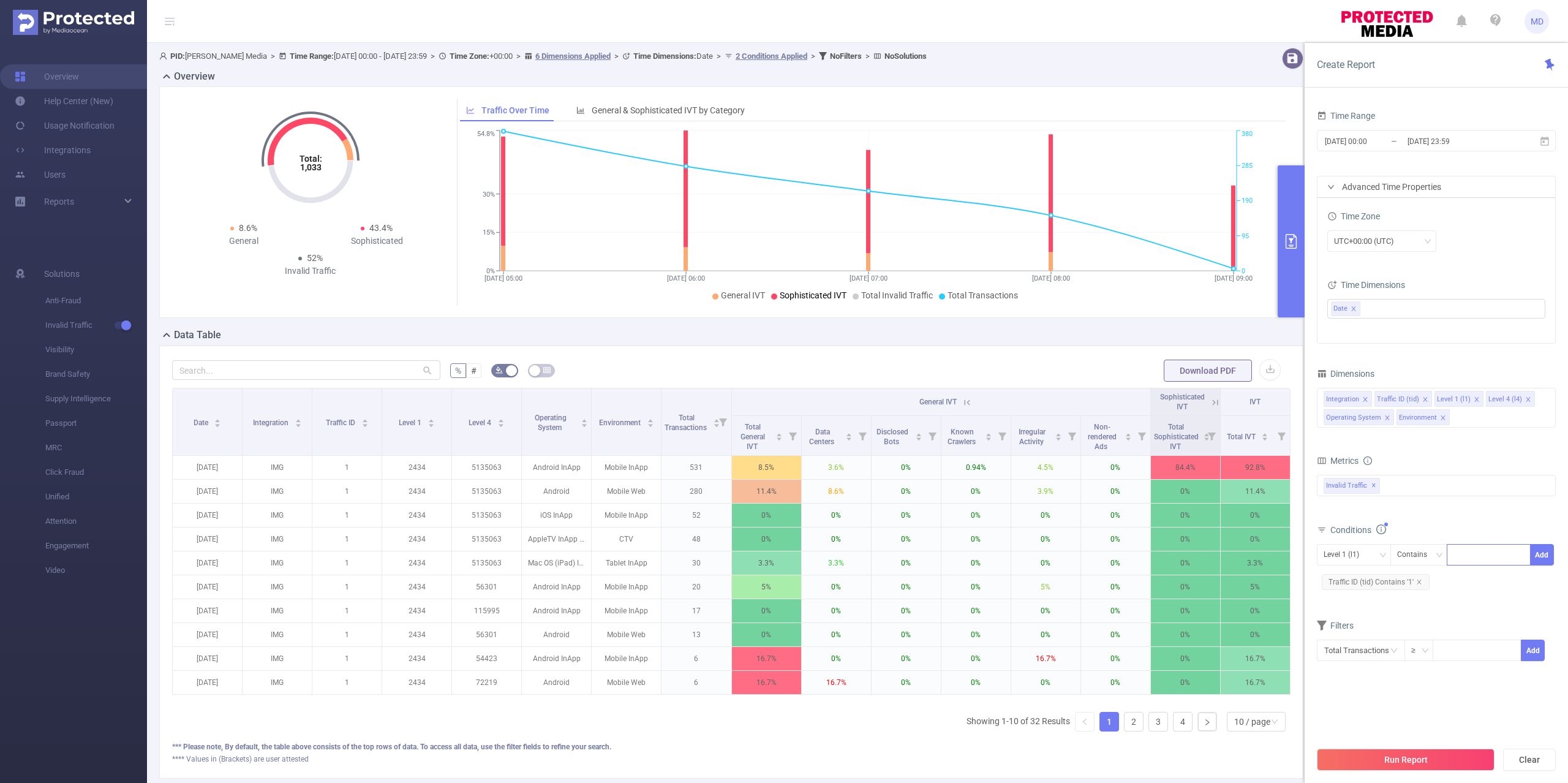
type input "2420"
click at [1402, 763] on button "Run Report" at bounding box center [1405, 760] width 177 height 22
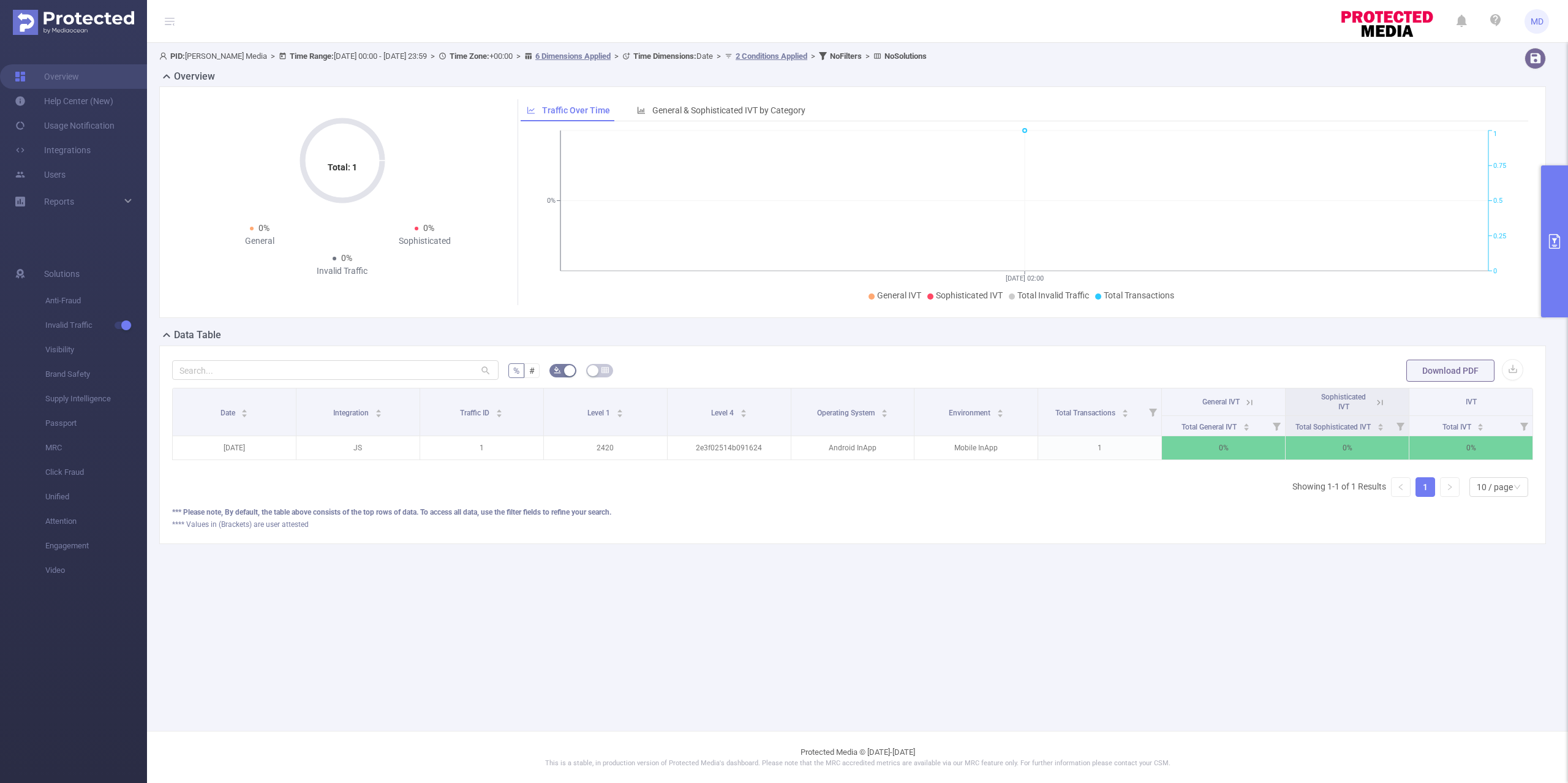
click at [1560, 221] on button "primary" at bounding box center [1554, 242] width 27 height 152
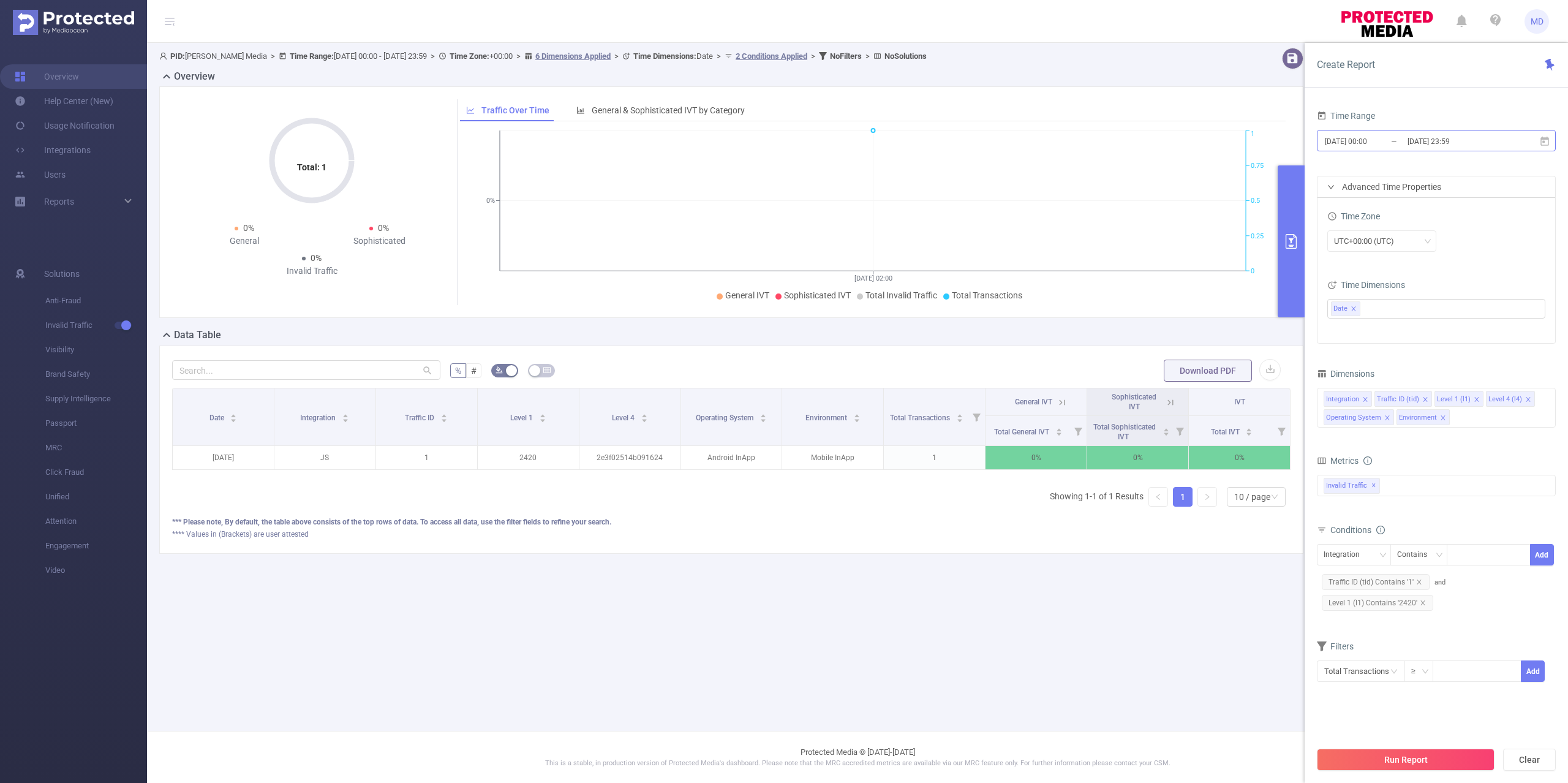
click at [1401, 143] on input "[DATE] 00:00" at bounding box center [1373, 141] width 99 height 16
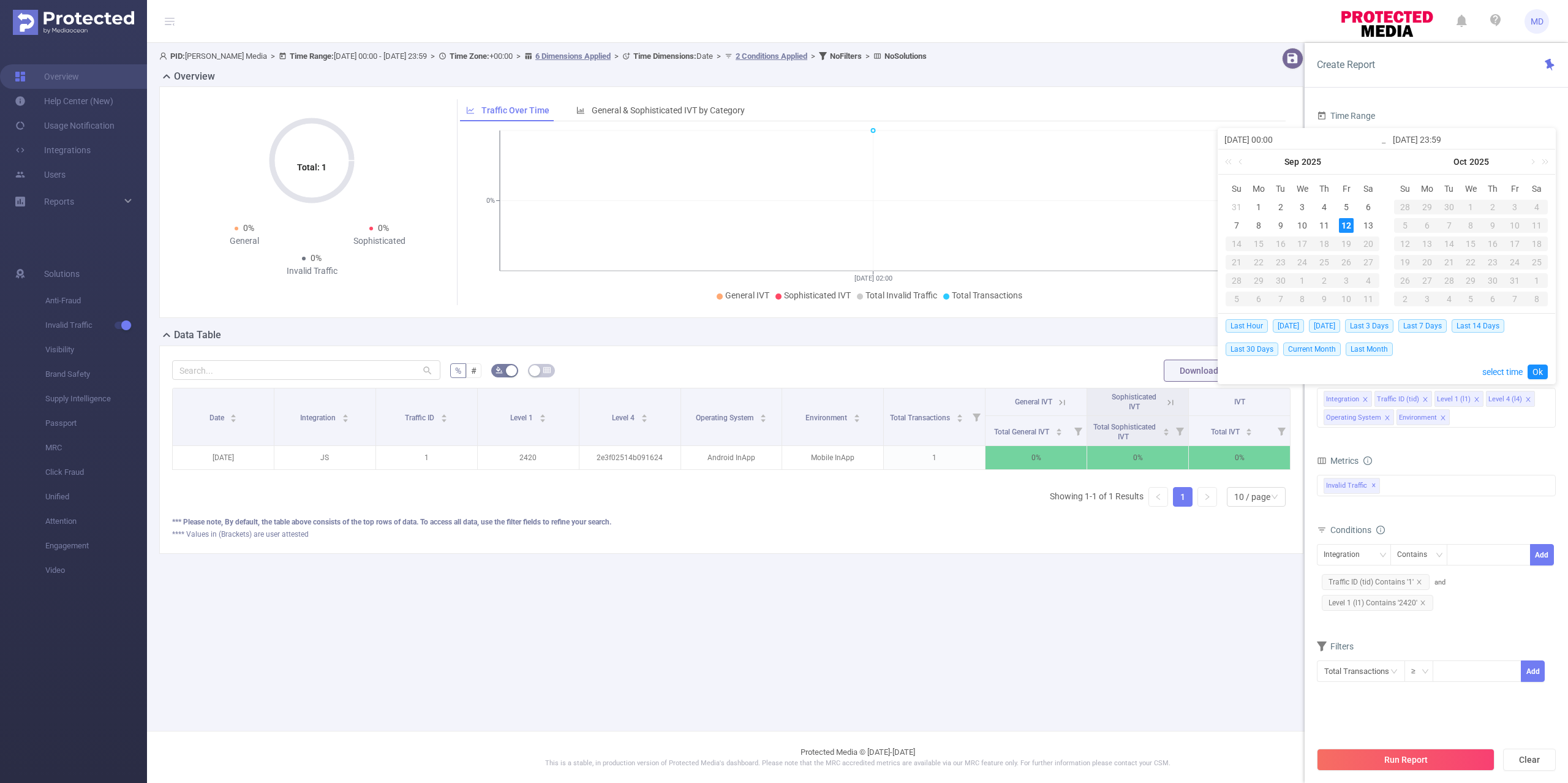
drag, startPoint x: 1302, startPoint y: 223, endPoint x: 1343, endPoint y: 216, distance: 41.6
click at [1303, 223] on div "10" at bounding box center [1302, 225] width 14 height 14
click at [1346, 219] on div "12" at bounding box center [1345, 225] width 14 height 14
type input "[DATE] 00:00"
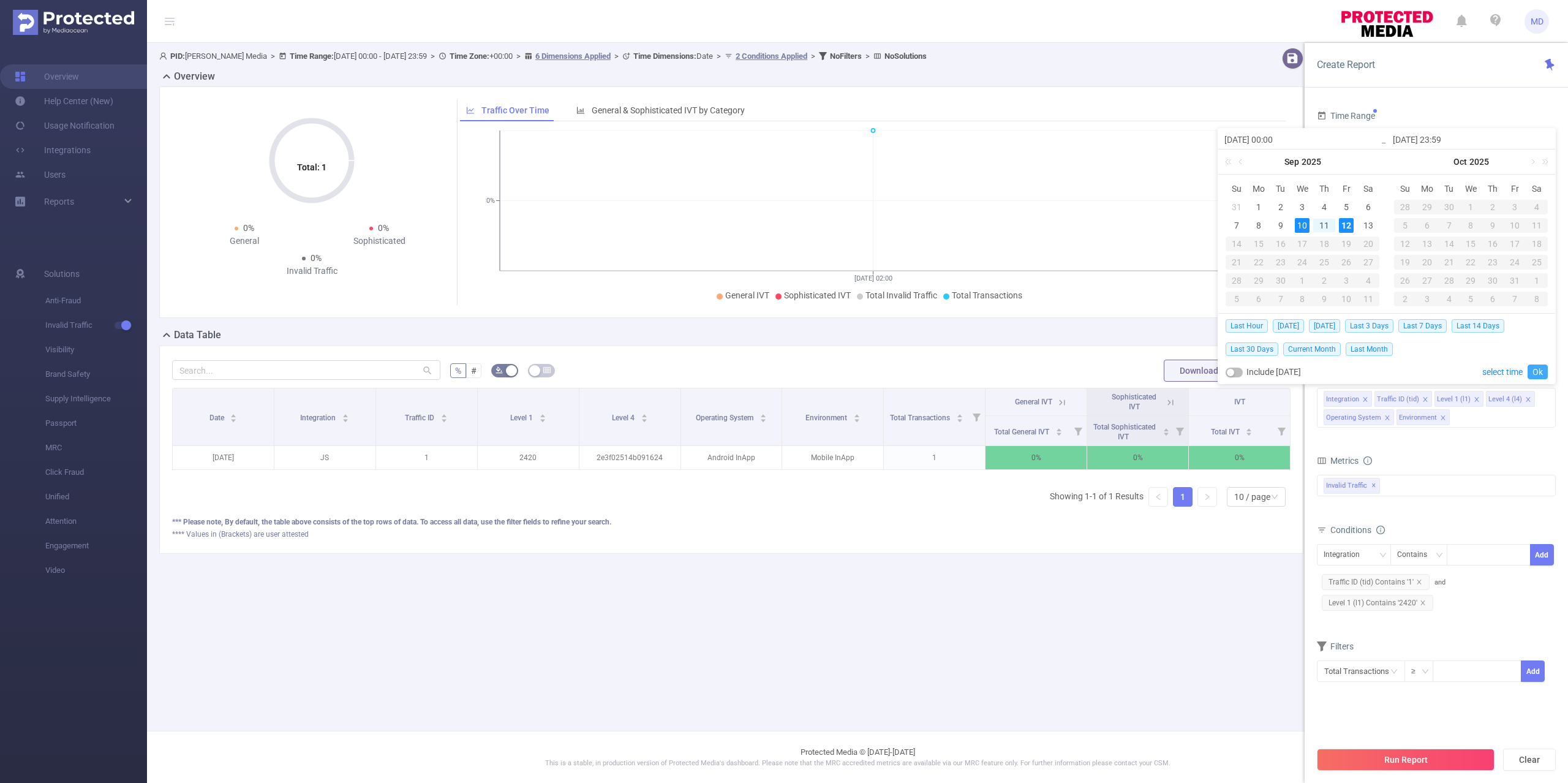
click at [1542, 371] on link "Ok" at bounding box center [1538, 371] width 21 height 14
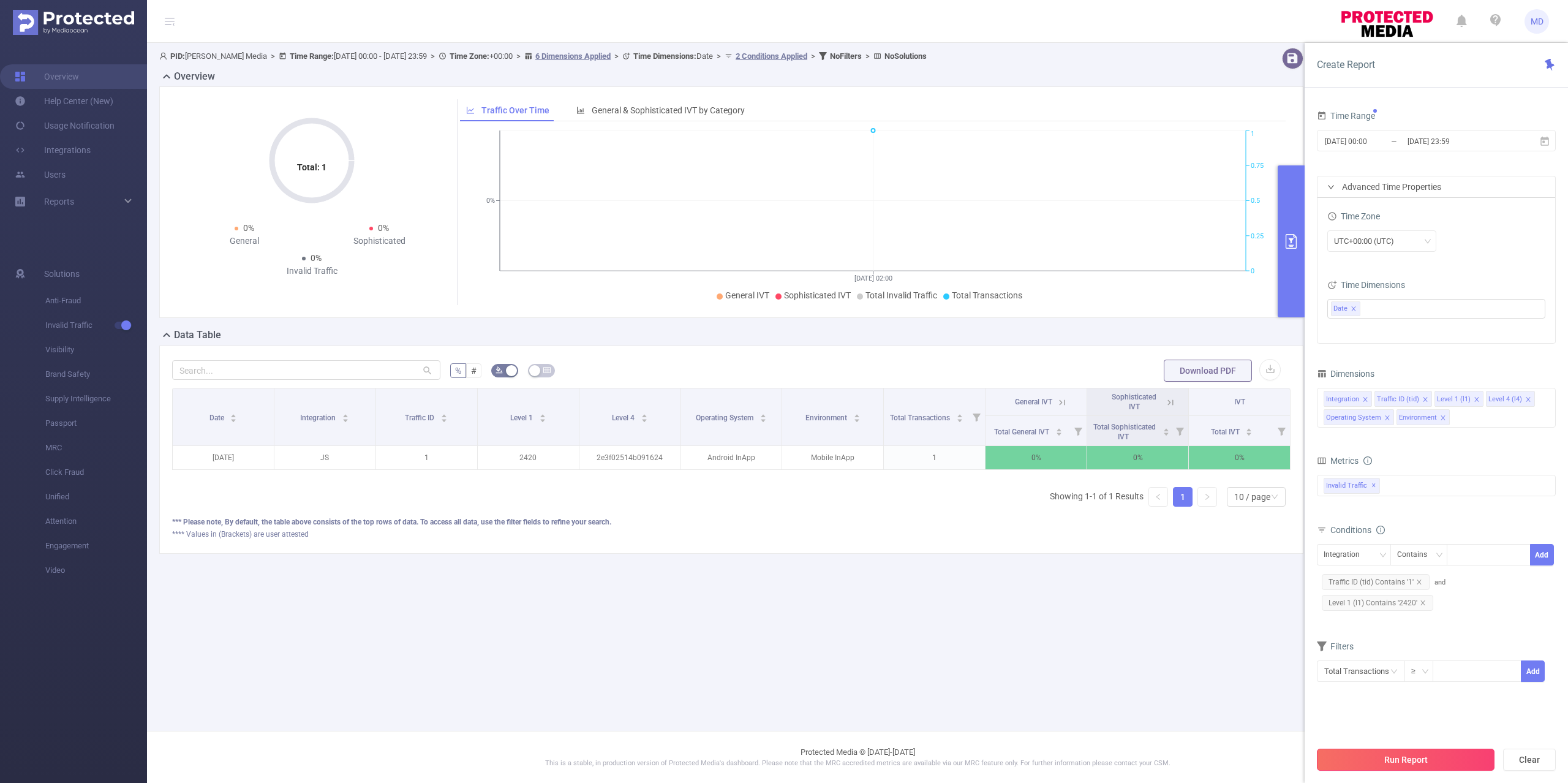
click at [1404, 758] on button "Run Report" at bounding box center [1405, 760] width 177 height 22
